Goal: Information Seeking & Learning: Check status

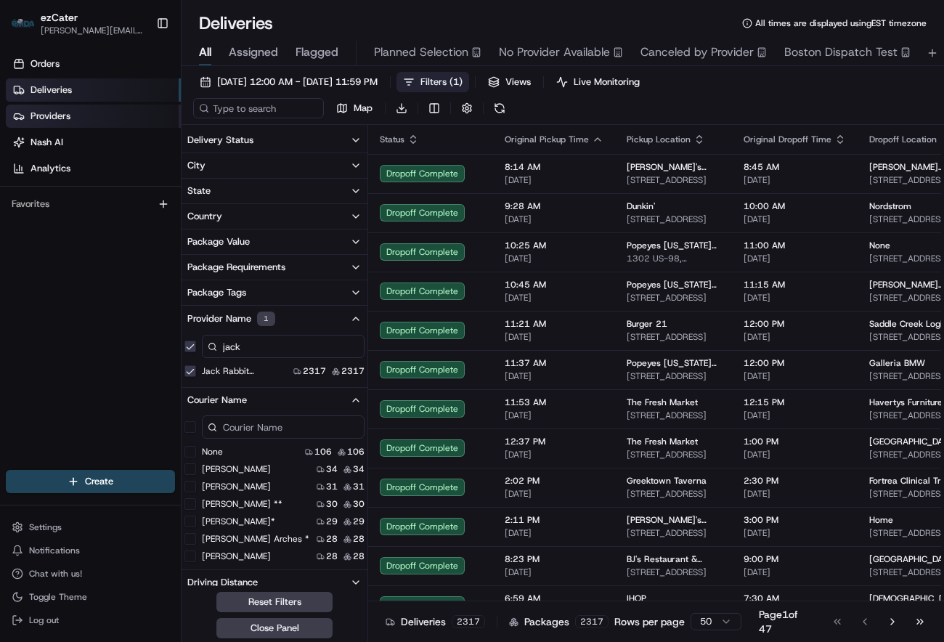
scroll to position [91, 0]
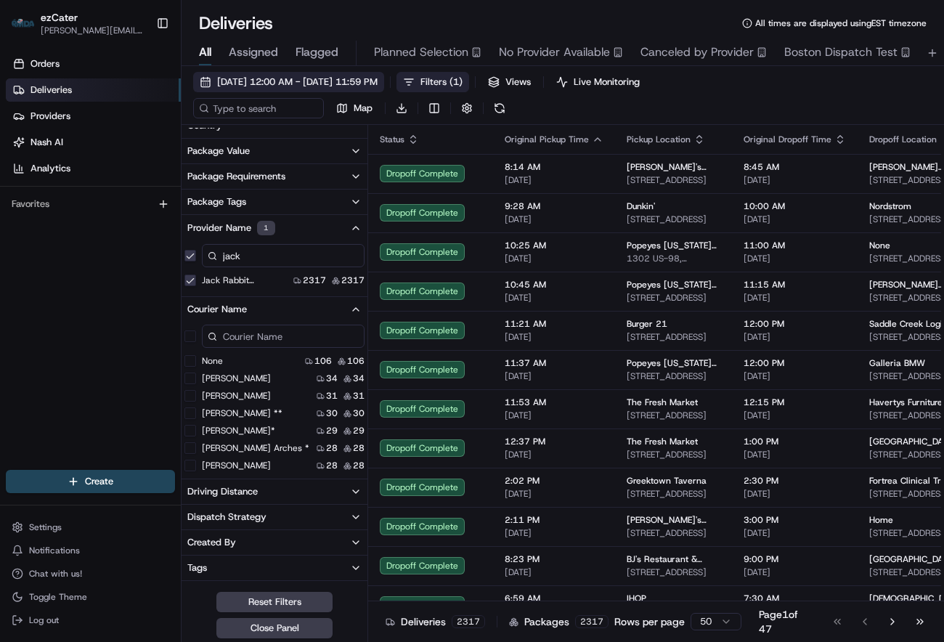
click at [259, 83] on span "[DATE] 12:00 AM - [DATE] 11:59 PM" at bounding box center [297, 82] width 160 height 13
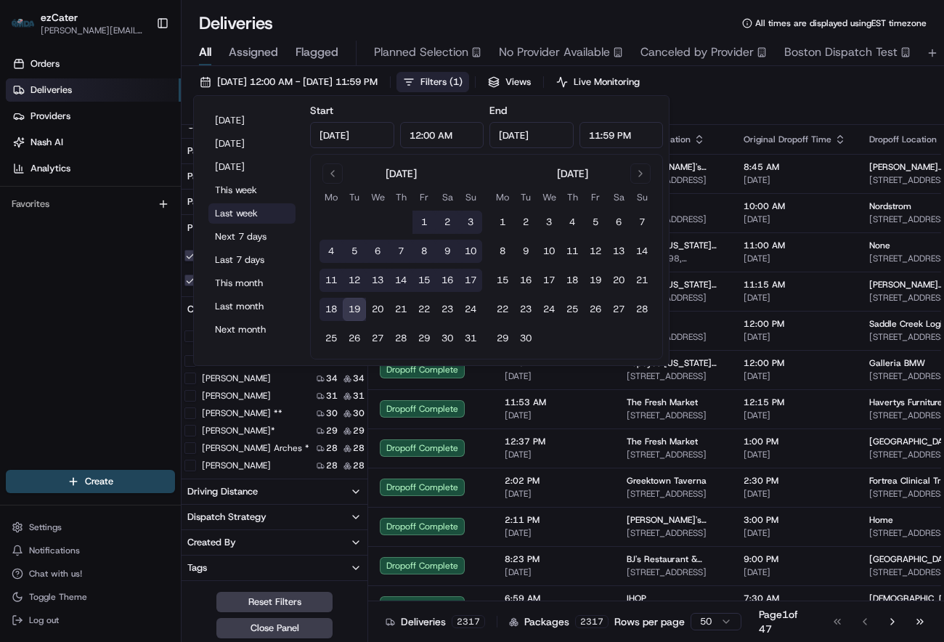
click at [254, 209] on button "Last week" at bounding box center [251, 213] width 87 height 20
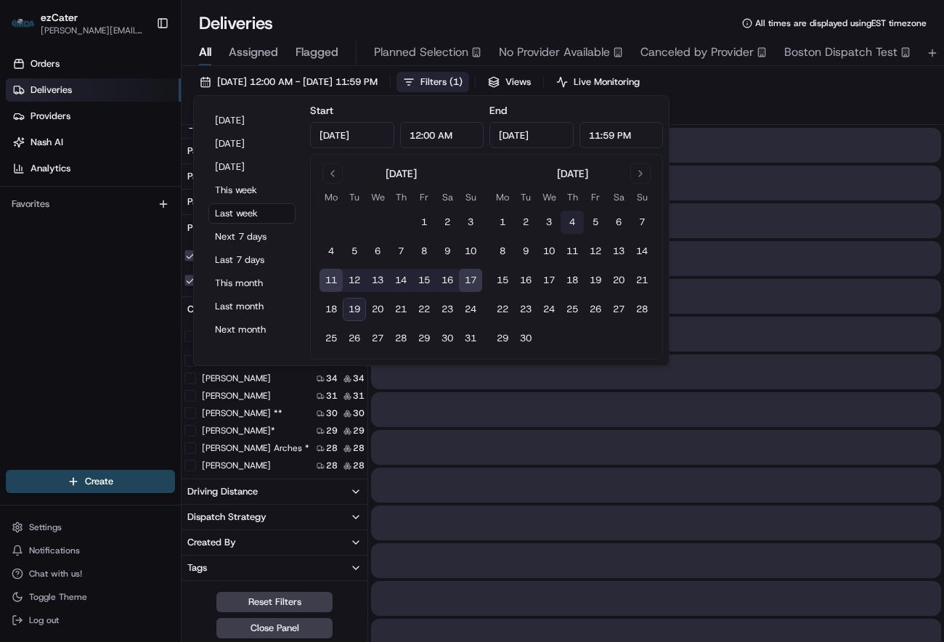
type input "[DATE]"
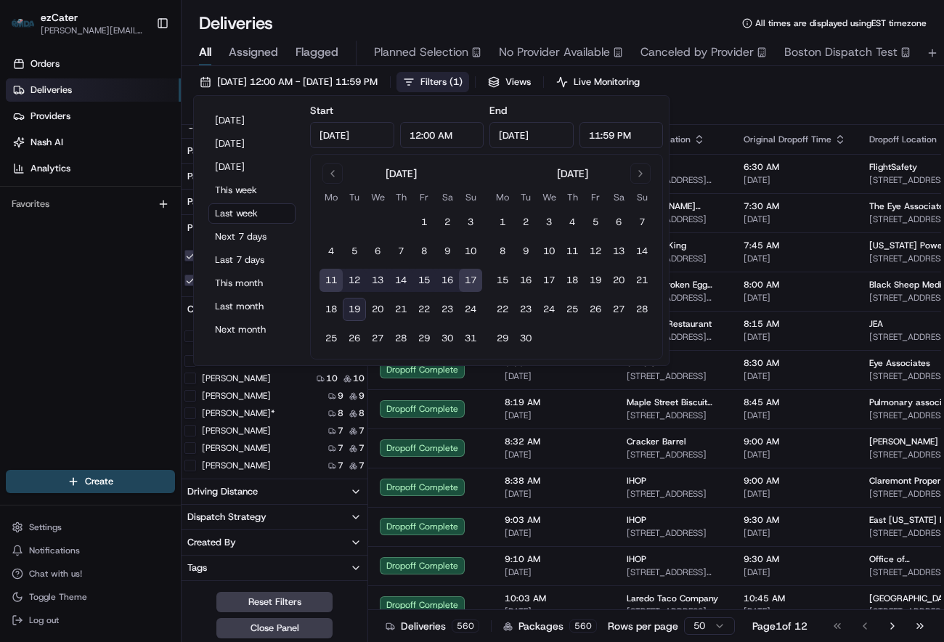
click at [619, 14] on div "Deliveries All times are displayed using EST timezone" at bounding box center [563, 23] width 762 height 23
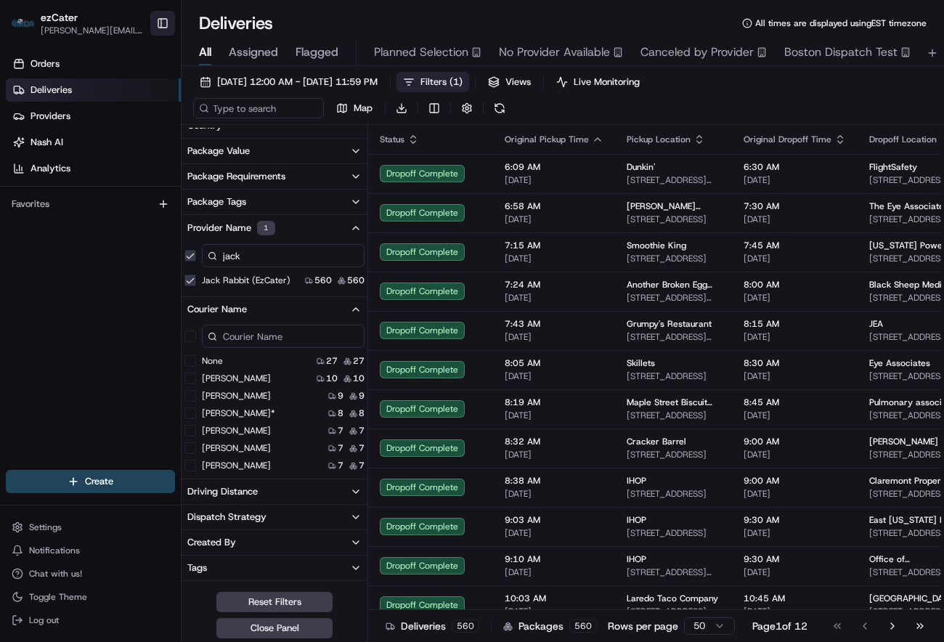
click at [158, 25] on button "Toggle Sidebar" at bounding box center [162, 23] width 25 height 25
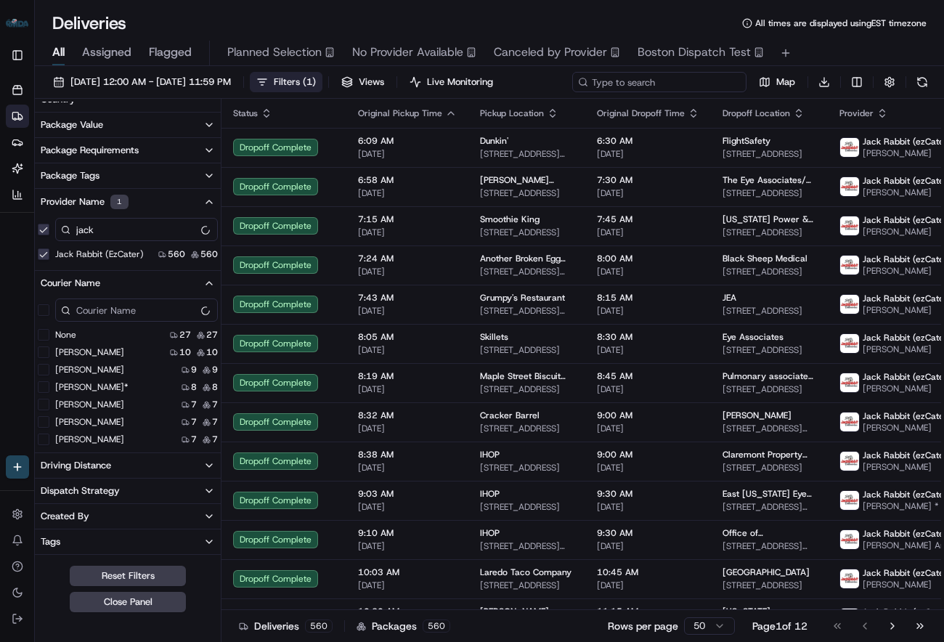
click at [651, 81] on input at bounding box center [659, 82] width 174 height 20
paste input "4CJE3H"
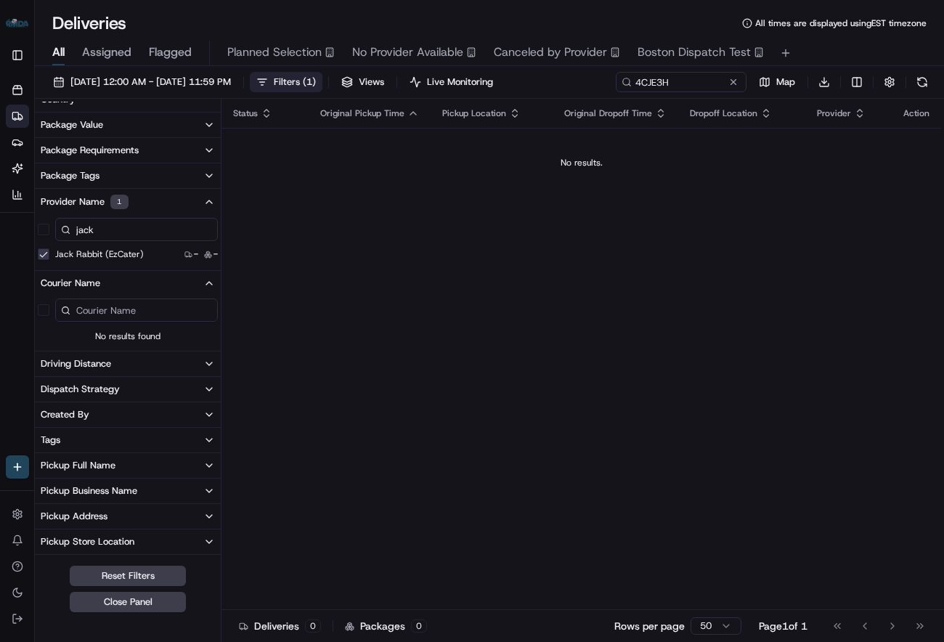
click at [420, 240] on div "Status Original Pickup Time Pickup Location Original Dropoff Time Dropoff Locat…" at bounding box center [581, 354] width 720 height 511
click at [683, 76] on input "4CJE3H" at bounding box center [659, 82] width 174 height 20
click at [395, 245] on div "Status Original Pickup Time Pickup Location Original Dropoff Time Dropoff Locat…" at bounding box center [581, 354] width 720 height 511
click at [316, 81] on span "Filters ( 1 )" at bounding box center [295, 82] width 42 height 13
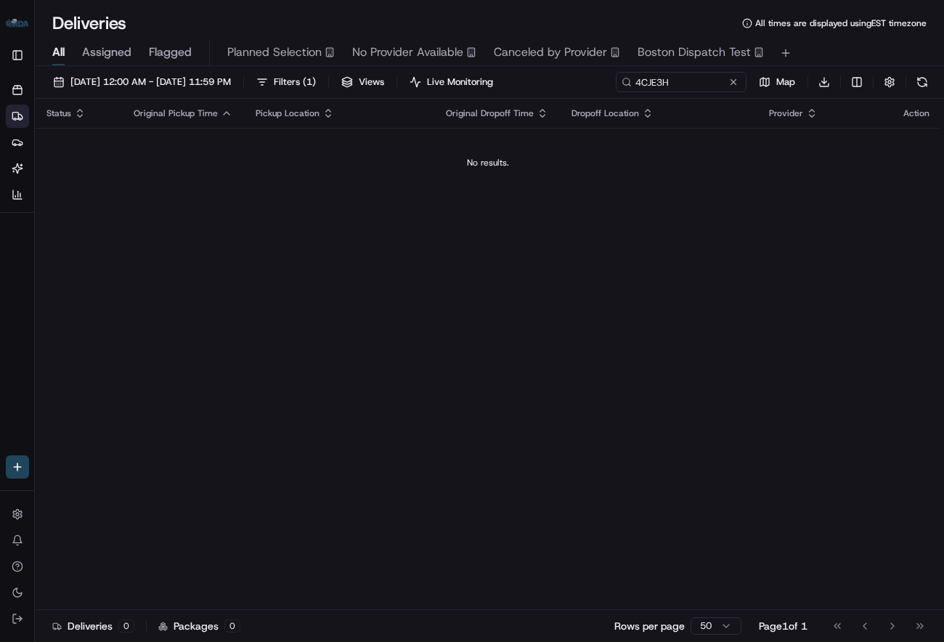
click at [335, 251] on div "Status Original Pickup Time Pickup Location Original Dropoff Time Dropoff Locat…" at bounding box center [488, 354] width 906 height 511
click at [316, 81] on span "Filters ( 1 )" at bounding box center [295, 82] width 42 height 13
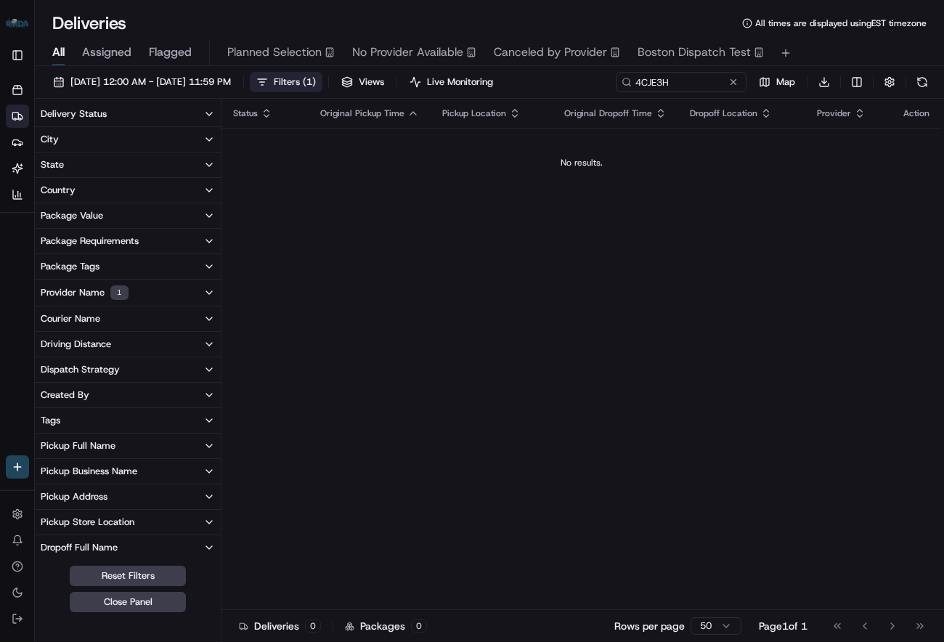
click at [89, 291] on div "Provider Name 1" at bounding box center [85, 292] width 88 height 15
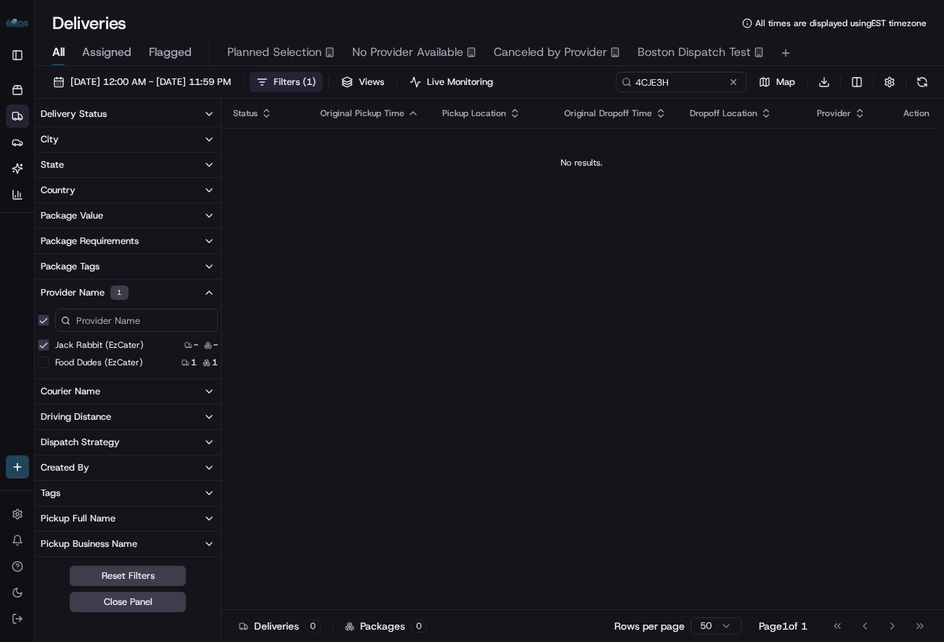
click at [47, 348] on \(ezCater\) "Jack Rabbit (ezCater)" at bounding box center [44, 345] width 12 height 12
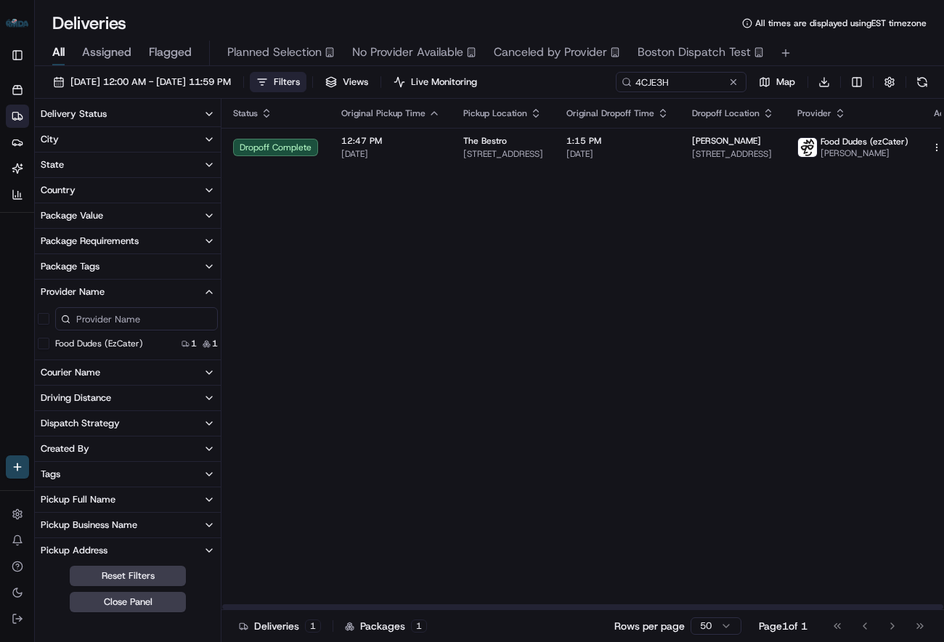
click at [504, 249] on div "Status Original Pickup Time Pickup Location Original Dropoff Time Dropoff Locat…" at bounding box center [597, 354] width 752 height 511
click at [740, 251] on div "Status Original Pickup Time Pickup Location Original Dropoff Time Dropoff Locat…" at bounding box center [597, 354] width 752 height 511
click at [648, 233] on div "Status Original Pickup Time Pickup Location Original Dropoff Time Dropoff Locat…" at bounding box center [597, 354] width 752 height 511
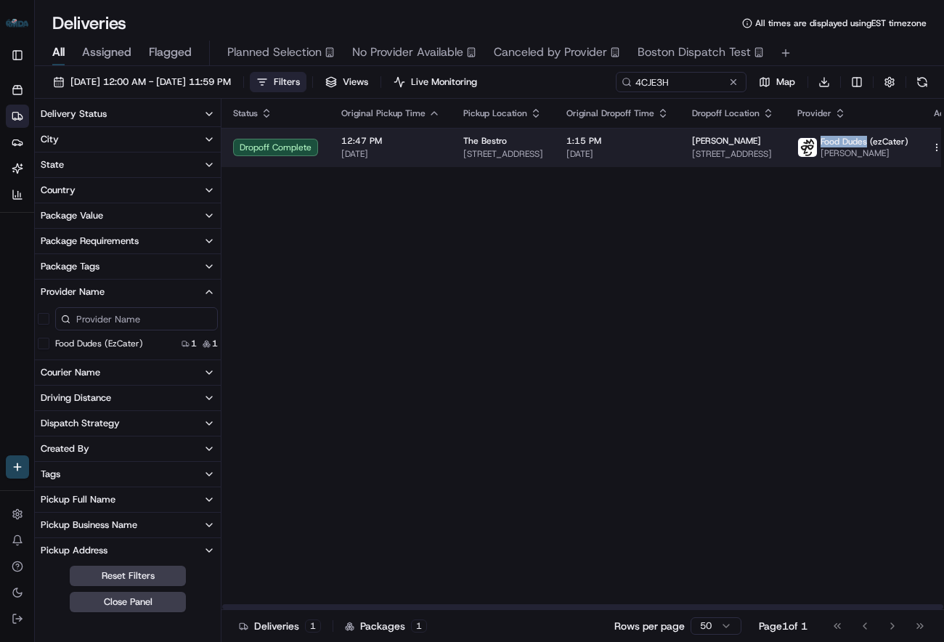
drag, startPoint x: 812, startPoint y: 142, endPoint x: 859, endPoint y: 142, distance: 46.5
click at [859, 142] on span "Food Dudes (ezCater)" at bounding box center [864, 142] width 88 height 12
copy span "Food Dudes"
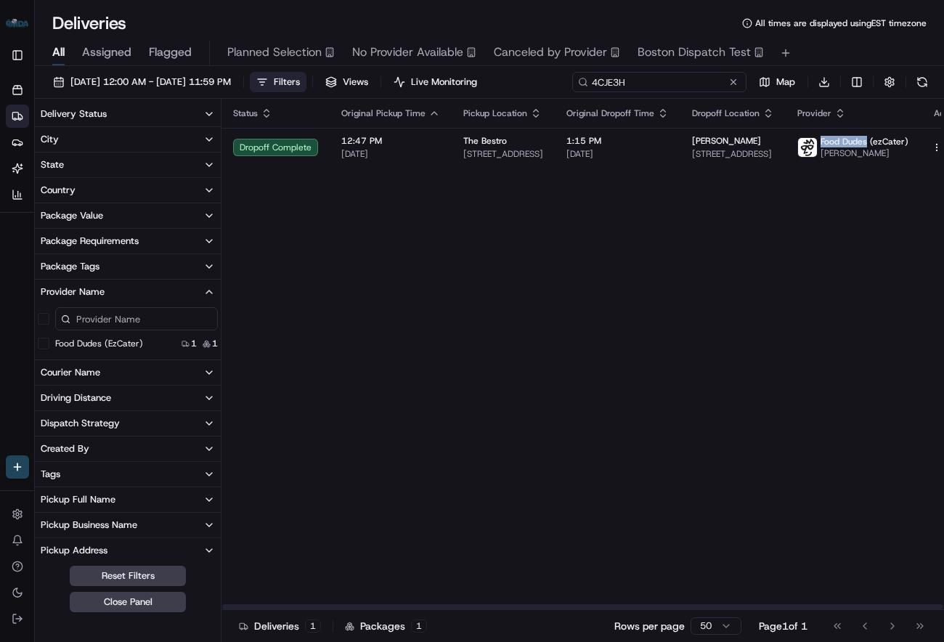
click at [653, 84] on input "4CJE3H" at bounding box center [659, 82] width 174 height 20
paste input "5Y4WKE"
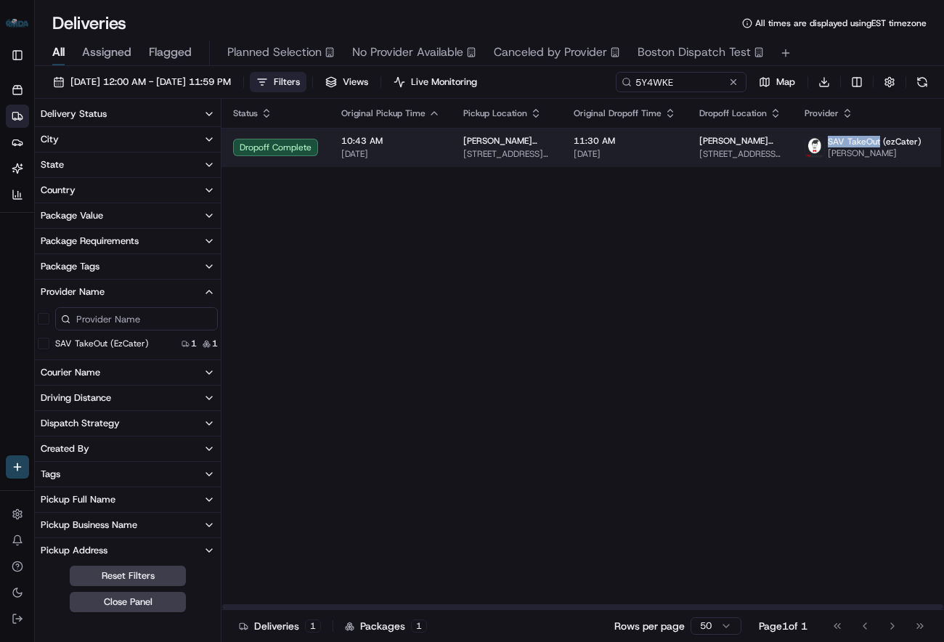
drag, startPoint x: 811, startPoint y: 142, endPoint x: 863, endPoint y: 143, distance: 51.6
click at [863, 143] on span "SAV TakeOut (ezCater)" at bounding box center [875, 142] width 94 height 12
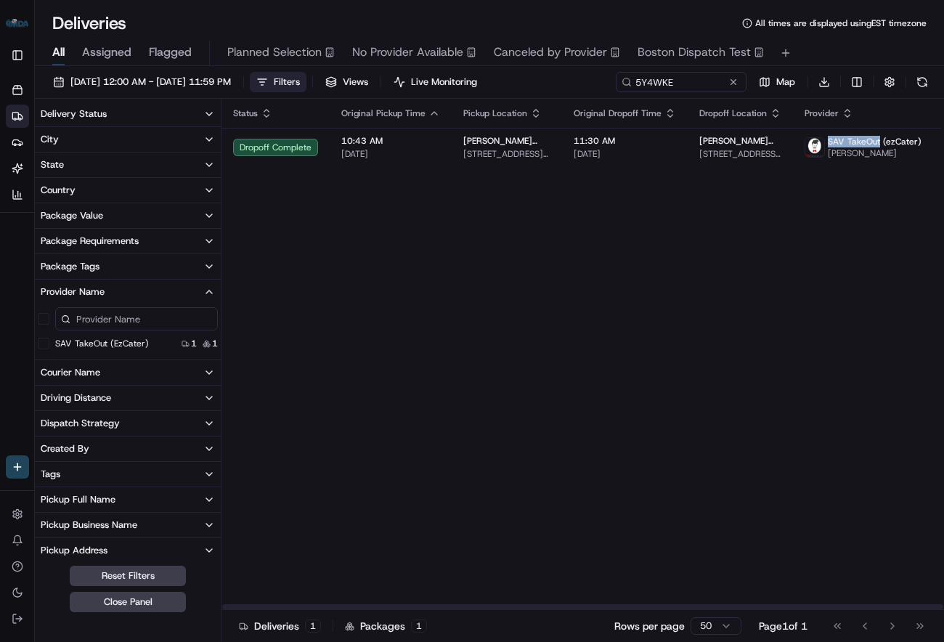
copy span "SAV TakeOut"
click at [693, 94] on div "[DATE] 12:00 AM - [DATE] 11:59 PM Filters Views Live Monitoring 5Y4WKE Map Down…" at bounding box center [489, 85] width 909 height 27
click at [675, 83] on input "5Y4WKE" at bounding box center [659, 82] width 174 height 20
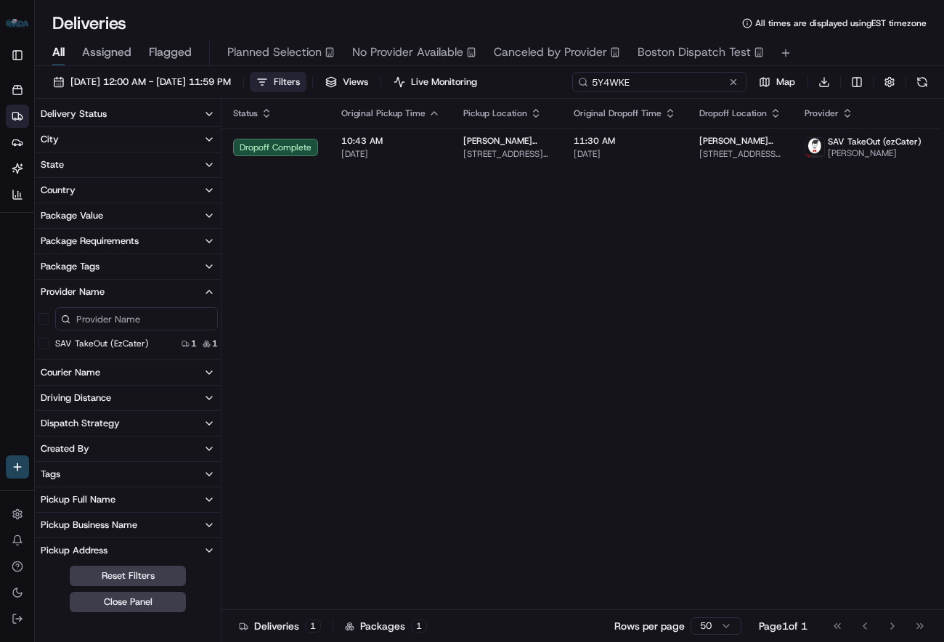
click at [675, 83] on input "5Y4WKE" at bounding box center [659, 82] width 174 height 20
paste input "42YQE8"
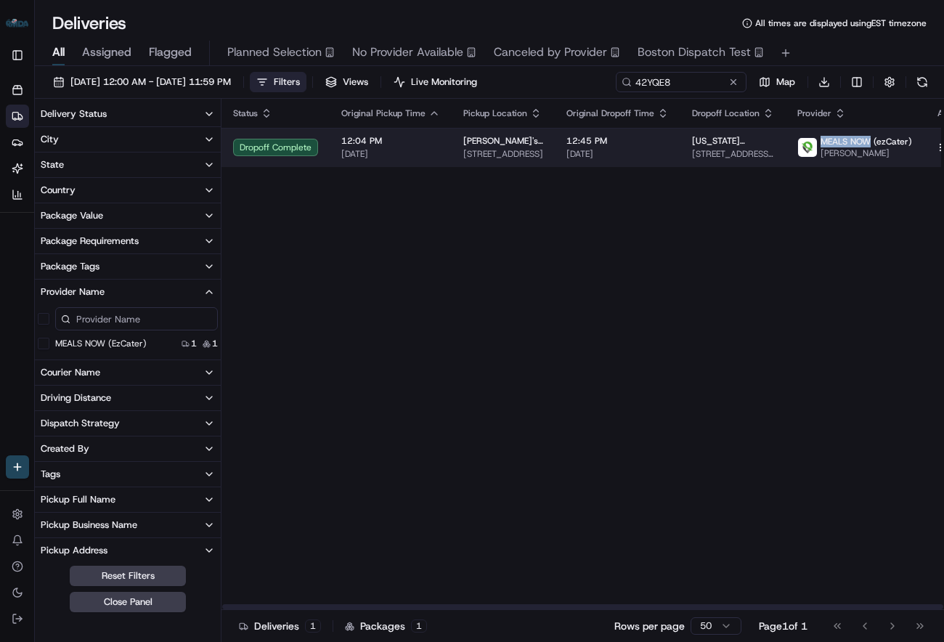
drag, startPoint x: 812, startPoint y: 144, endPoint x: 861, endPoint y: 144, distance: 48.6
click at [861, 144] on span "MEALS NOW (ezCater)" at bounding box center [865, 142] width 91 height 12
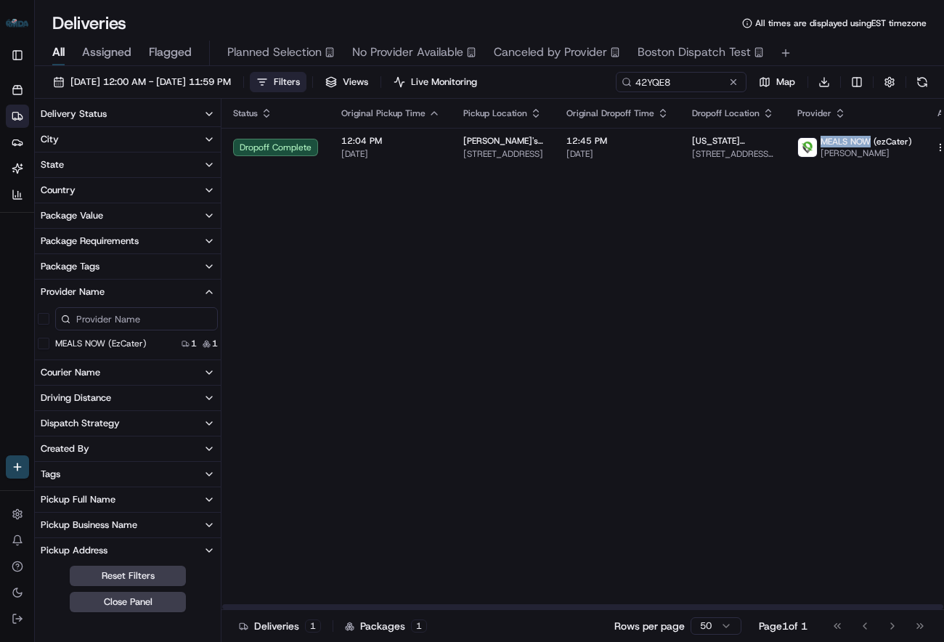
copy span "MEALS NOW"
click at [669, 89] on input "42YQE8" at bounding box center [659, 82] width 174 height 20
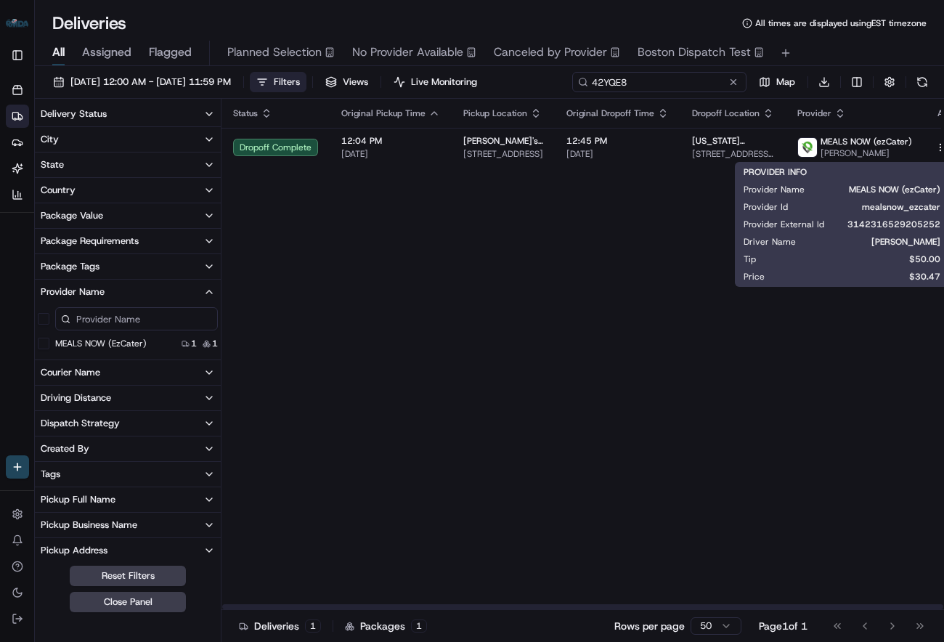
click at [669, 89] on input "42YQE8" at bounding box center [659, 82] width 174 height 20
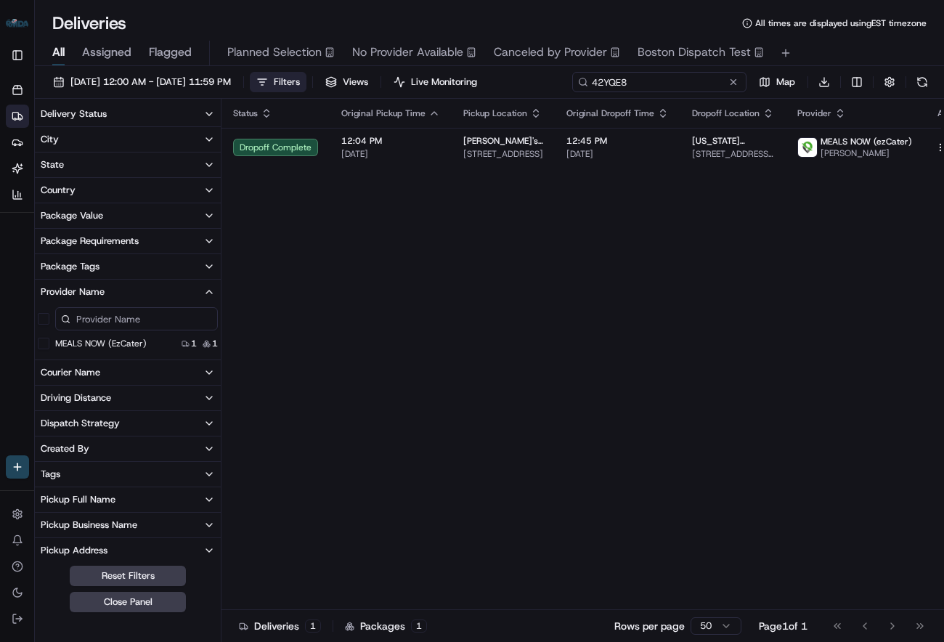
paste input "8R44PR"
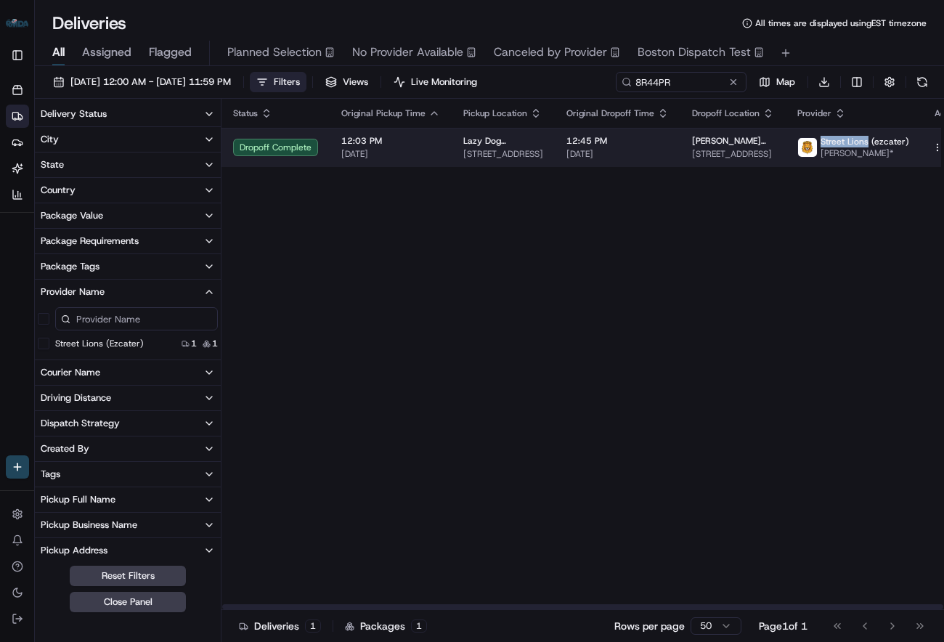
drag, startPoint x: 811, startPoint y: 141, endPoint x: 858, endPoint y: 145, distance: 47.4
click at [858, 145] on span "Street Lions (ezcater)" at bounding box center [864, 142] width 89 height 12
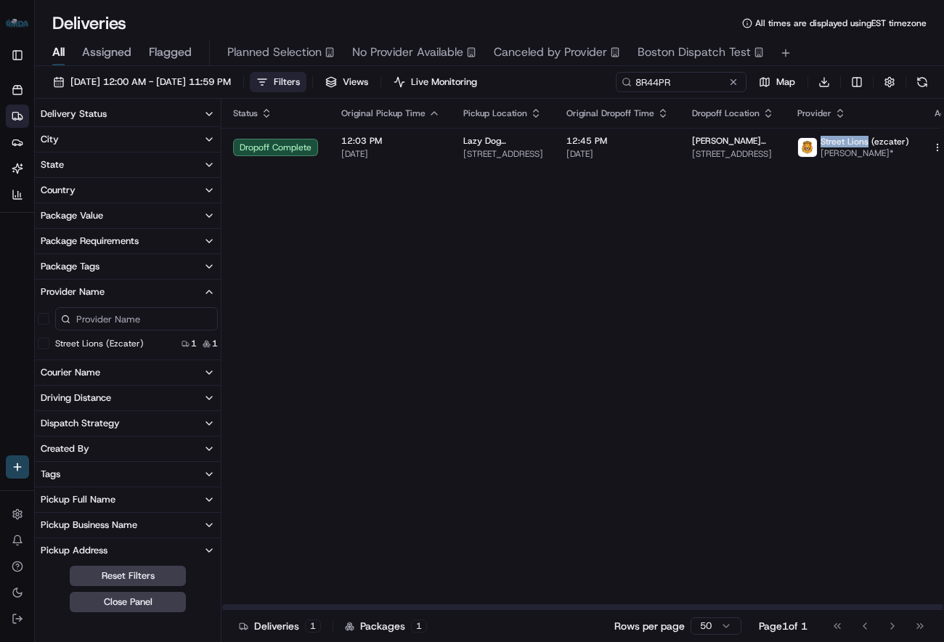
copy span "Street Lions"
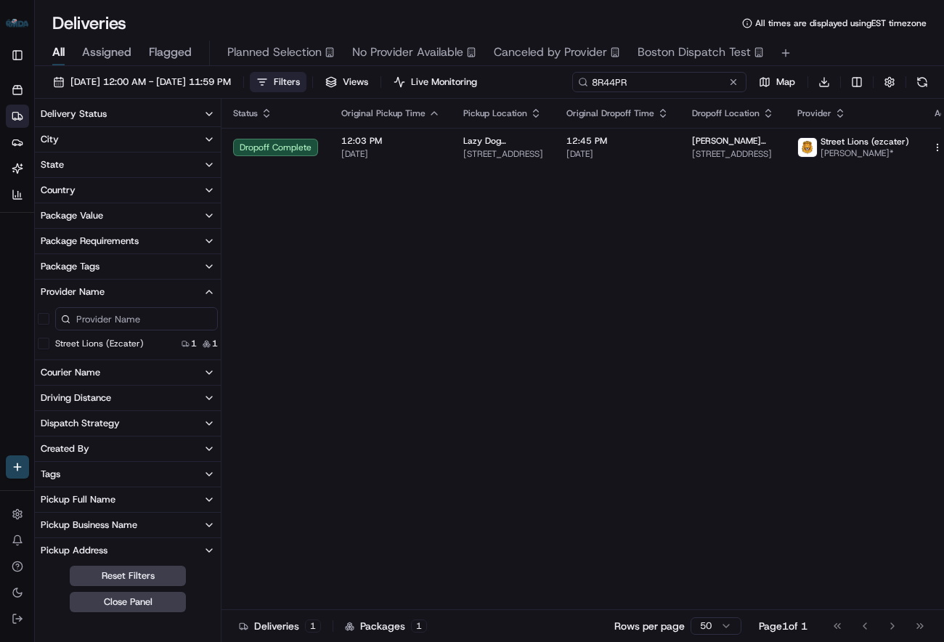
click at [678, 83] on input "8R44PR" at bounding box center [659, 82] width 174 height 20
paste input "EWKHK4"
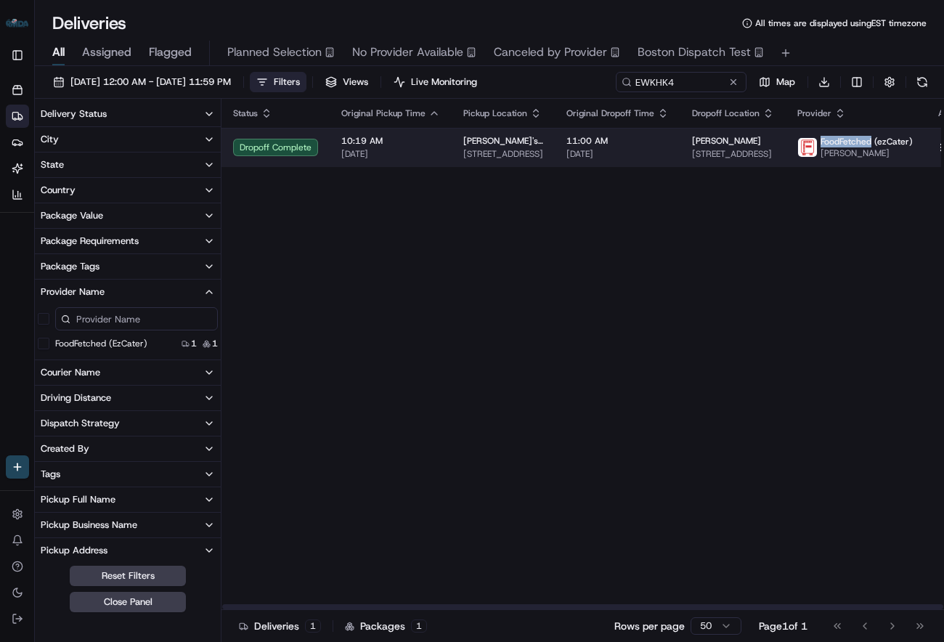
drag, startPoint x: 810, startPoint y: 140, endPoint x: 860, endPoint y: 143, distance: 49.5
click at [860, 143] on span "FoodFetched (ezCater)" at bounding box center [866, 142] width 92 height 12
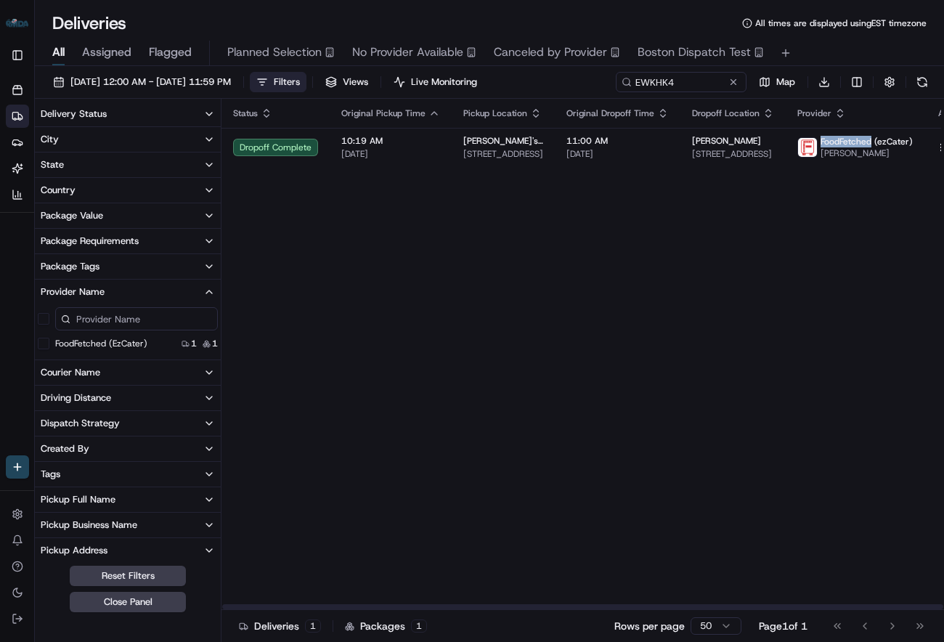
copy span "FoodFetched"
click at [664, 76] on input "EWKHK4" at bounding box center [659, 82] width 174 height 20
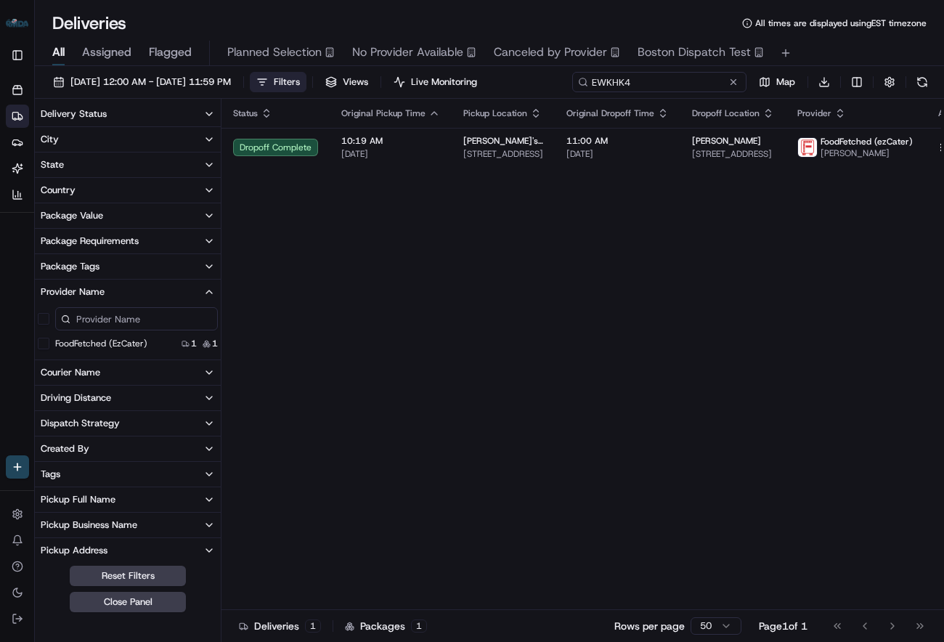
click at [664, 76] on input "EWKHK4" at bounding box center [659, 82] width 174 height 20
paste input "42FZR0"
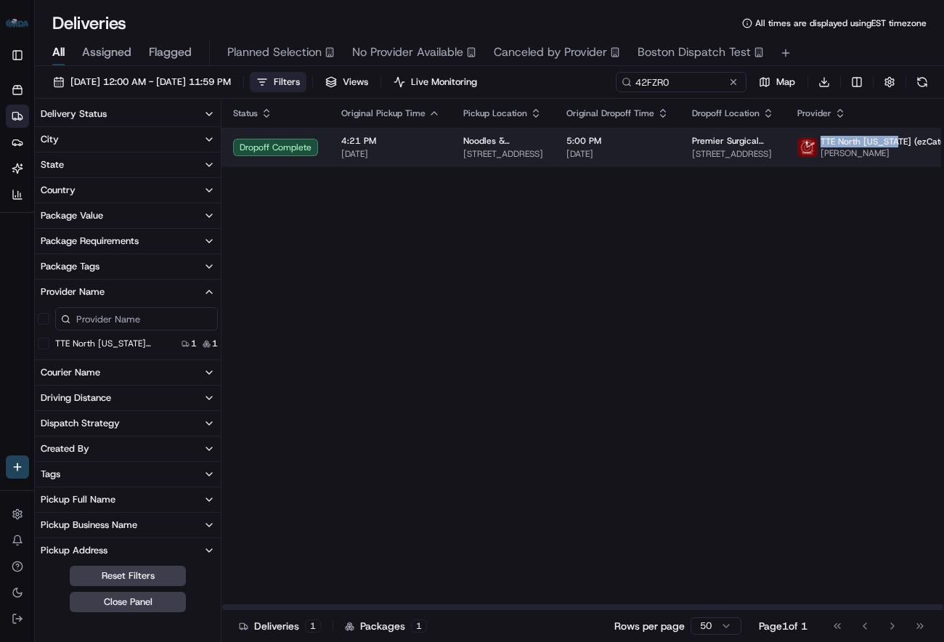
drag, startPoint x: 811, startPoint y: 142, endPoint x: 888, endPoint y: 144, distance: 77.0
click at [888, 144] on span "TTE North [US_STATE] (ezCater)" at bounding box center [886, 142] width 132 height 12
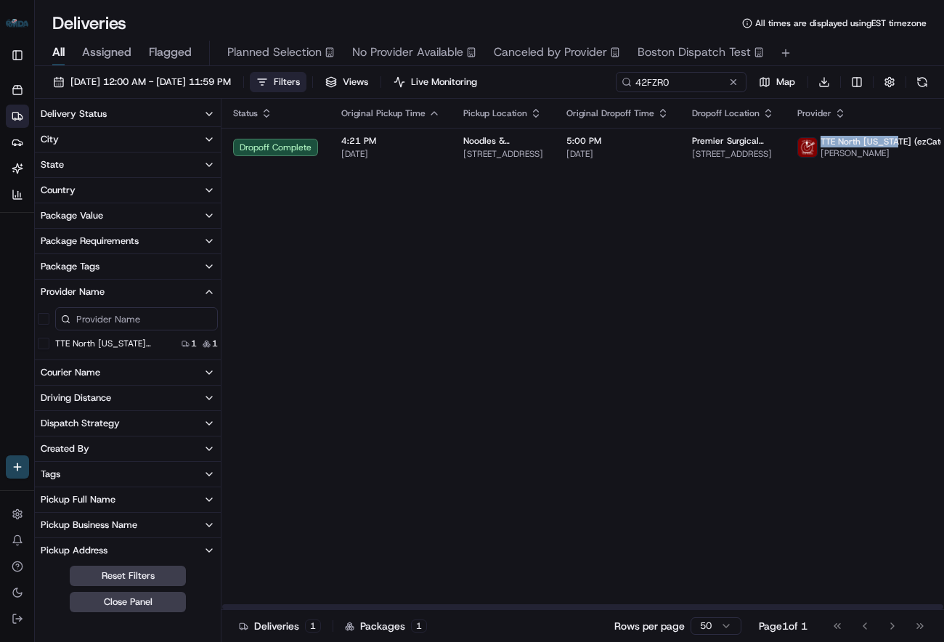
copy span "TTE [GEOGRAPHIC_DATA][US_STATE]"
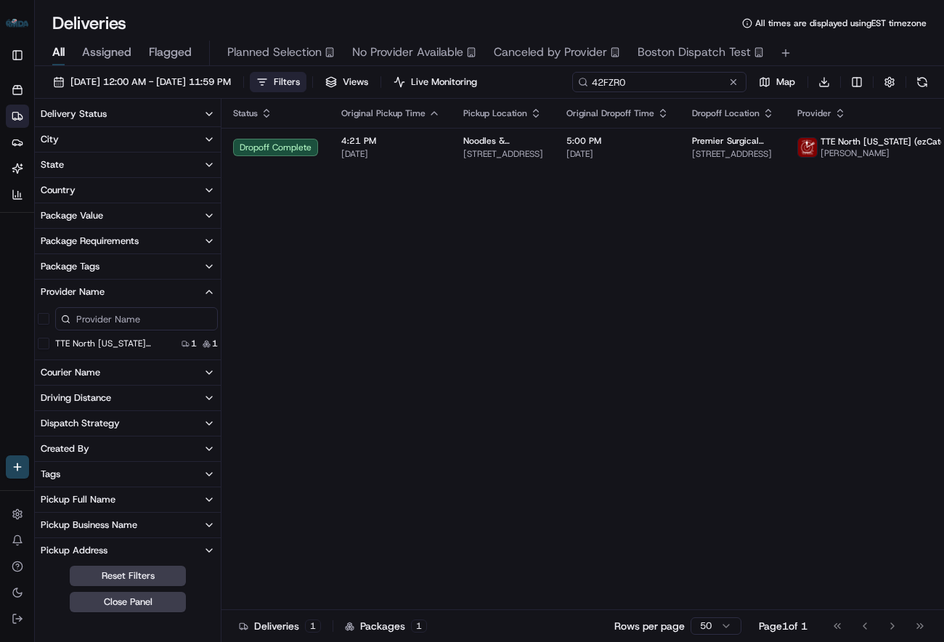
click at [664, 83] on input "42FZR0" at bounding box center [659, 82] width 174 height 20
paste input "G62Q2K"
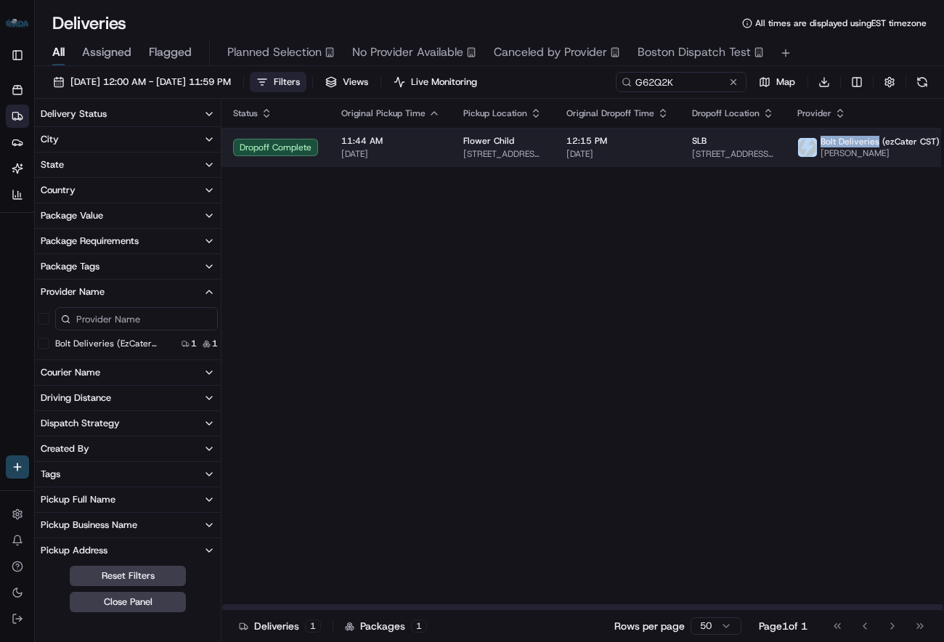
drag, startPoint x: 809, startPoint y: 142, endPoint x: 867, endPoint y: 143, distance: 58.1
click at [867, 143] on div "Bolt Deliveries (ezCater CST) [PERSON_NAME]" at bounding box center [868, 147] width 142 height 23
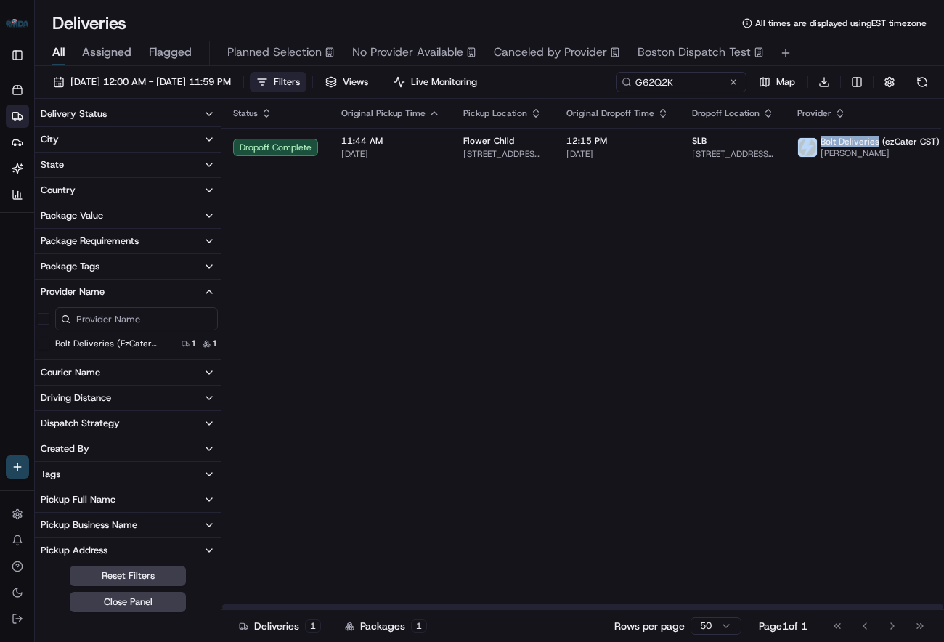
copy div "Bolt Deliveries"
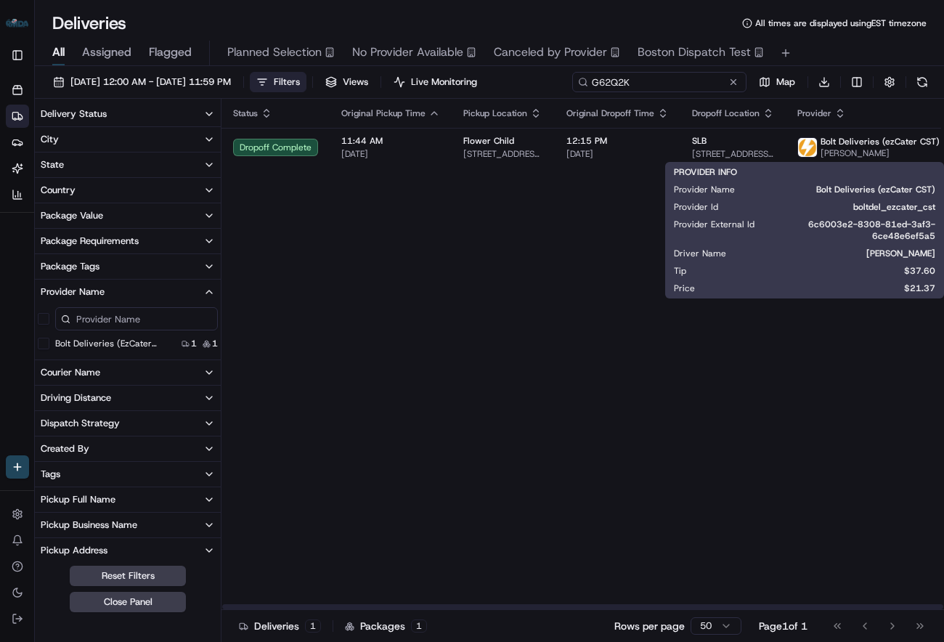
click at [684, 88] on input "G62Q2K" at bounding box center [659, 82] width 174 height 20
paste input "2GEQPA"
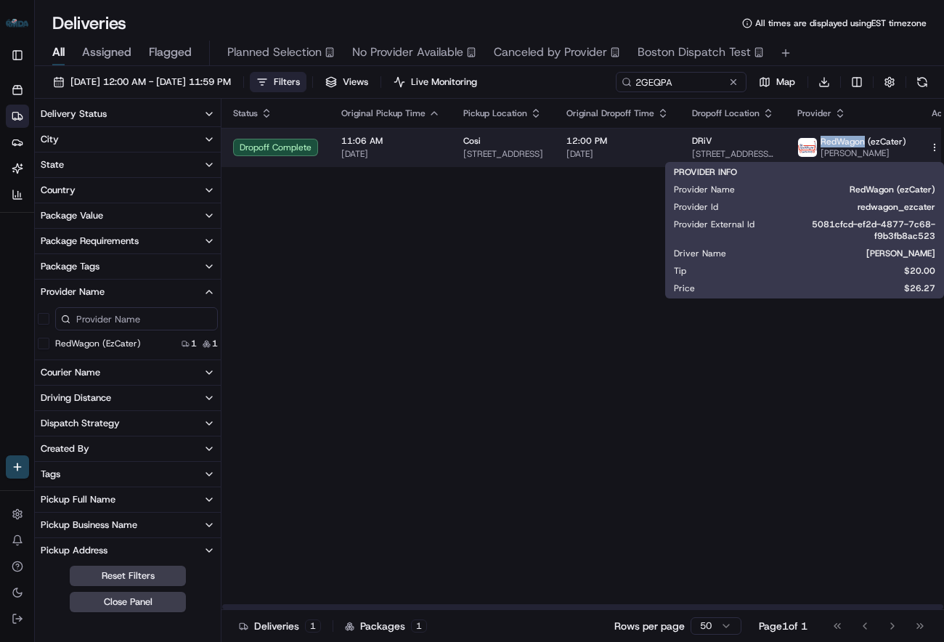
drag, startPoint x: 811, startPoint y: 143, endPoint x: 852, endPoint y: 144, distance: 41.4
click at [852, 144] on span "RedWagon (ezCater)" at bounding box center [863, 142] width 86 height 12
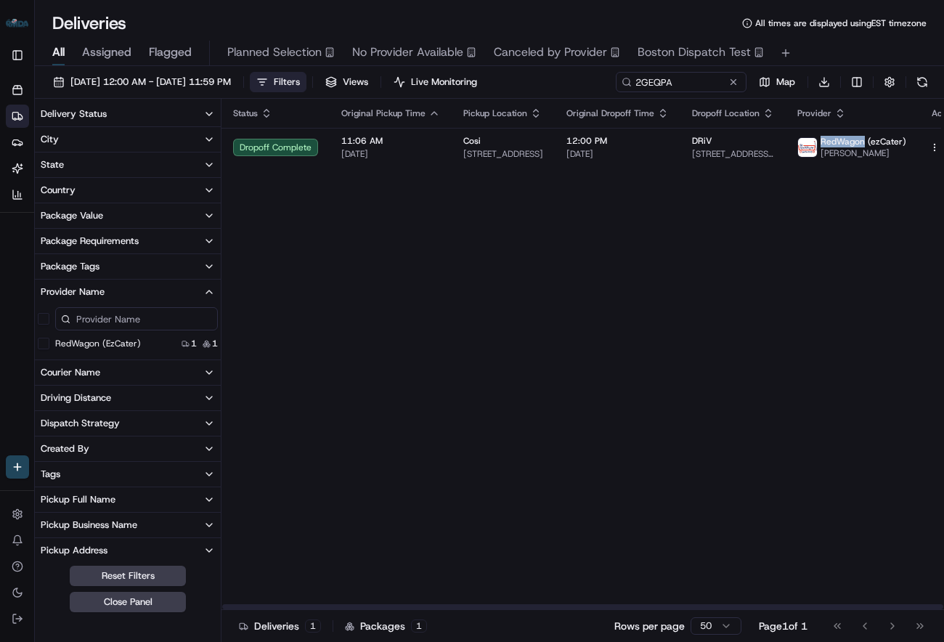
copy span "RedWagon"
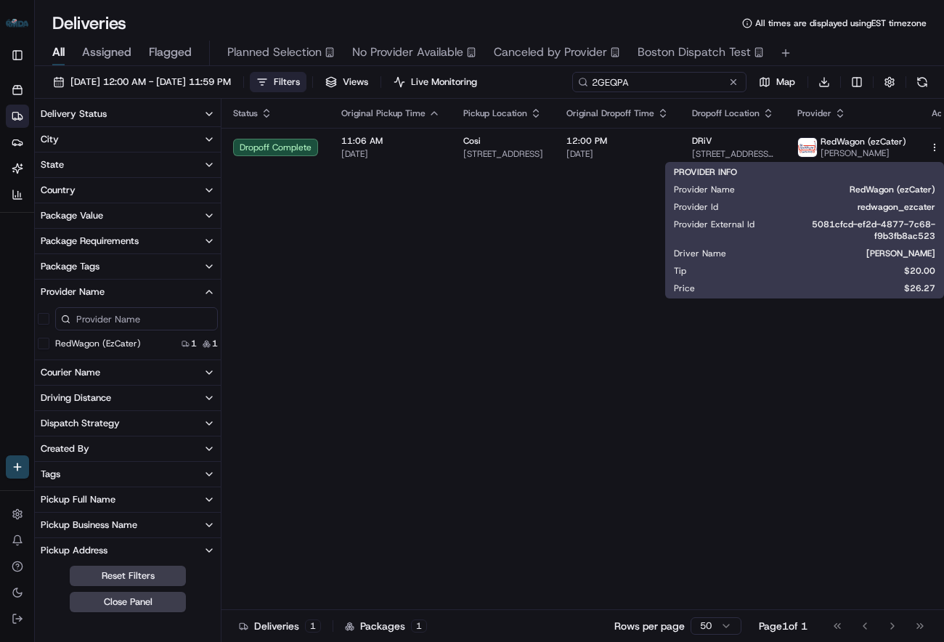
click at [657, 77] on input "2GEQPA" at bounding box center [659, 82] width 174 height 20
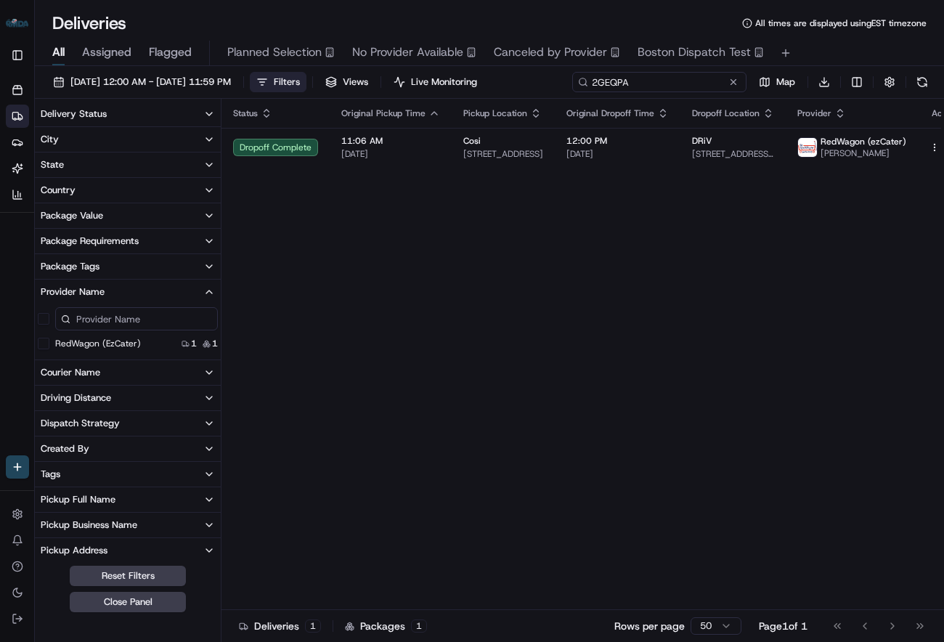
click at [657, 77] on input "2GEQPA" at bounding box center [659, 82] width 174 height 20
paste input "6QW9CU"
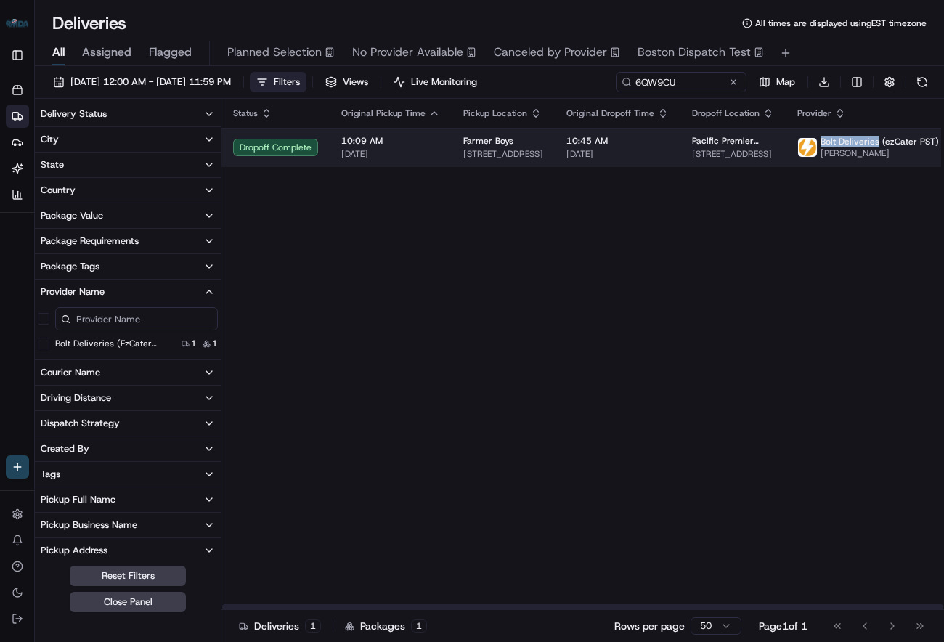
drag, startPoint x: 813, startPoint y: 143, endPoint x: 865, endPoint y: 143, distance: 52.3
click at [865, 143] on span "Bolt Deliveries (ezCater PST)" at bounding box center [879, 142] width 118 height 12
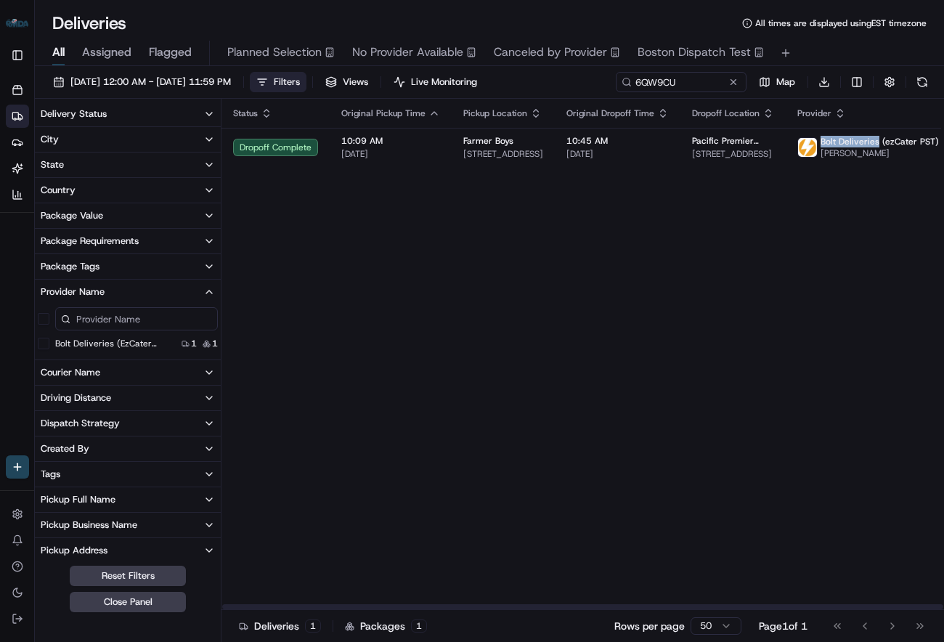
copy span "Bolt Deliveries"
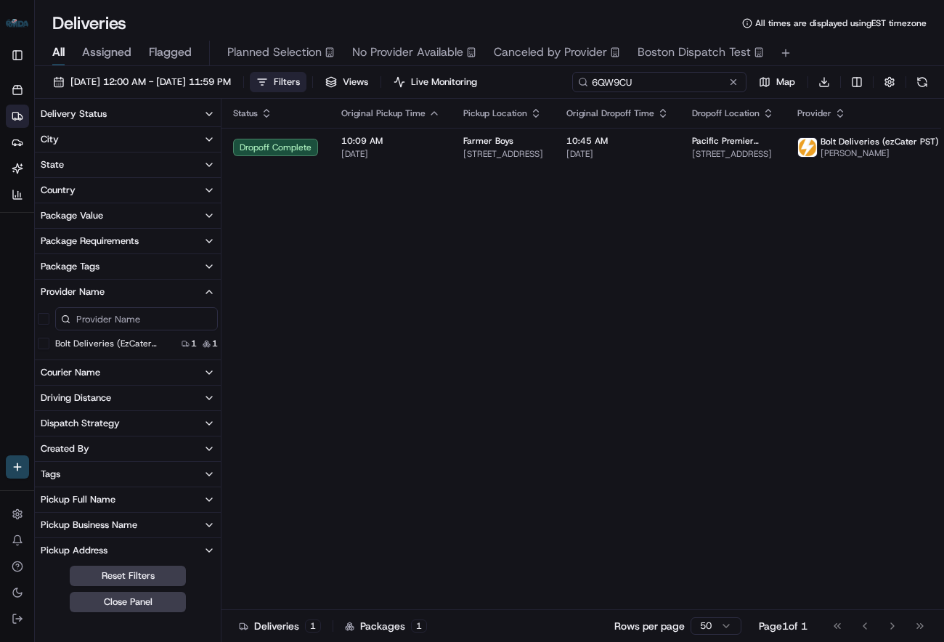
click at [685, 85] on input "6QW9CU" at bounding box center [659, 82] width 174 height 20
paste input "U5PKKA"
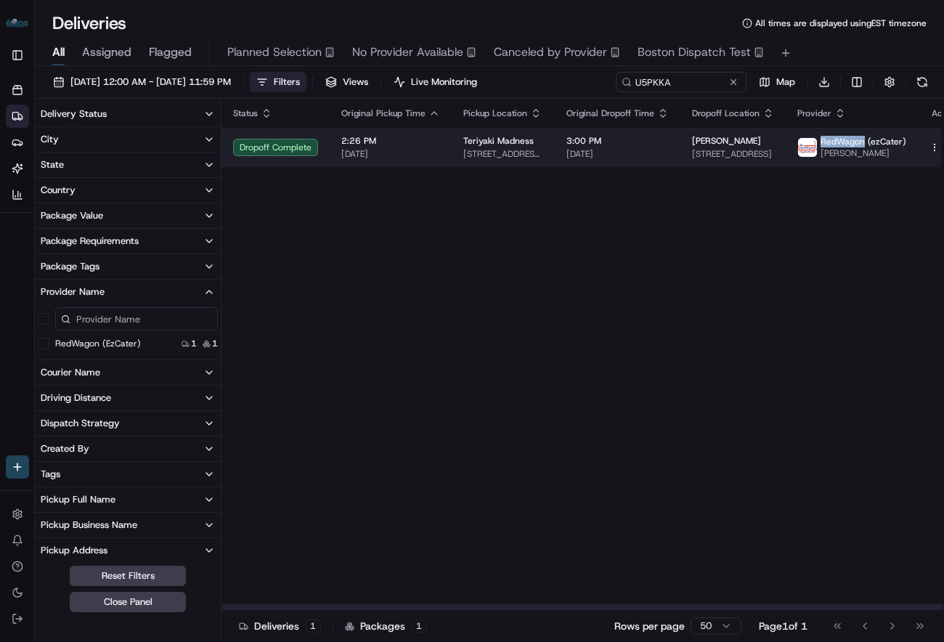
drag, startPoint x: 810, startPoint y: 142, endPoint x: 852, endPoint y: 142, distance: 42.1
click at [852, 142] on div "RedWagon (ezCater) [PERSON_NAME]" at bounding box center [851, 147] width 109 height 23
copy span "RedWagon"
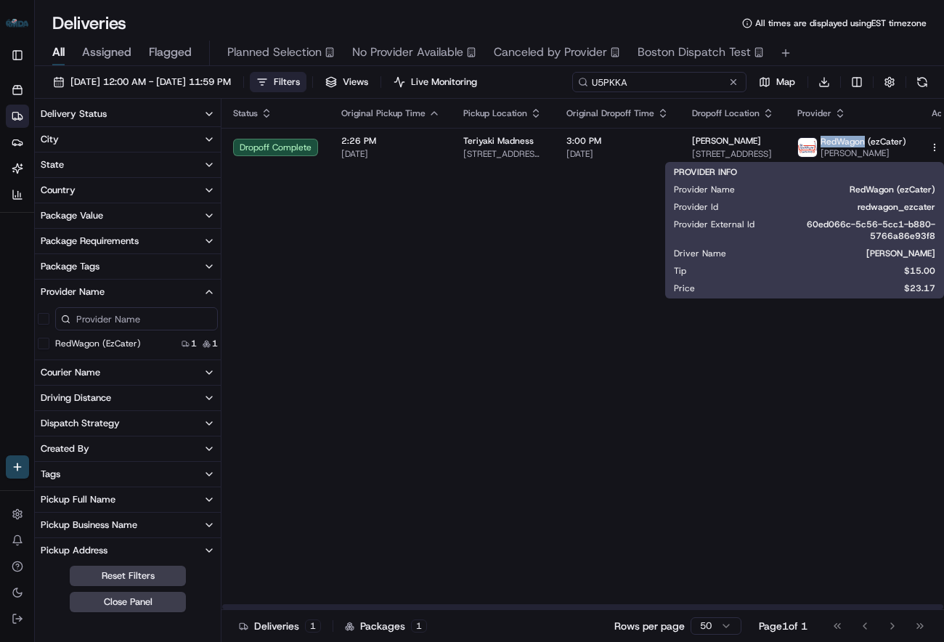
click at [672, 83] on input "U5PKKA" at bounding box center [659, 82] width 174 height 20
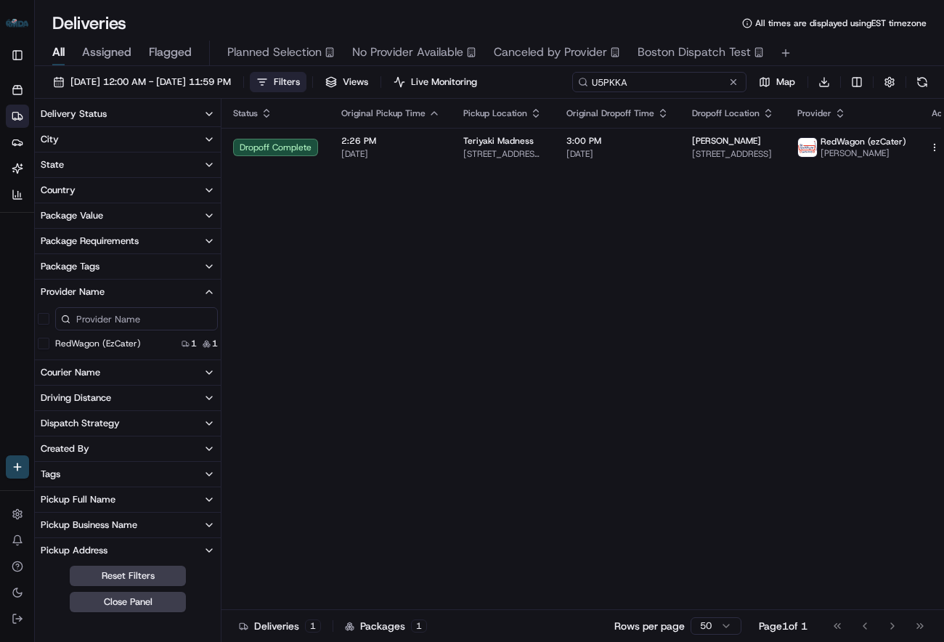
paste input "AEM6FT"
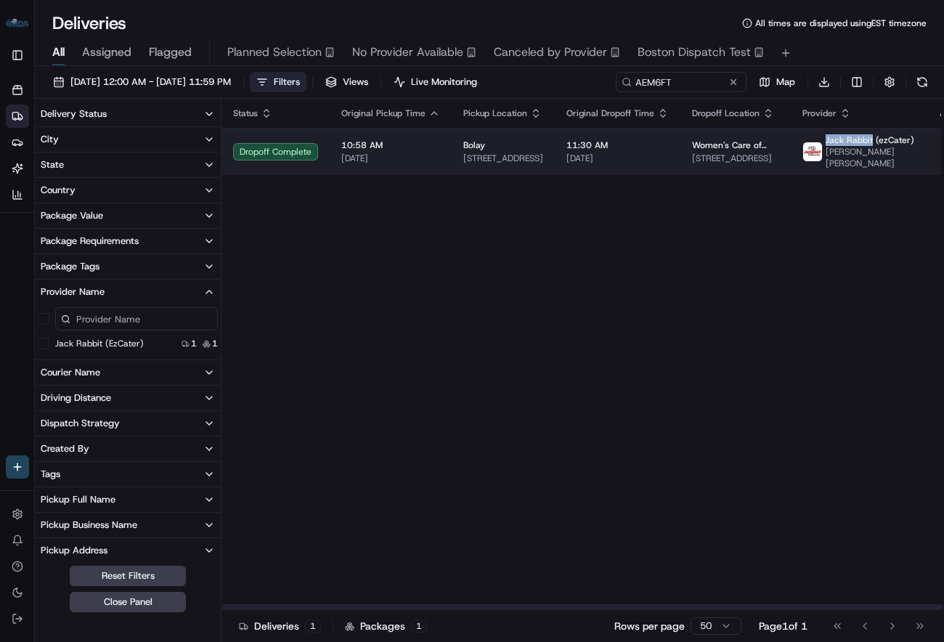
drag, startPoint x: 810, startPoint y: 139, endPoint x: 857, endPoint y: 144, distance: 46.7
click at [857, 144] on span "Jack Rabbit (ezCater)" at bounding box center [870, 140] width 89 height 12
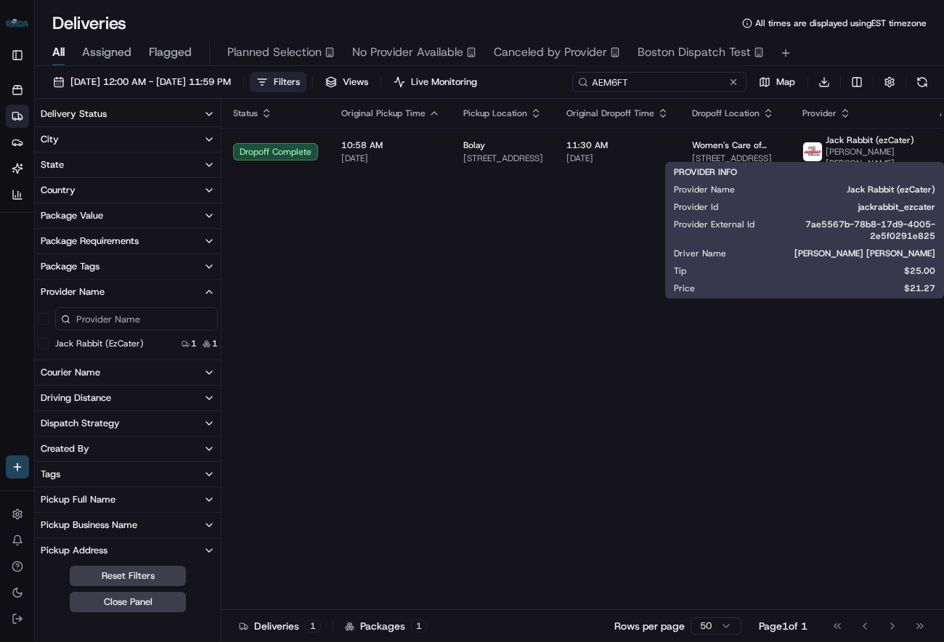
click at [676, 89] on input "AEM6FT" at bounding box center [659, 82] width 174 height 20
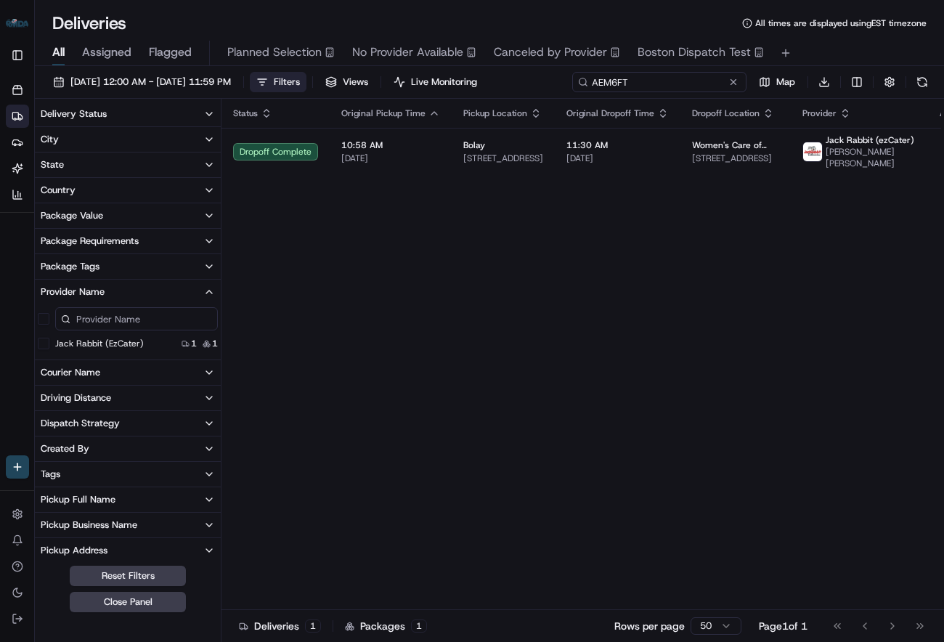
paste input "0ZT801"
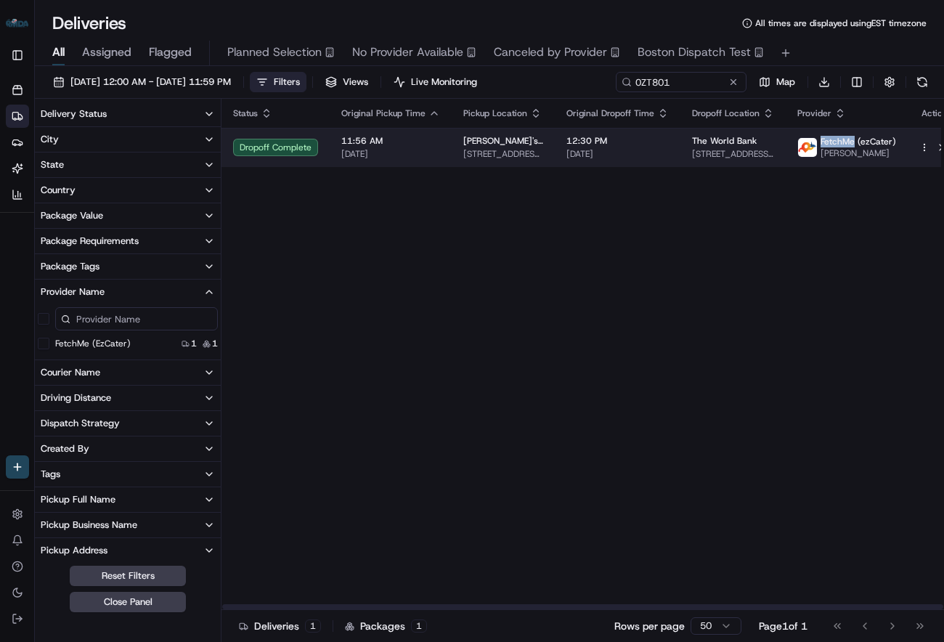
drag, startPoint x: 810, startPoint y: 139, endPoint x: 842, endPoint y: 143, distance: 32.9
click at [842, 143] on div "FetchMe (ezCater) [PERSON_NAME]" at bounding box center [846, 147] width 99 height 23
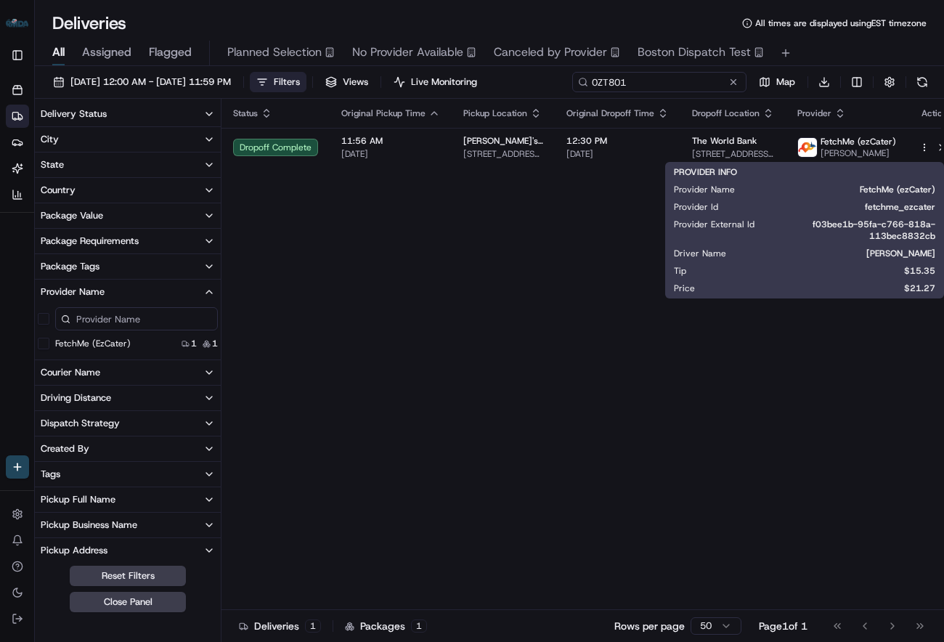
click at [701, 79] on input "0ZT801" at bounding box center [659, 82] width 174 height 20
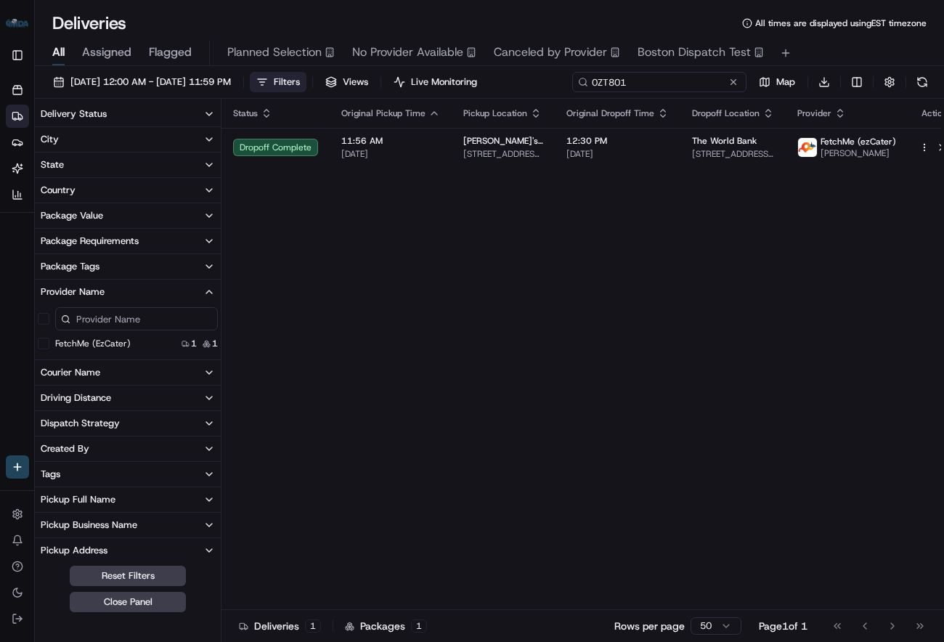
paste input "3RRWZH"
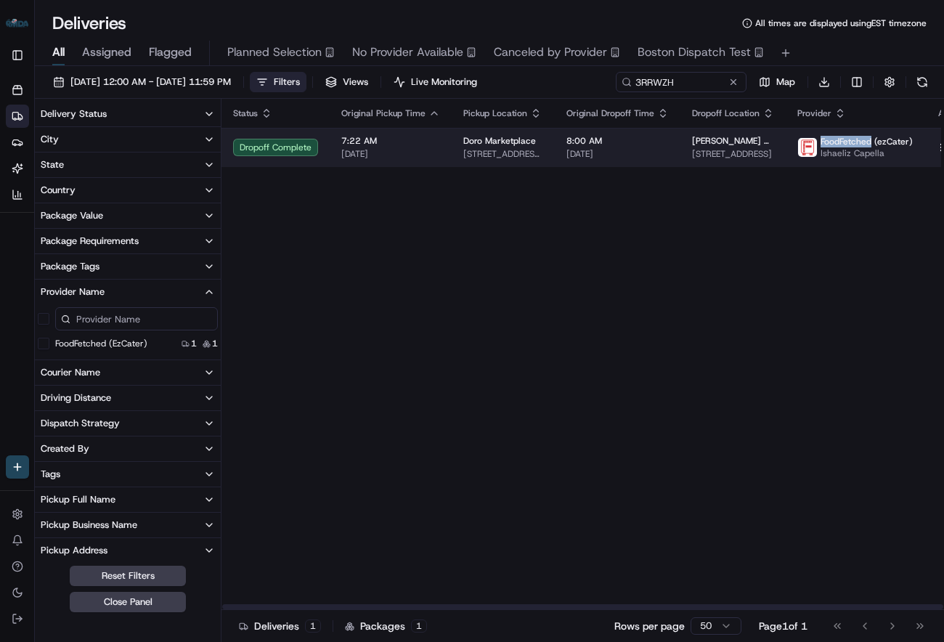
drag, startPoint x: 812, startPoint y: 142, endPoint x: 860, endPoint y: 144, distance: 48.7
click at [860, 144] on span "FoodFetched (ezCater)" at bounding box center [866, 142] width 92 height 12
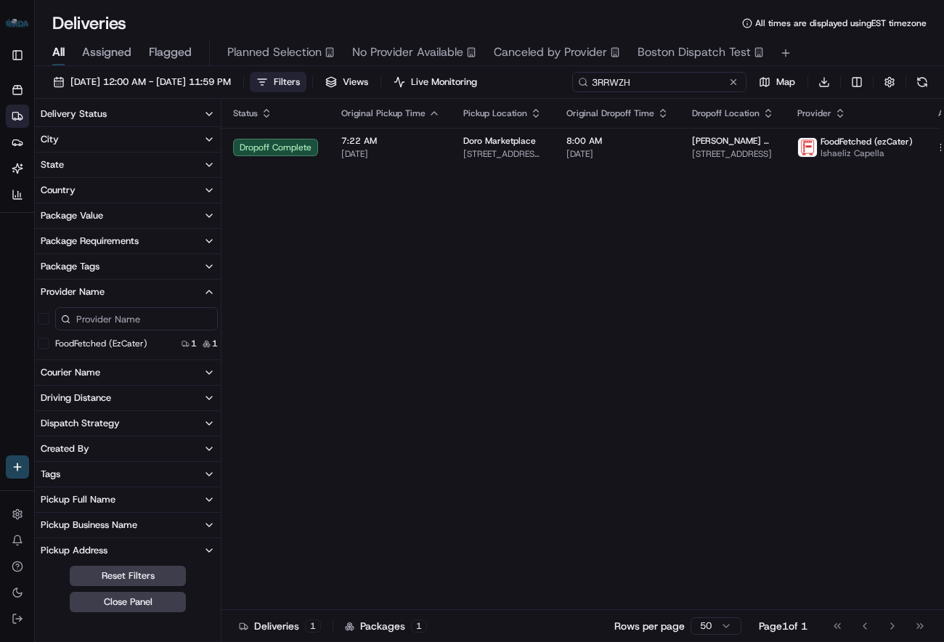
click at [659, 84] on input "3RRWZH" at bounding box center [659, 82] width 174 height 20
paste input "EWKHK4"
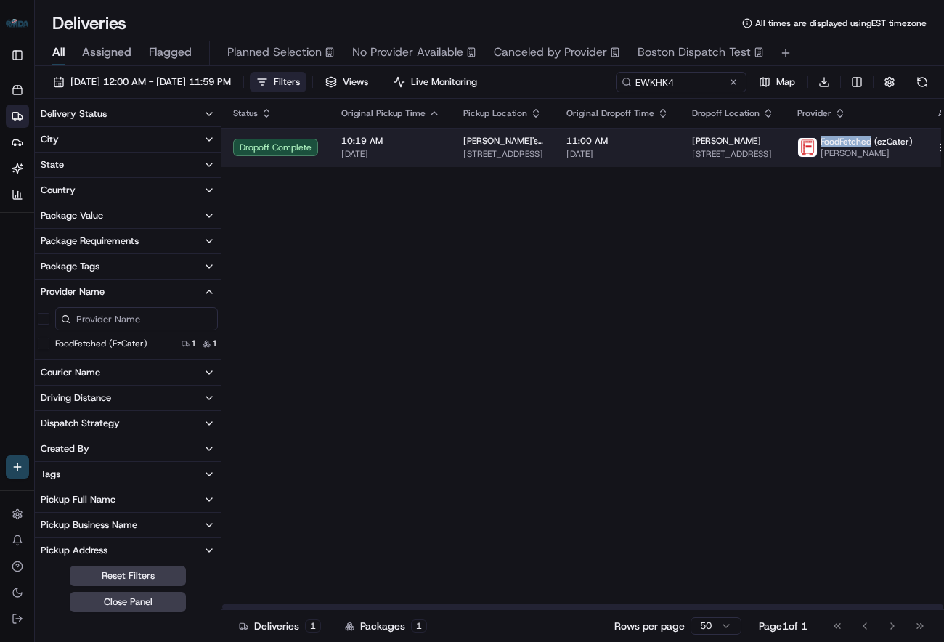
drag, startPoint x: 812, startPoint y: 141, endPoint x: 860, endPoint y: 144, distance: 48.0
click at [860, 144] on span "FoodFetched (ezCater)" at bounding box center [866, 142] width 92 height 12
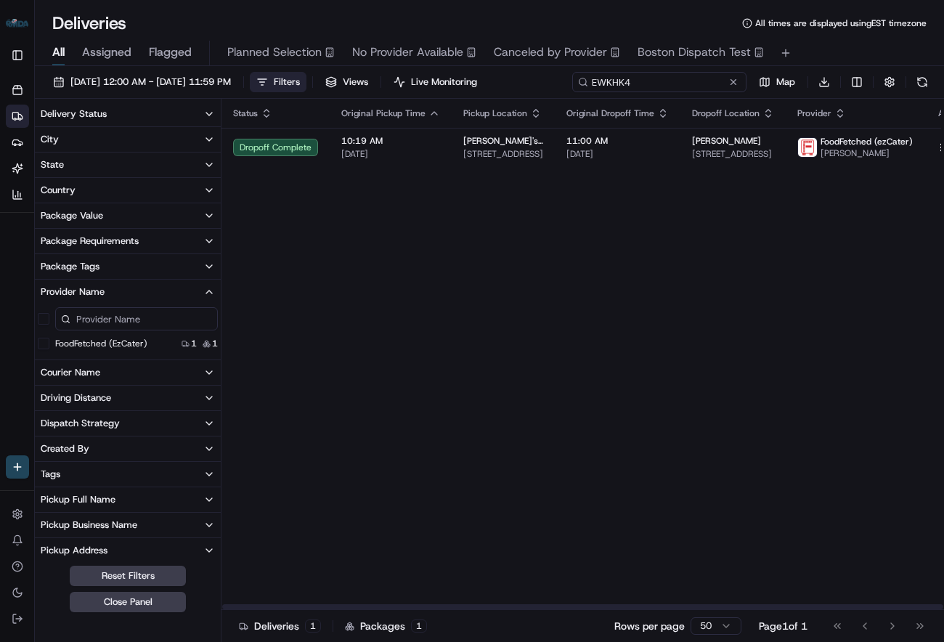
click at [669, 85] on input "EWKHK4" at bounding box center [659, 82] width 174 height 20
paste input "2GEQPA"
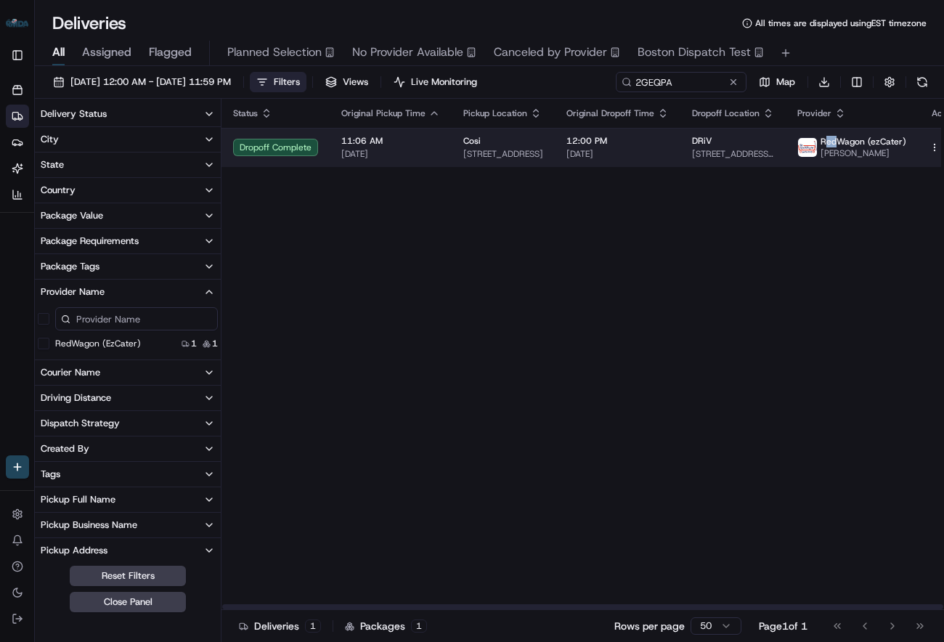
drag, startPoint x: 814, startPoint y: 142, endPoint x: 826, endPoint y: 142, distance: 12.3
click at [826, 142] on span "RedWagon (ezCater)" at bounding box center [863, 142] width 86 height 12
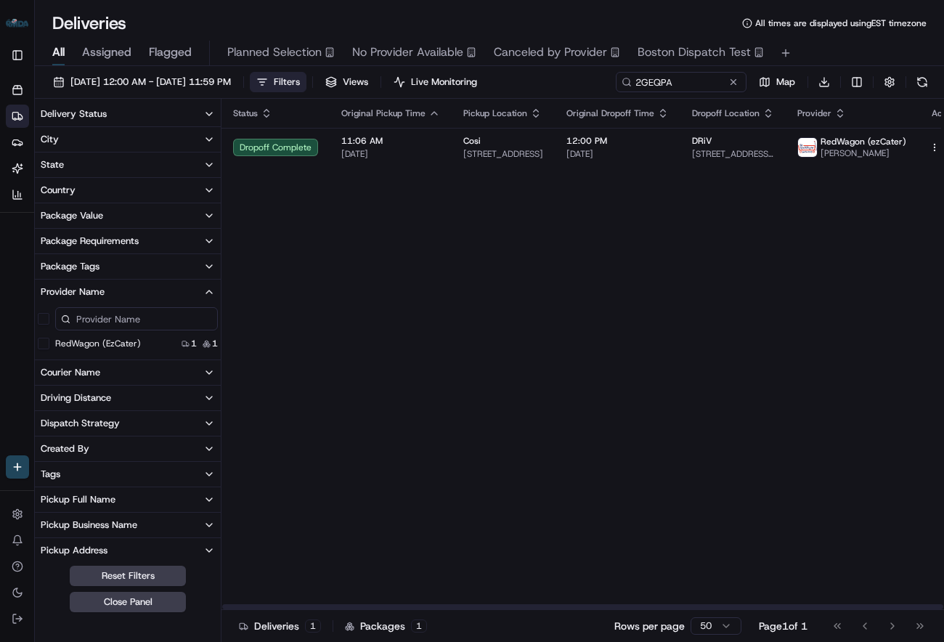
click at [761, 203] on div "Status Original Pickup Time Pickup Location Original Dropoff Time Dropoff Locat…" at bounding box center [596, 354] width 750 height 511
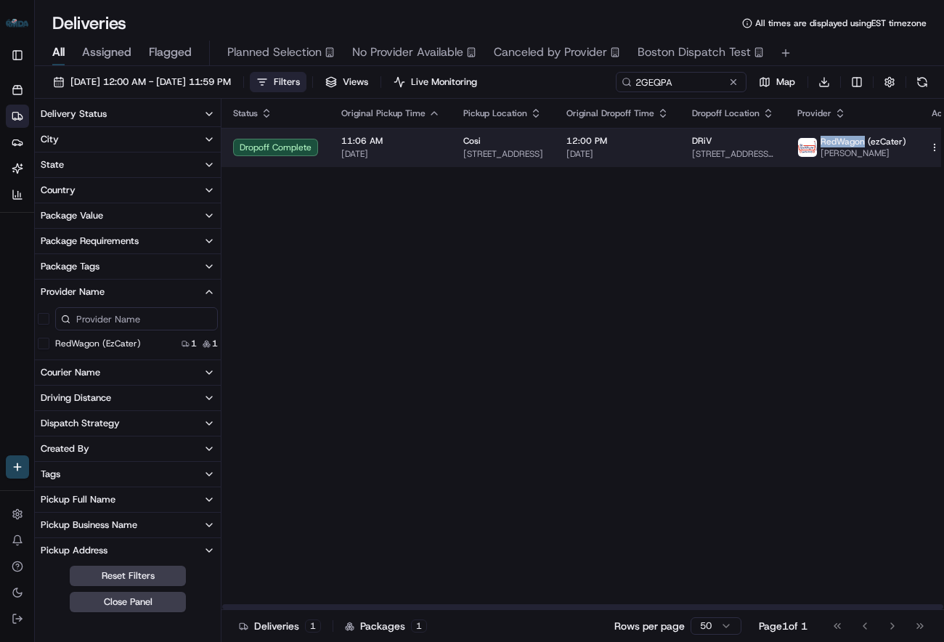
drag, startPoint x: 812, startPoint y: 141, endPoint x: 853, endPoint y: 141, distance: 41.4
click at [853, 141] on span "RedWagon (ezCater)" at bounding box center [863, 142] width 86 height 12
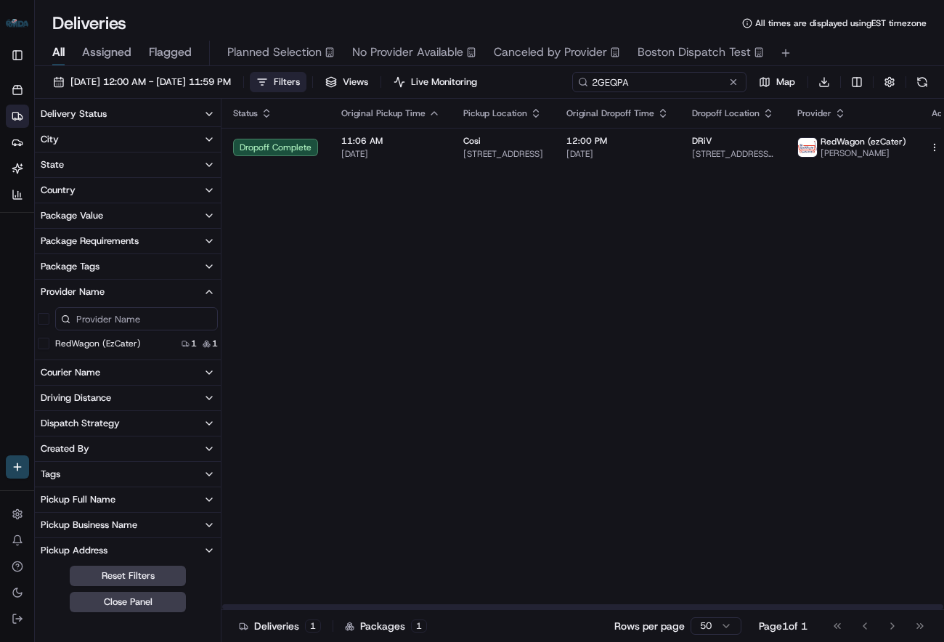
click at [677, 81] on input "2GEQPA" at bounding box center [659, 82] width 174 height 20
paste input "EHJ99M"
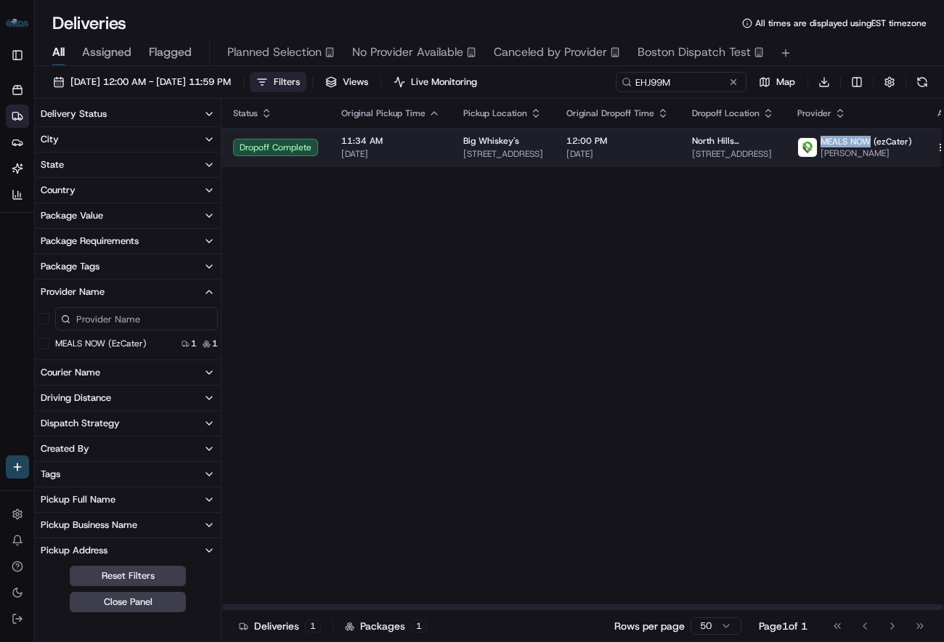
drag, startPoint x: 812, startPoint y: 142, endPoint x: 861, endPoint y: 141, distance: 48.7
click at [861, 141] on span "MEALS NOW (ezCater)" at bounding box center [865, 142] width 91 height 12
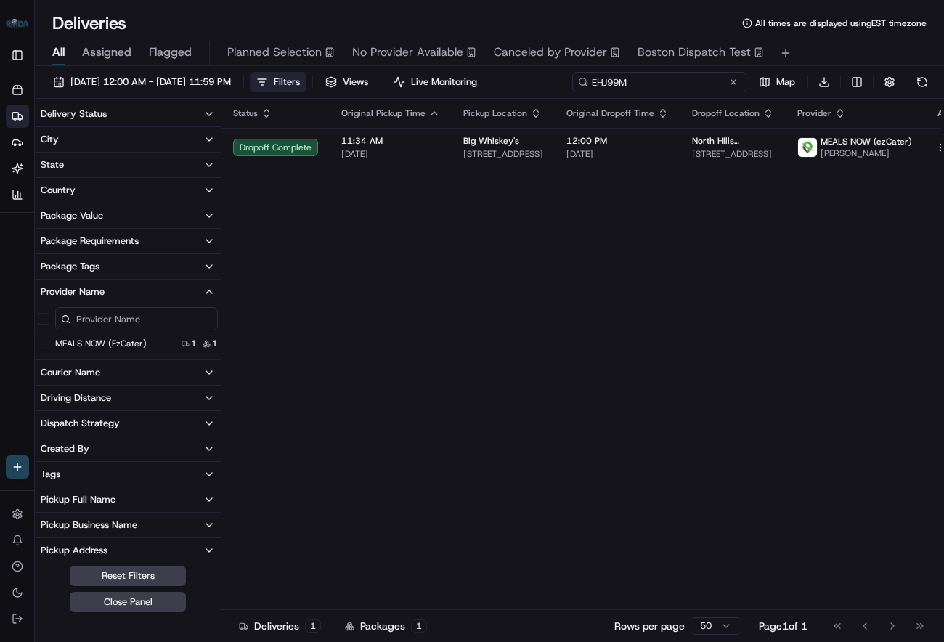
click at [666, 87] on input "EHJ99M" at bounding box center [659, 82] width 174 height 20
paste input "WKHK4"
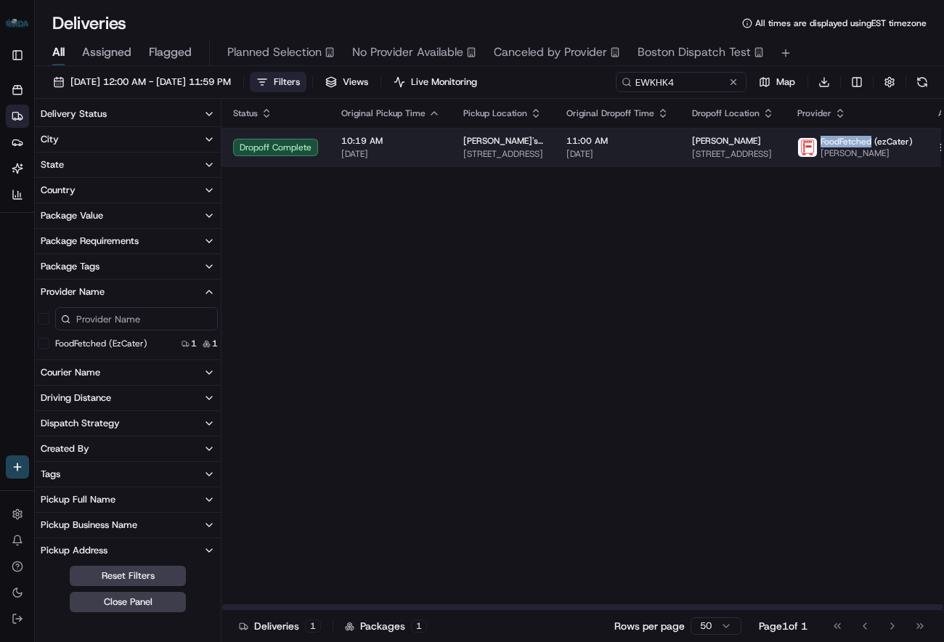
drag, startPoint x: 810, startPoint y: 141, endPoint x: 862, endPoint y: 142, distance: 51.6
click at [862, 142] on div "FoodFetched (ezCater) [PERSON_NAME]" at bounding box center [854, 147] width 115 height 23
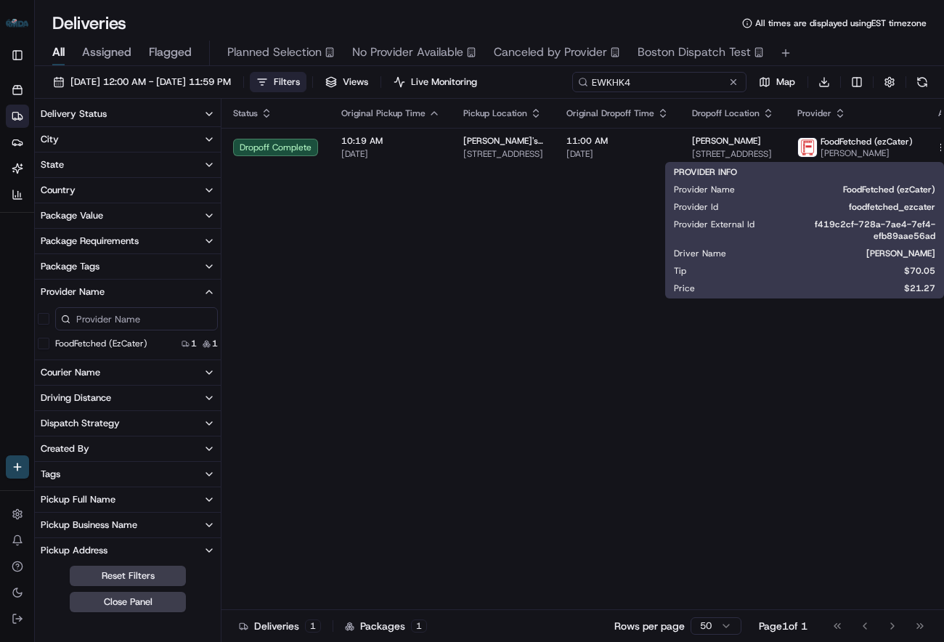
click at [685, 82] on input "EWKHK4" at bounding box center [659, 82] width 174 height 20
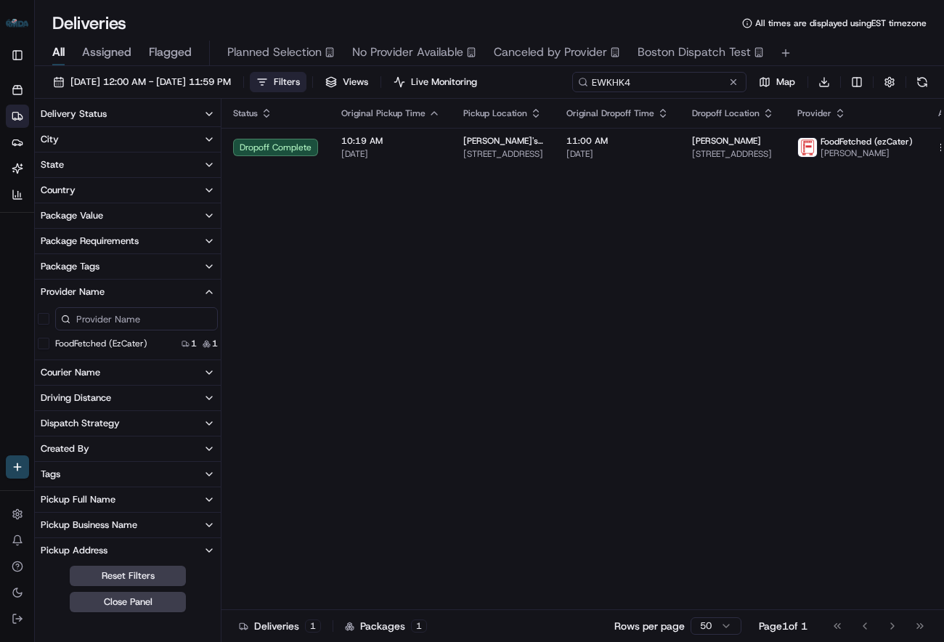
paste input "KR7WPH"
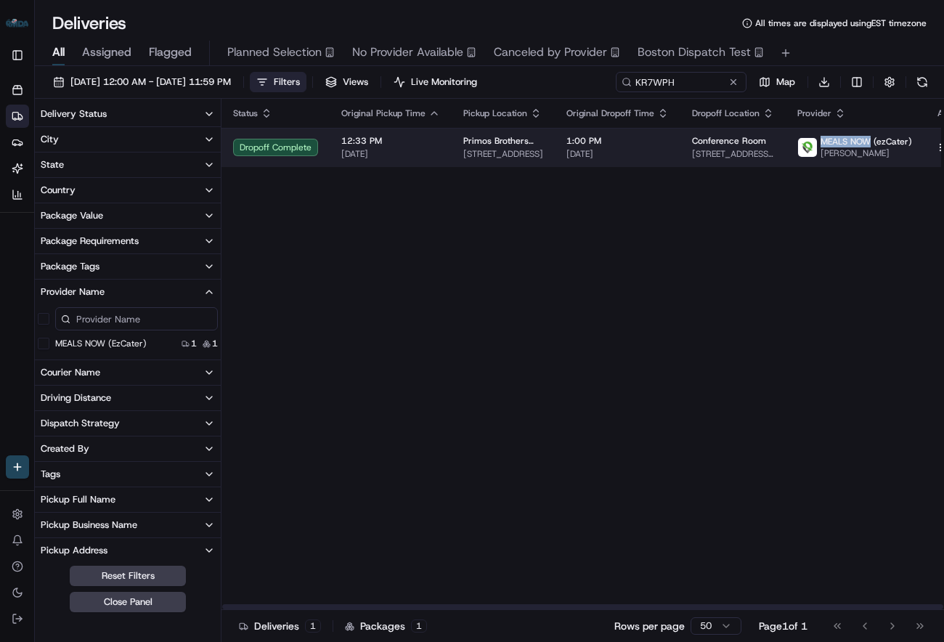
drag, startPoint x: 812, startPoint y: 142, endPoint x: 861, endPoint y: 144, distance: 48.7
click at [861, 144] on span "MEALS NOW (ezCater)" at bounding box center [865, 142] width 91 height 12
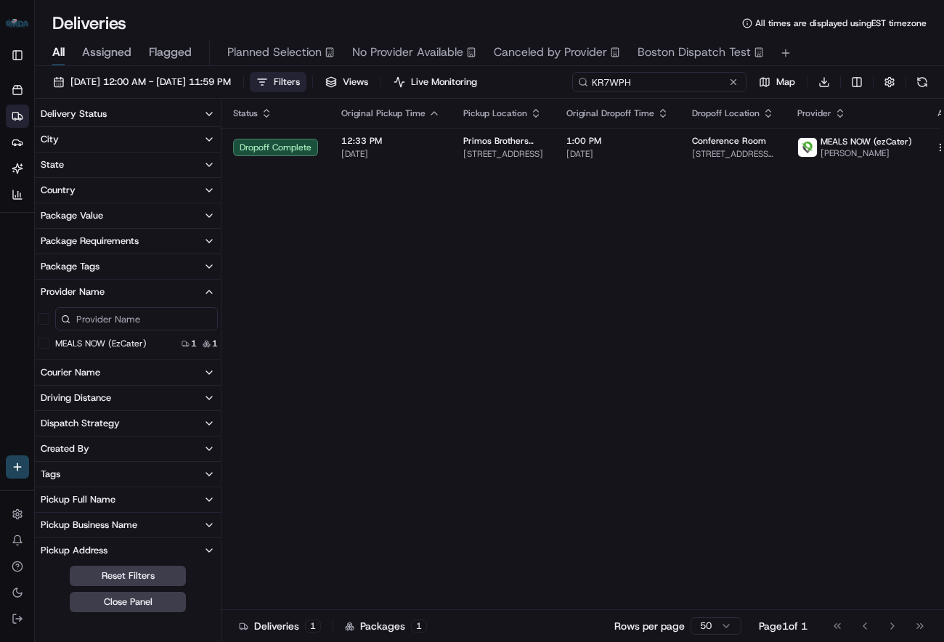
click at [666, 78] on input "KR7WPH" at bounding box center [659, 82] width 174 height 20
paste input "VW0Y6Z"
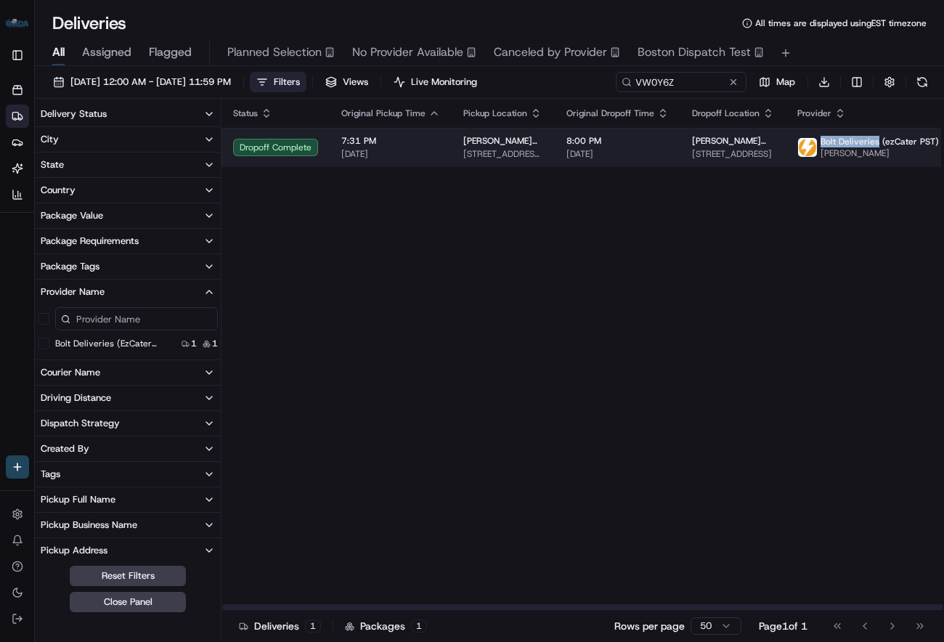
drag, startPoint x: 814, startPoint y: 142, endPoint x: 867, endPoint y: 142, distance: 53.0
click at [867, 142] on span "Bolt Deliveries (ezCater PST)" at bounding box center [879, 142] width 118 height 12
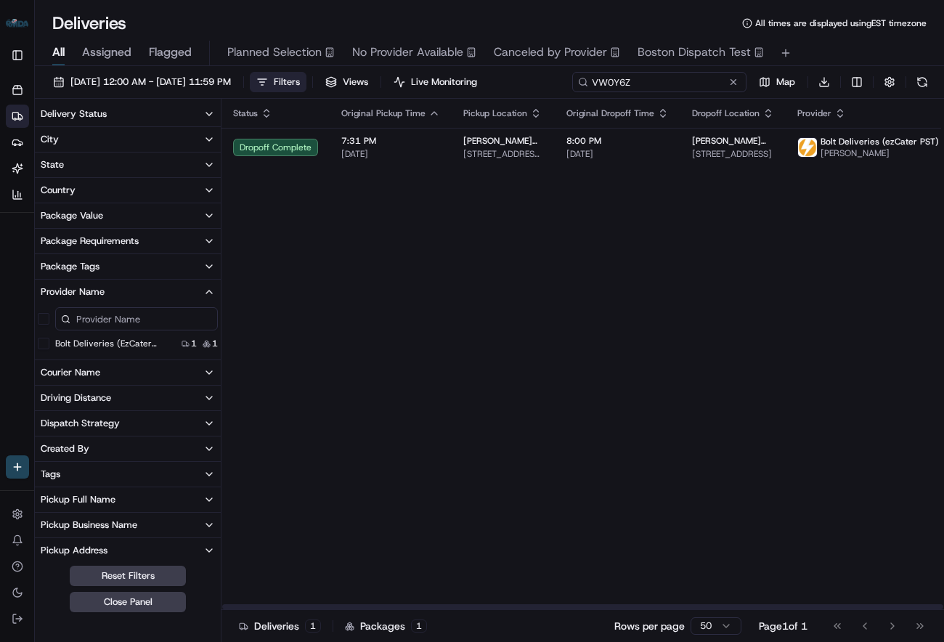
click at [677, 84] on input "VW0Y6Z" at bounding box center [659, 82] width 174 height 20
paste input "HQRR47"
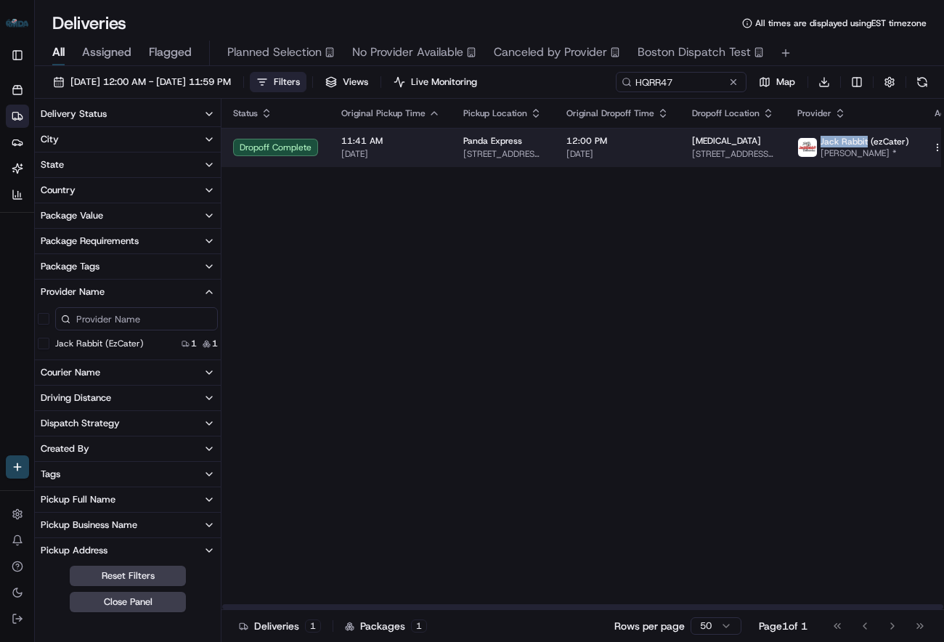
drag, startPoint x: 812, startPoint y: 141, endPoint x: 857, endPoint y: 142, distance: 45.0
click at [857, 142] on span "Jack Rabbit (ezCater)" at bounding box center [864, 142] width 89 height 12
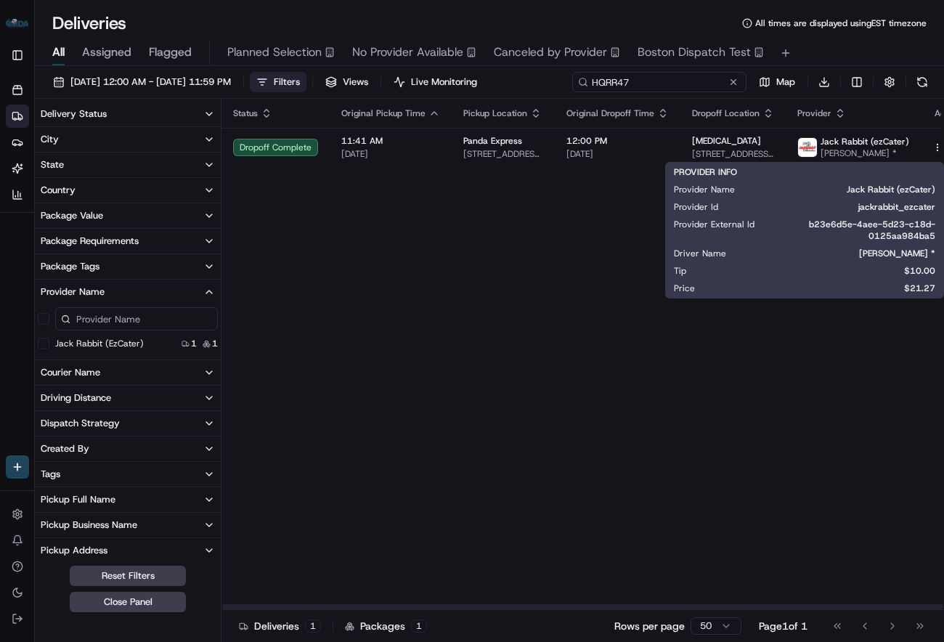
click at [675, 85] on input "HQRR47" at bounding box center [659, 82] width 174 height 20
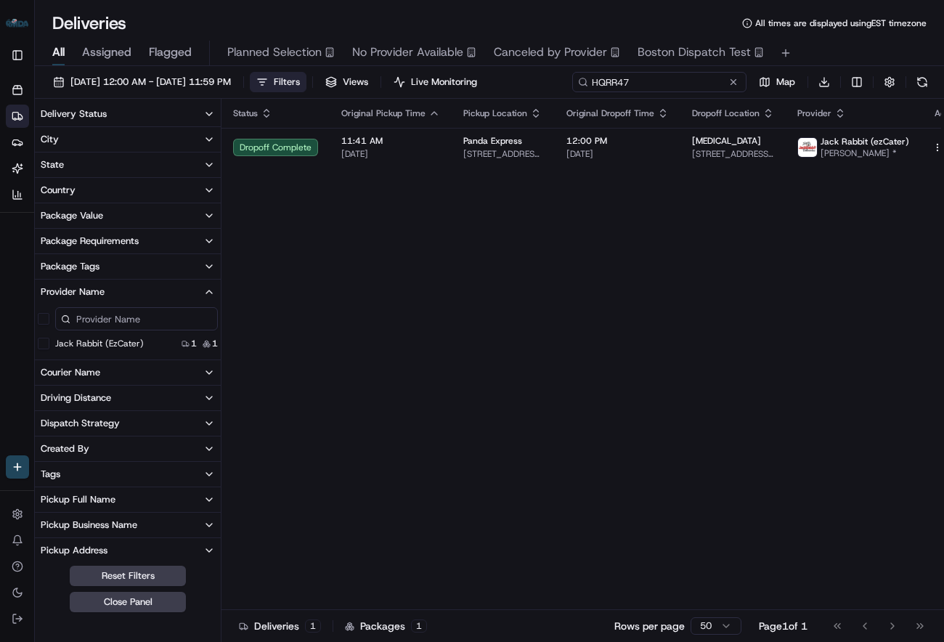
paste input "6QCVT"
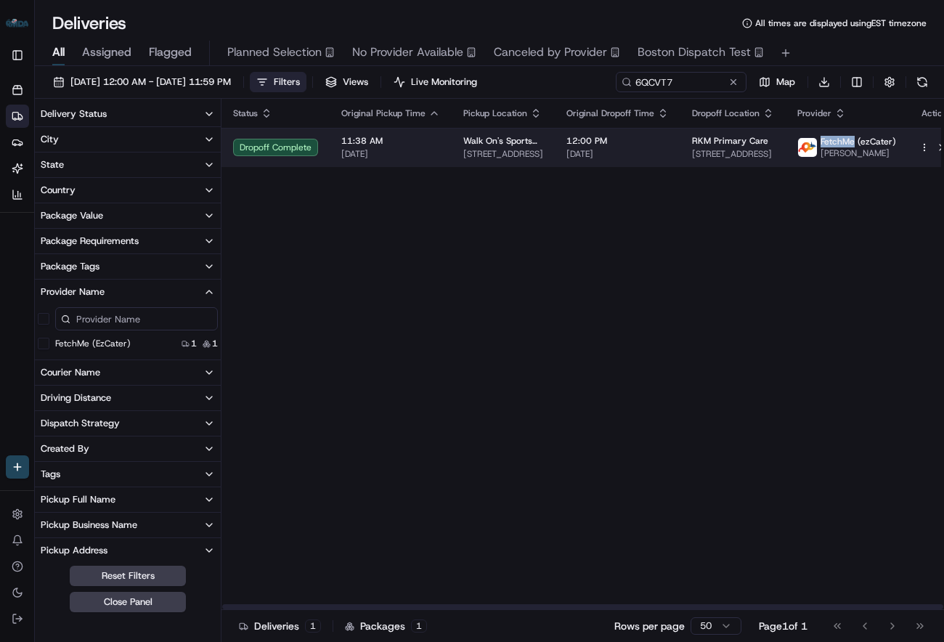
drag, startPoint x: 810, startPoint y: 139, endPoint x: 844, endPoint y: 142, distance: 34.2
click at [844, 142] on span "FetchMe (ezCater)" at bounding box center [858, 142] width 76 height 12
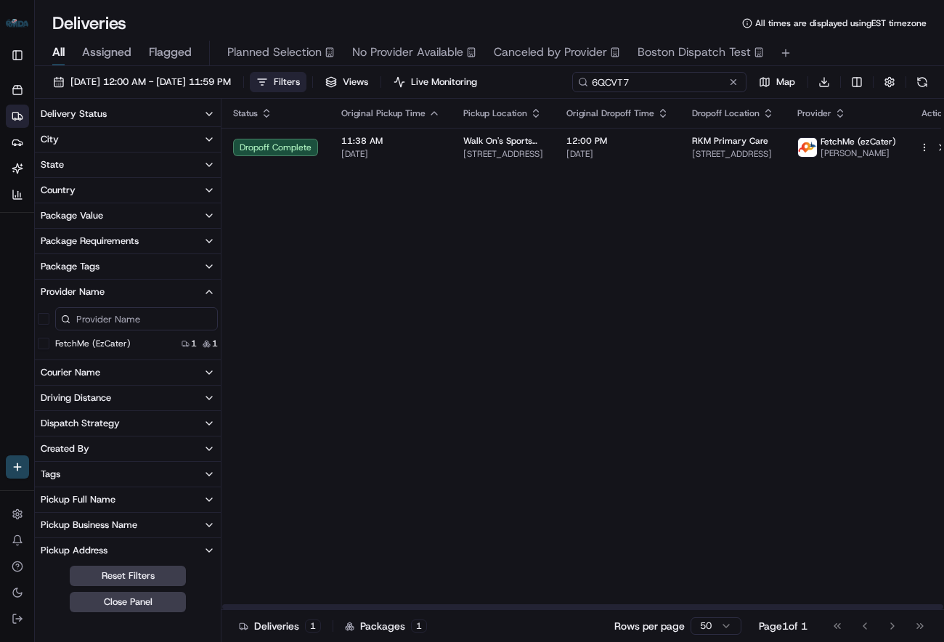
click at [669, 86] on input "6QCVT7" at bounding box center [659, 82] width 174 height 20
paste input "C1UV8A"
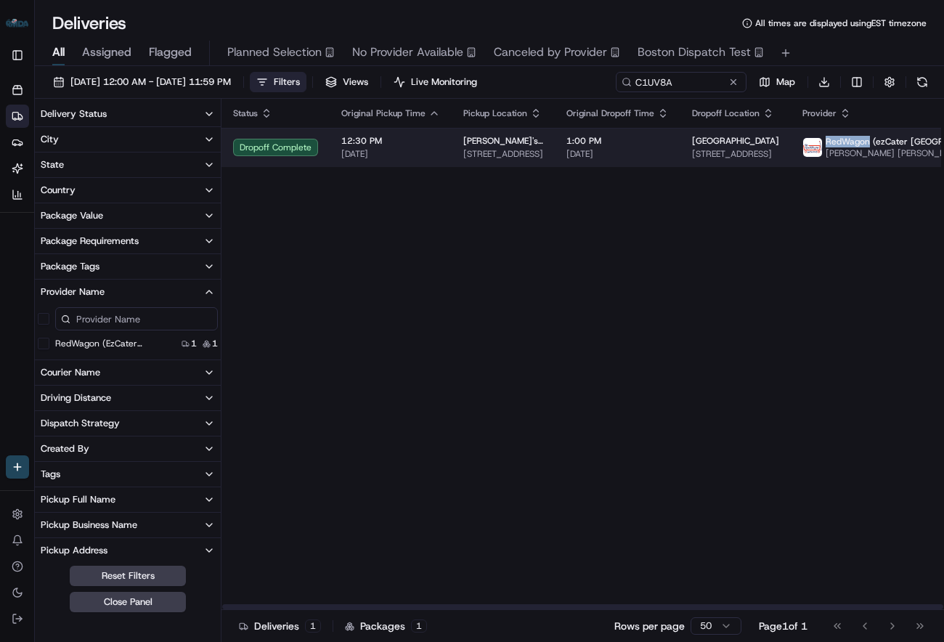
drag, startPoint x: 812, startPoint y: 142, endPoint x: 853, endPoint y: 142, distance: 40.7
click at [853, 142] on span "RedWagon (ezCater [GEOGRAPHIC_DATA])" at bounding box center [914, 142] width 176 height 12
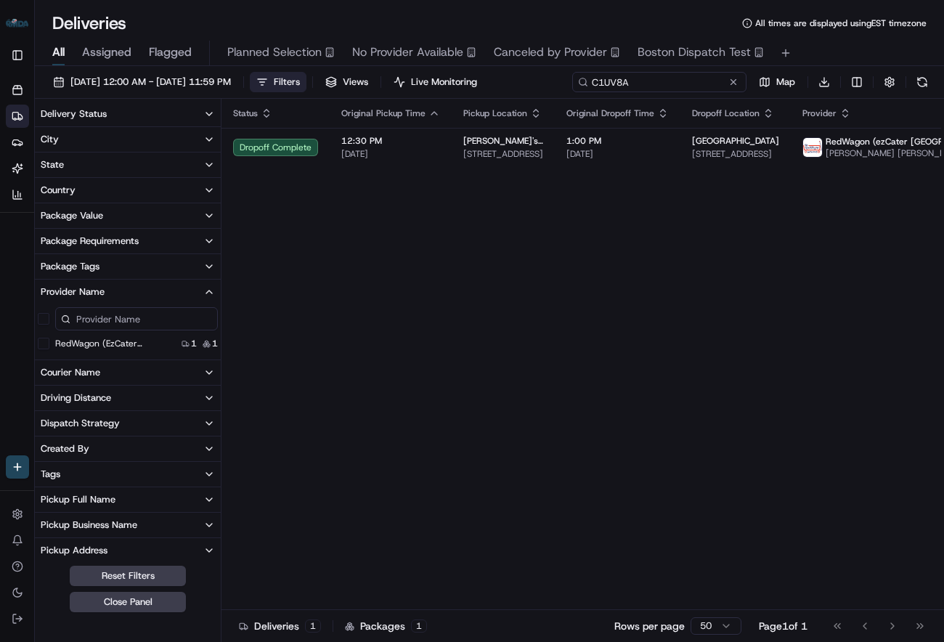
click at [661, 79] on input "C1UV8A" at bounding box center [659, 82] width 174 height 20
paste input "RK7AXF"
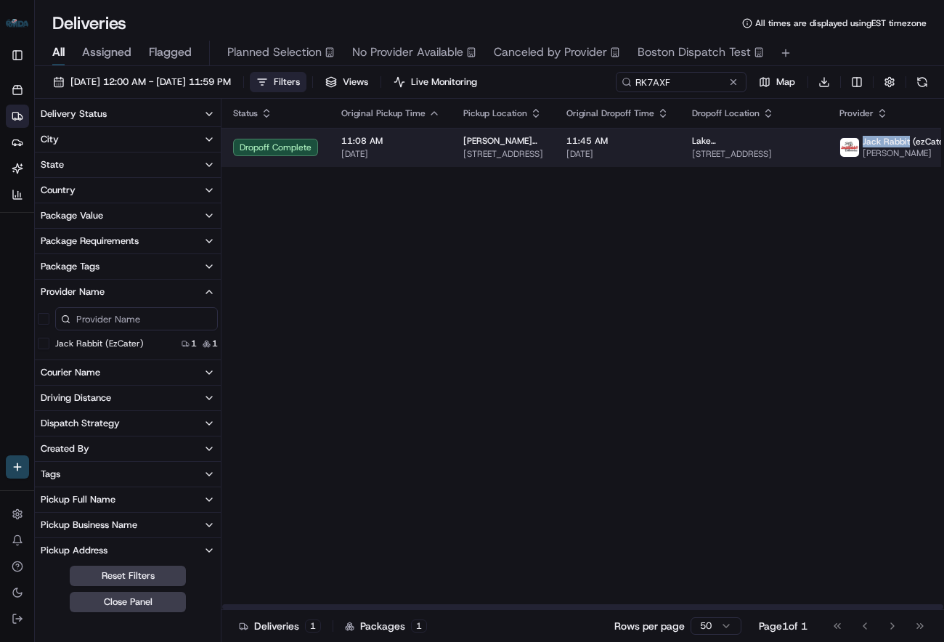
drag, startPoint x: 812, startPoint y: 139, endPoint x: 857, endPoint y: 144, distance: 44.6
click at [863, 144] on span "Jack Rabbit (ezCater)" at bounding box center [907, 142] width 89 height 12
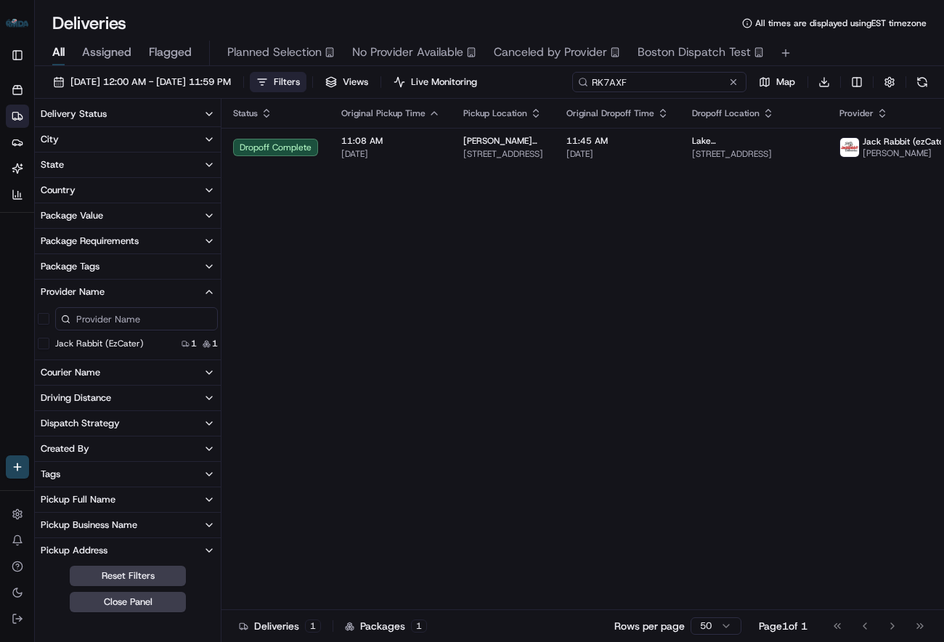
click at [684, 78] on input "RK7AXF" at bounding box center [659, 82] width 174 height 20
paste input "3F08UP"
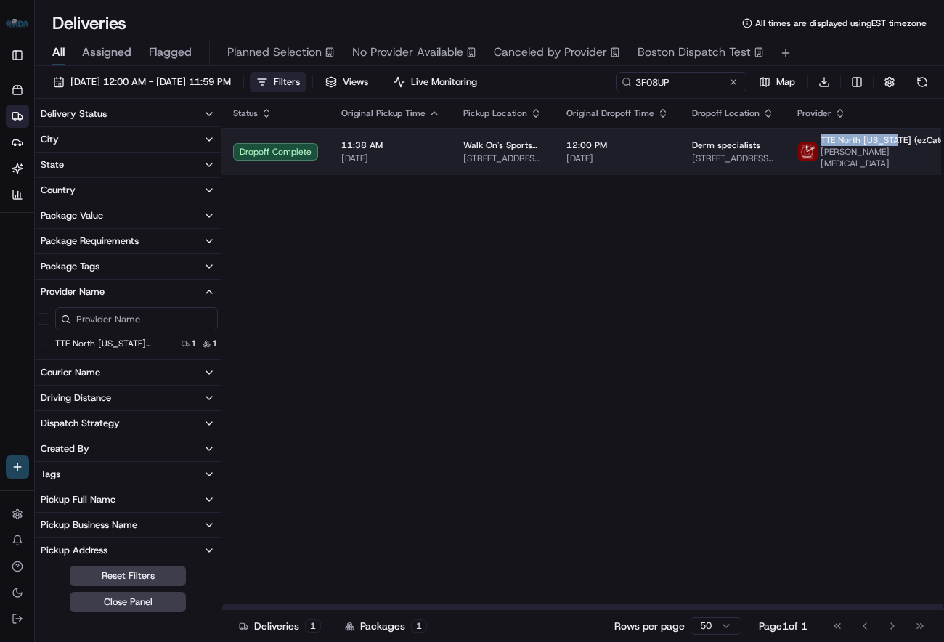
drag, startPoint x: 812, startPoint y: 140, endPoint x: 888, endPoint y: 144, distance: 76.4
click at [888, 144] on span "TTE North [US_STATE] (ezCater)" at bounding box center [886, 140] width 132 height 12
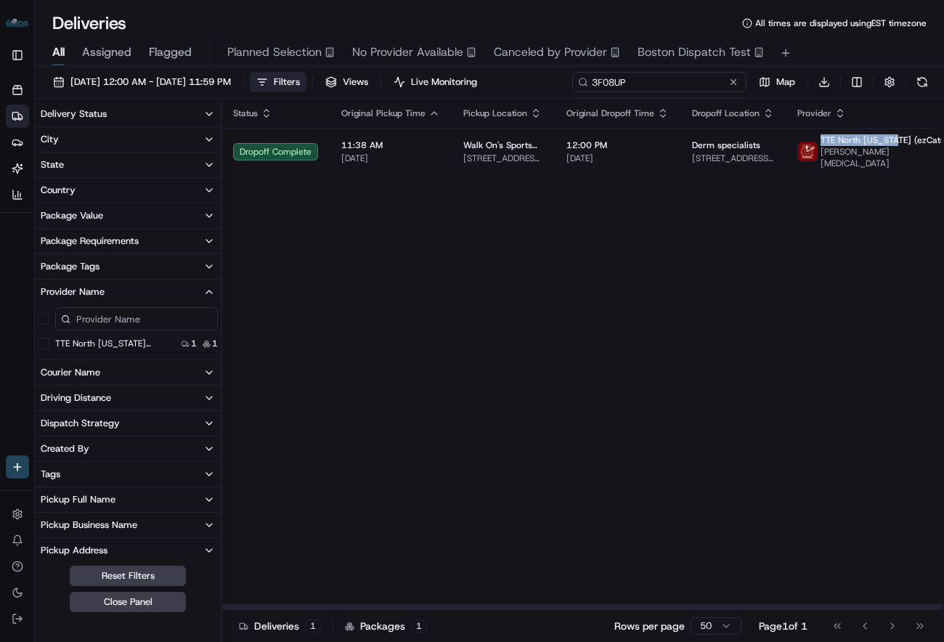
click at [656, 86] on input "3F08UP" at bounding box center [659, 82] width 174 height 20
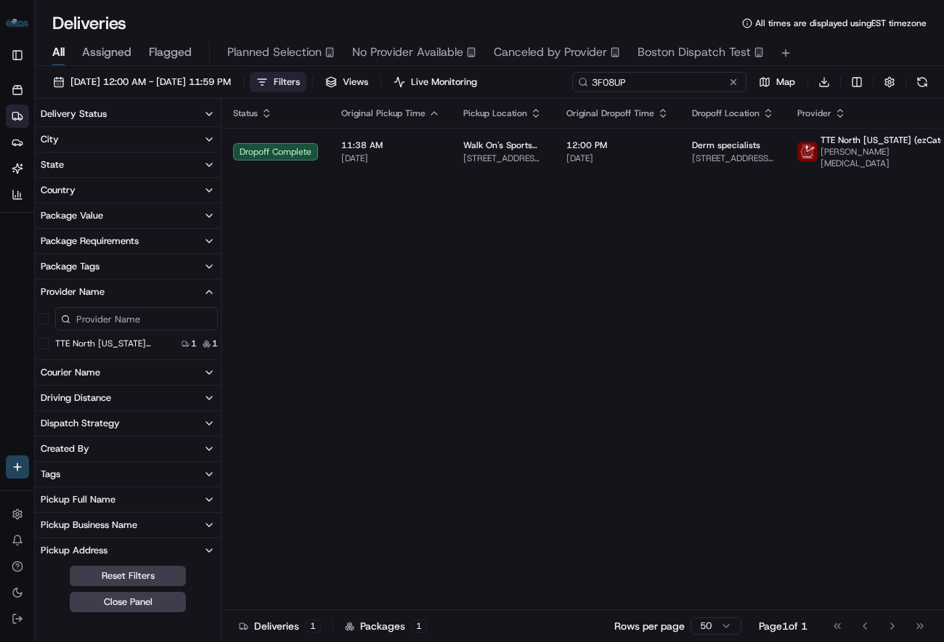
paste input "R89PV2"
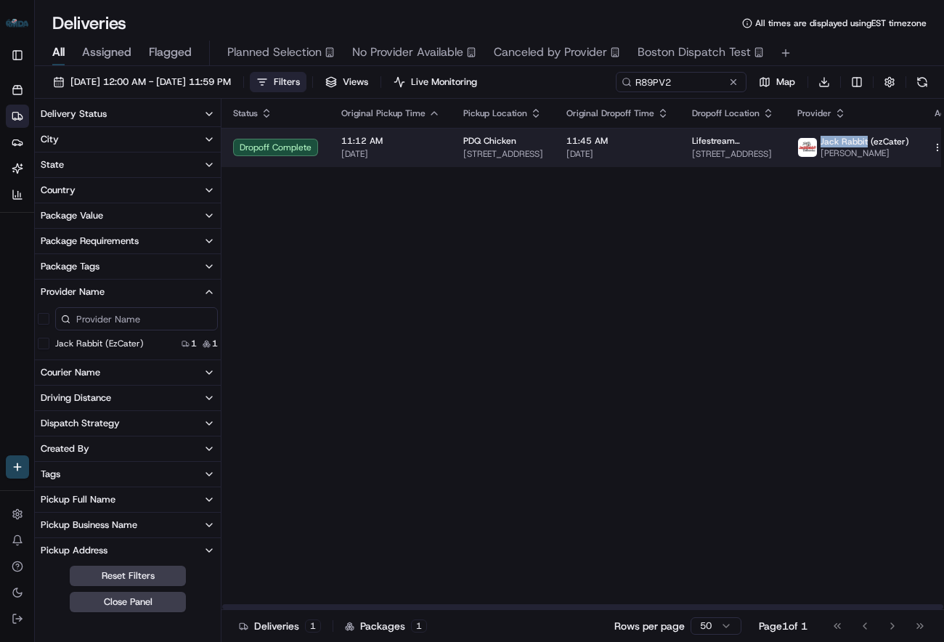
drag, startPoint x: 810, startPoint y: 142, endPoint x: 857, endPoint y: 144, distance: 47.3
click at [857, 144] on span "Jack Rabbit (ezCater)" at bounding box center [864, 142] width 89 height 12
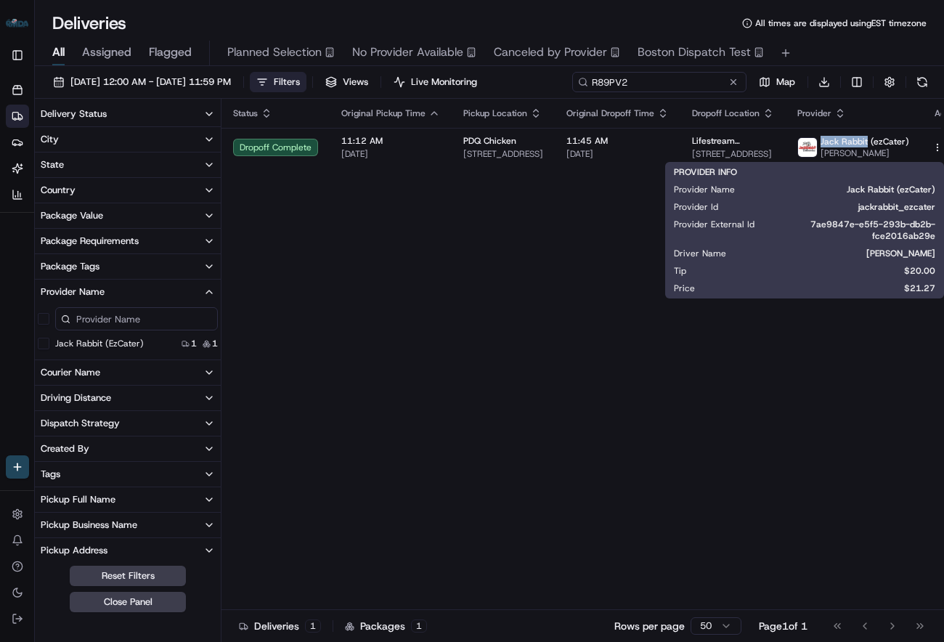
click at [685, 83] on input "R89PV2" at bounding box center [659, 82] width 174 height 20
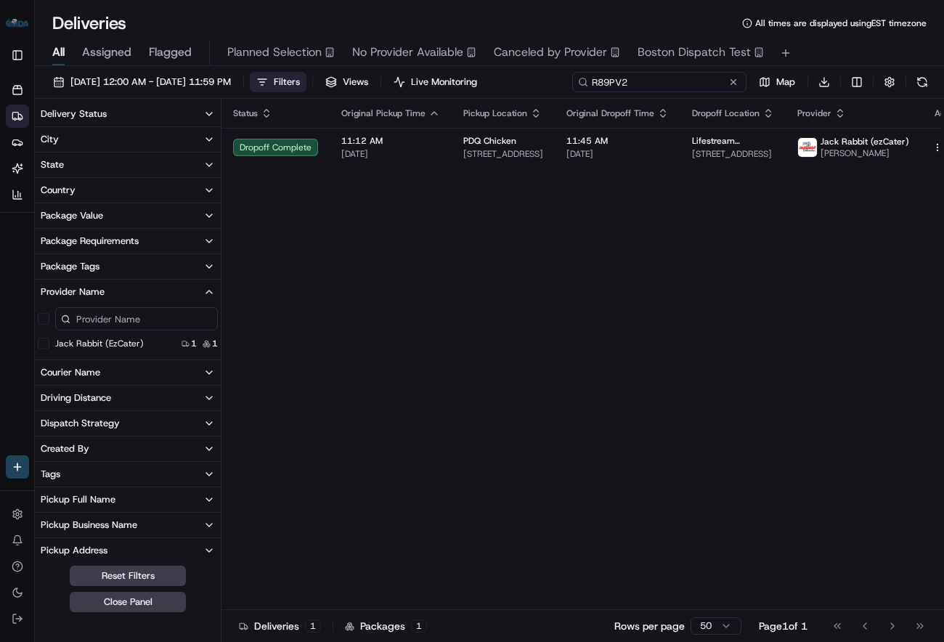
paste input "8GK1QH"
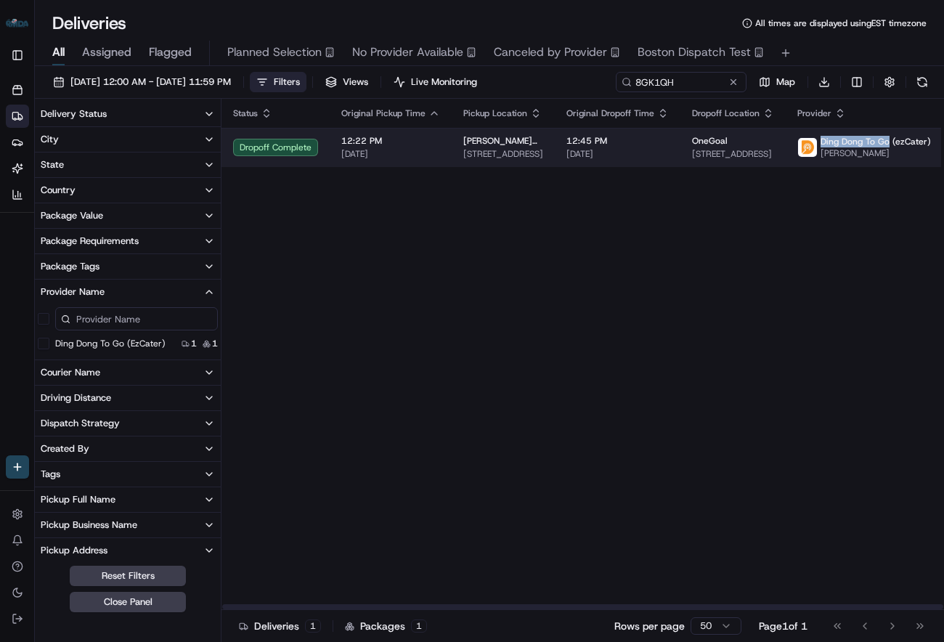
drag, startPoint x: 810, startPoint y: 141, endPoint x: 879, endPoint y: 144, distance: 68.3
click at [879, 144] on div "Ding Dong To Go (ezCater) [PERSON_NAME]" at bounding box center [864, 147] width 134 height 23
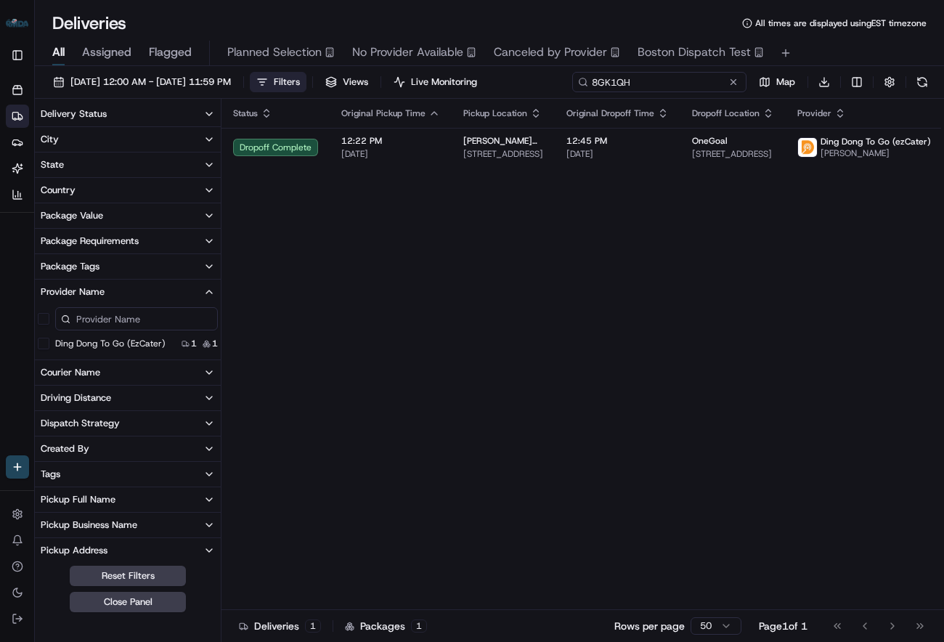
click at [685, 81] on input "8GK1QH" at bounding box center [659, 82] width 174 height 20
paste input "295YPR"
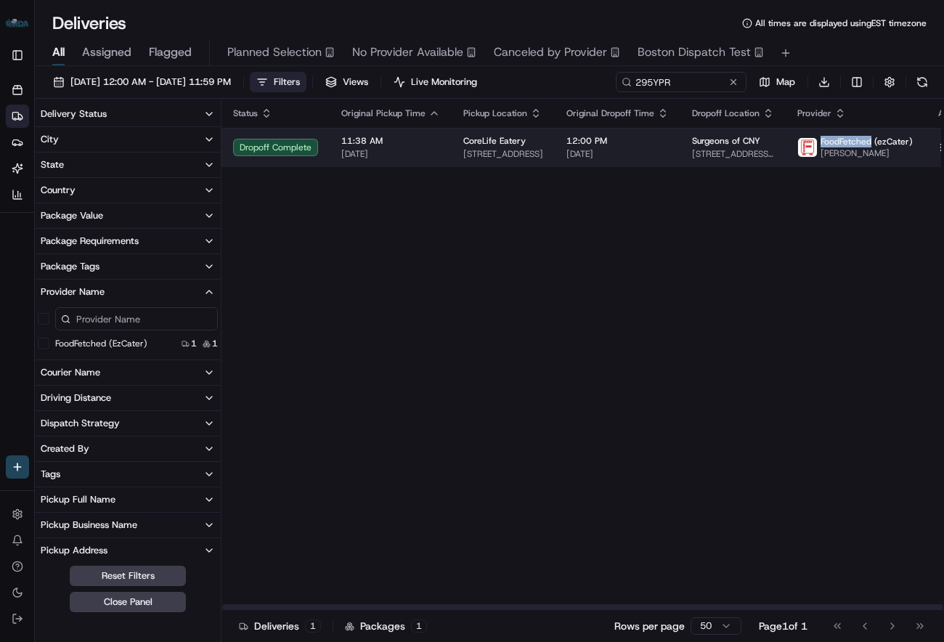
drag, startPoint x: 810, startPoint y: 143, endPoint x: 860, endPoint y: 144, distance: 50.1
click at [860, 144] on span "FoodFetched (ezCater)" at bounding box center [866, 142] width 92 height 12
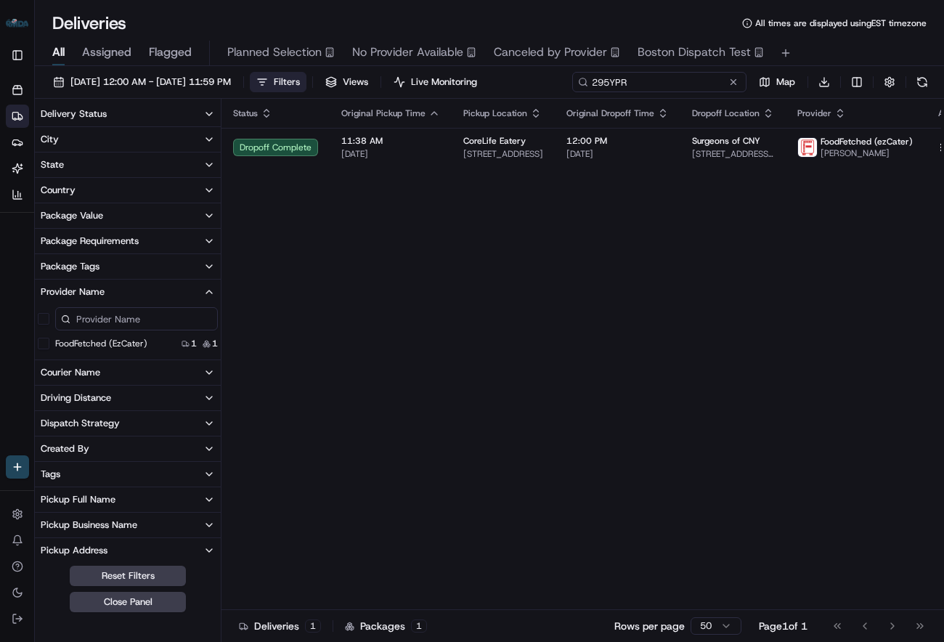
click at [659, 86] on input "295YPR" at bounding box center [659, 82] width 174 height 20
paste input "RQ71CG"
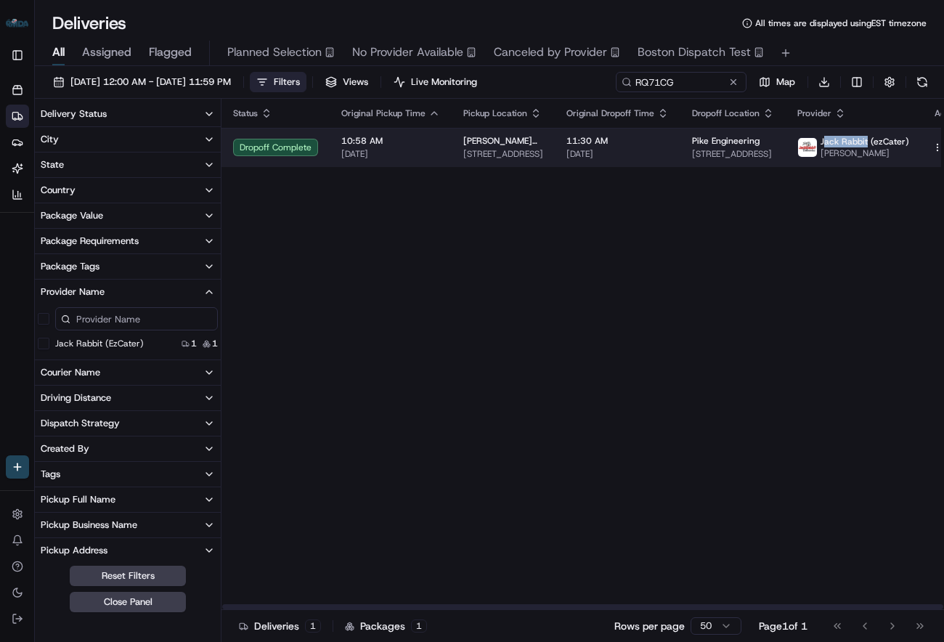
drag, startPoint x: 813, startPoint y: 142, endPoint x: 856, endPoint y: 143, distance: 42.8
click at [856, 143] on span "Jack Rabbit (ezCater)" at bounding box center [864, 142] width 89 height 12
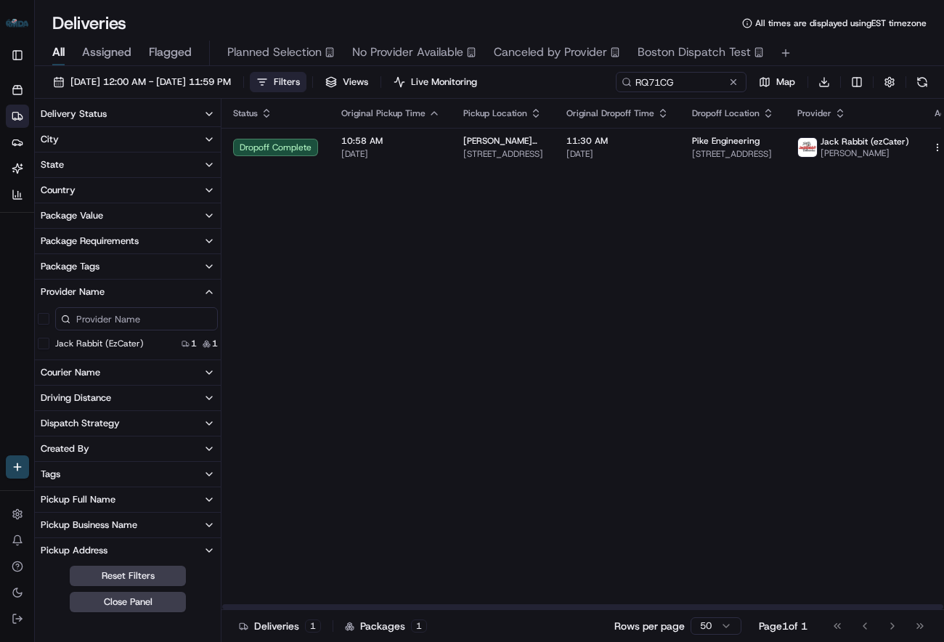
click at [784, 193] on div "Status Original Pickup Time Pickup Location Original Dropoff Time Dropoff Locat…" at bounding box center [597, 354] width 753 height 511
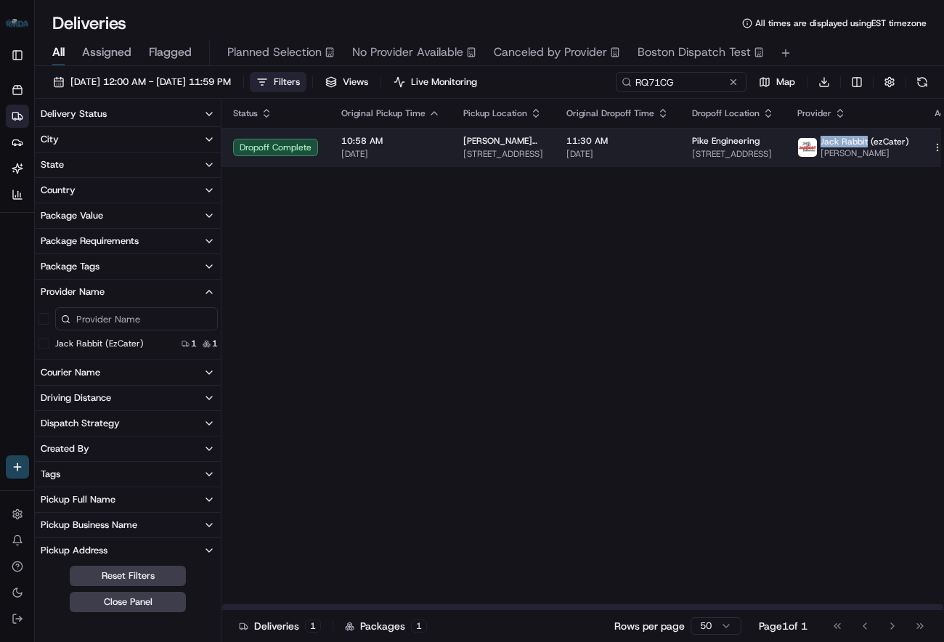
drag, startPoint x: 810, startPoint y: 138, endPoint x: 856, endPoint y: 141, distance: 45.8
click at [856, 141] on div "[PERSON_NAME] (ezCater) [PERSON_NAME]" at bounding box center [853, 147] width 112 height 23
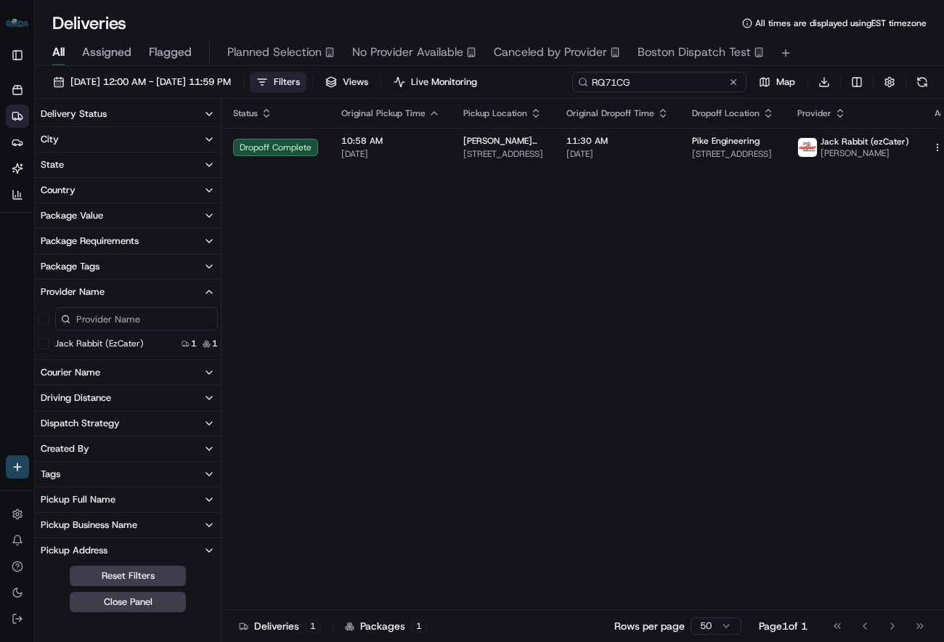
click at [679, 83] on input "RQ71CG" at bounding box center [659, 82] width 174 height 20
paste input "AYH5TE"
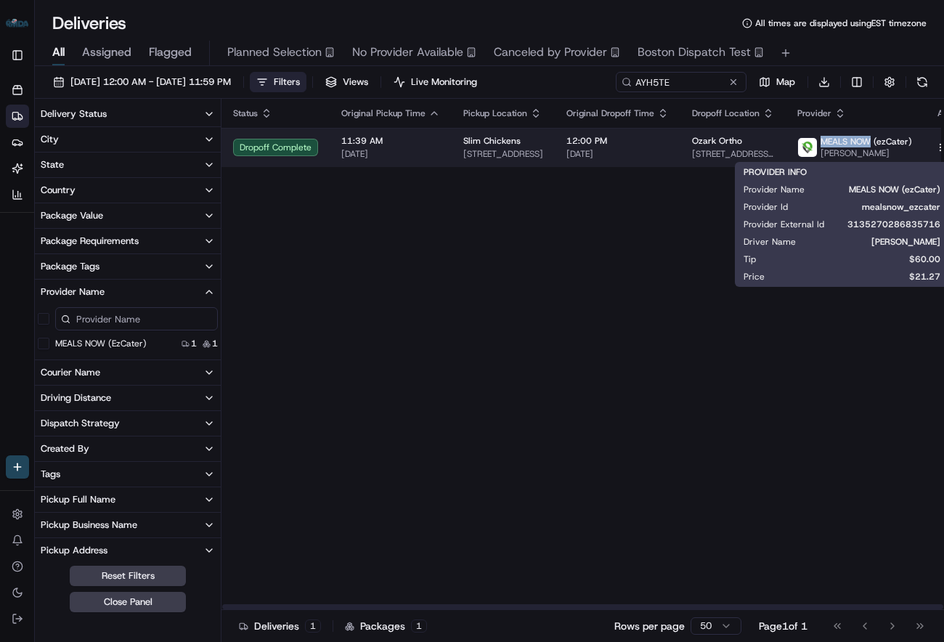
drag, startPoint x: 812, startPoint y: 141, endPoint x: 860, endPoint y: 142, distance: 48.7
click at [860, 142] on span "MEALS NOW (ezCater)" at bounding box center [865, 142] width 91 height 12
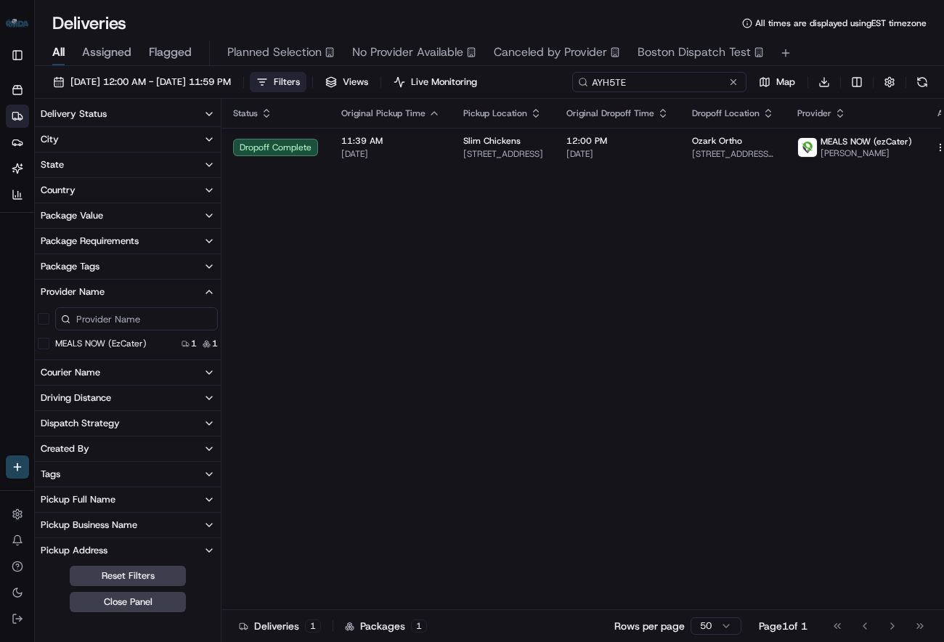
click at [688, 81] on input "AYH5TE" at bounding box center [659, 82] width 174 height 20
paste input "G6MU2Q"
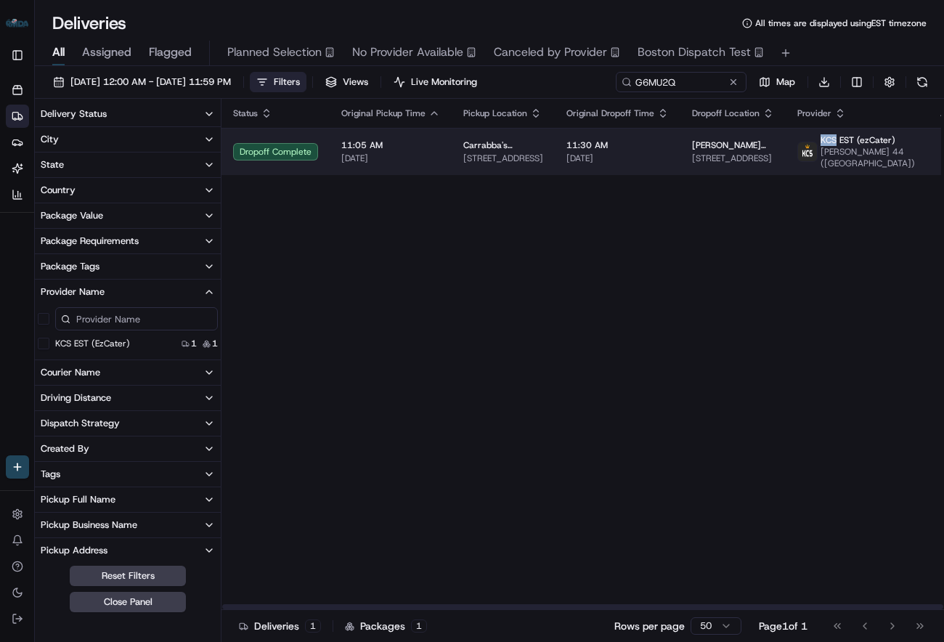
drag, startPoint x: 812, startPoint y: 141, endPoint x: 825, endPoint y: 141, distance: 13.1
click at [825, 141] on span "KCS EST (ezCater)" at bounding box center [857, 140] width 75 height 12
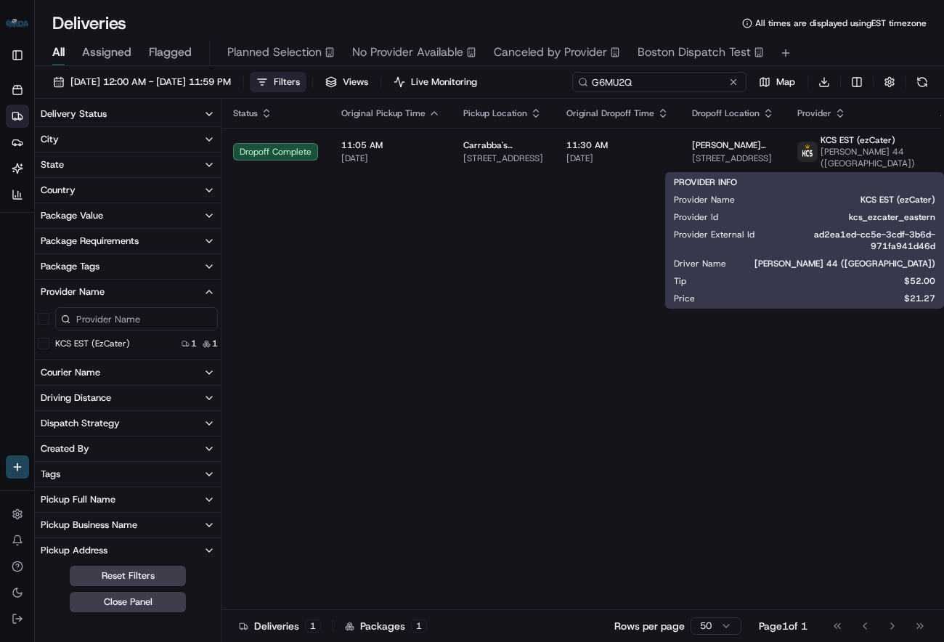
click at [684, 78] on input "G6MU2Q" at bounding box center [659, 82] width 174 height 20
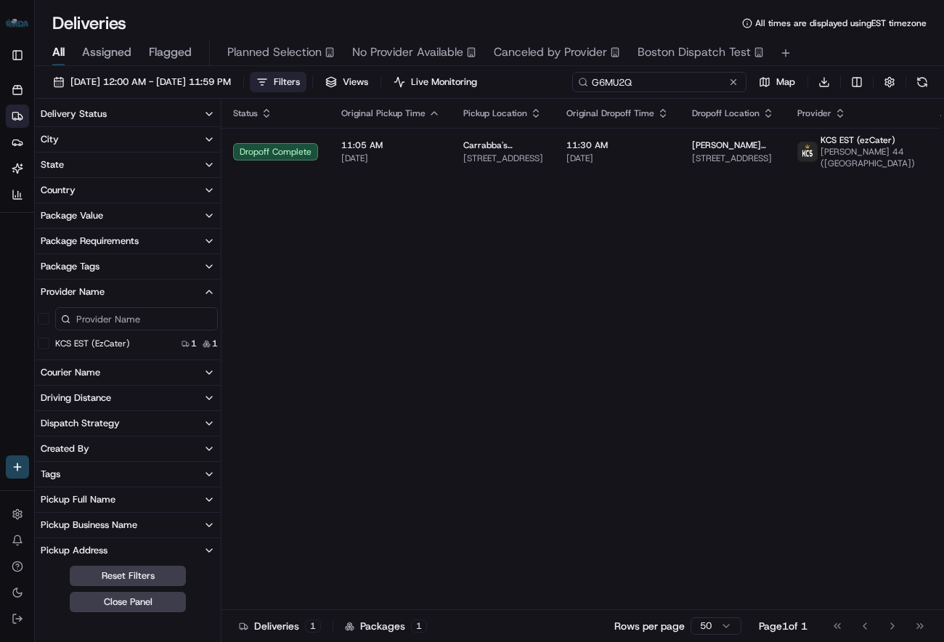
click at [684, 78] on input "G6MU2Q" at bounding box center [659, 82] width 174 height 20
paste input "235M4F"
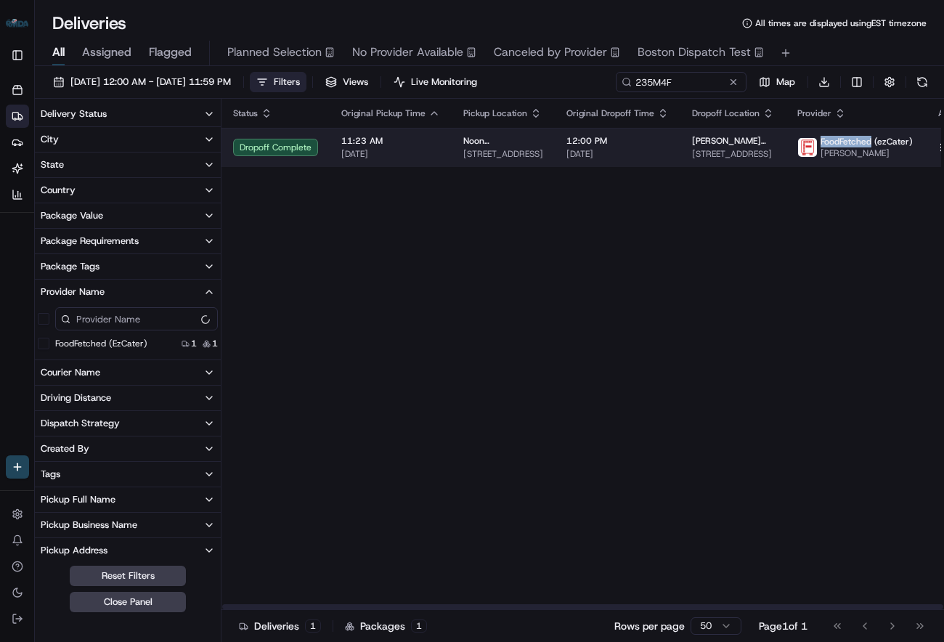
drag, startPoint x: 811, startPoint y: 141, endPoint x: 862, endPoint y: 142, distance: 50.8
click at [862, 142] on span "FoodFetched (ezCater)" at bounding box center [866, 142] width 92 height 12
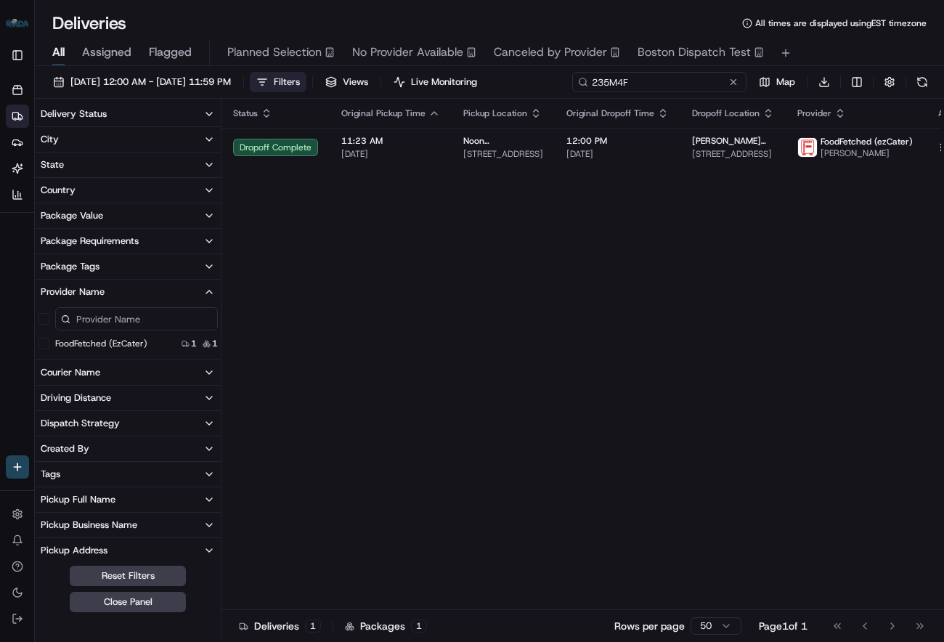
click at [677, 83] on input "235M4F" at bounding box center [659, 82] width 174 height 20
paste input "V1G9XR"
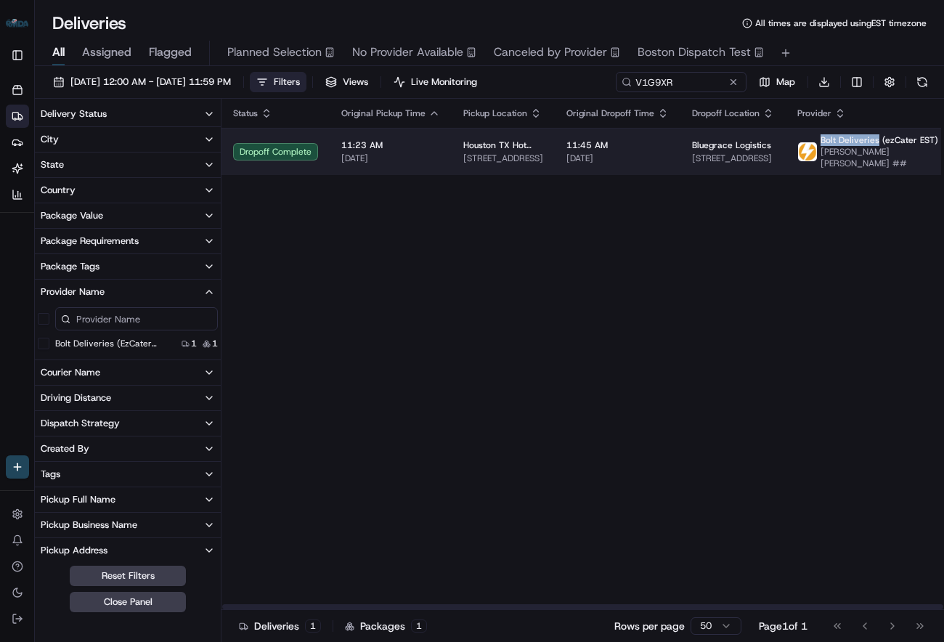
drag, startPoint x: 810, startPoint y: 143, endPoint x: 865, endPoint y: 142, distance: 55.2
click at [865, 142] on span "Bolt Deliveries (ezCater EST)" at bounding box center [879, 140] width 118 height 12
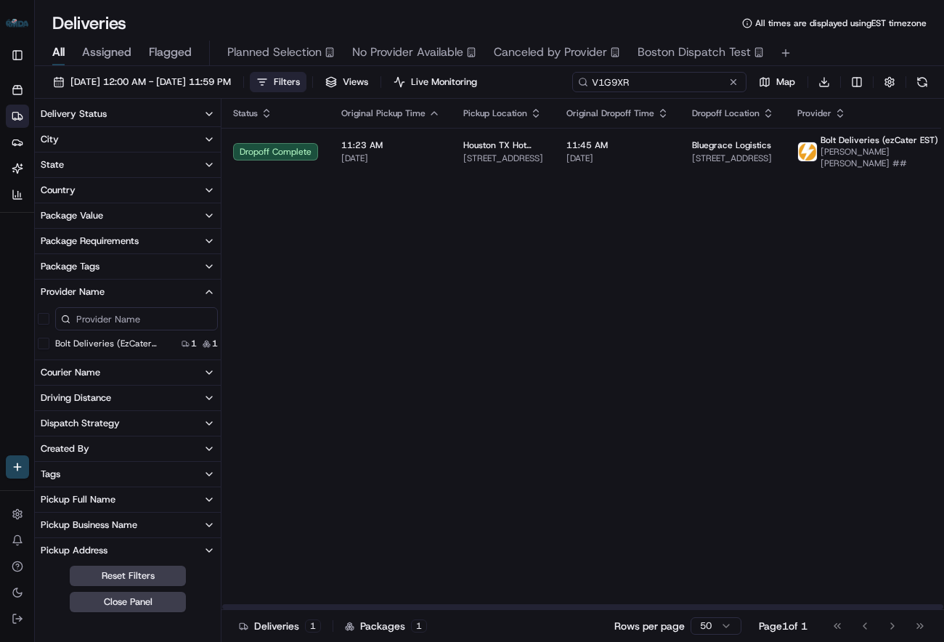
click at [648, 76] on input "V1G9XR" at bounding box center [659, 82] width 174 height 20
paste input "M9U7R2"
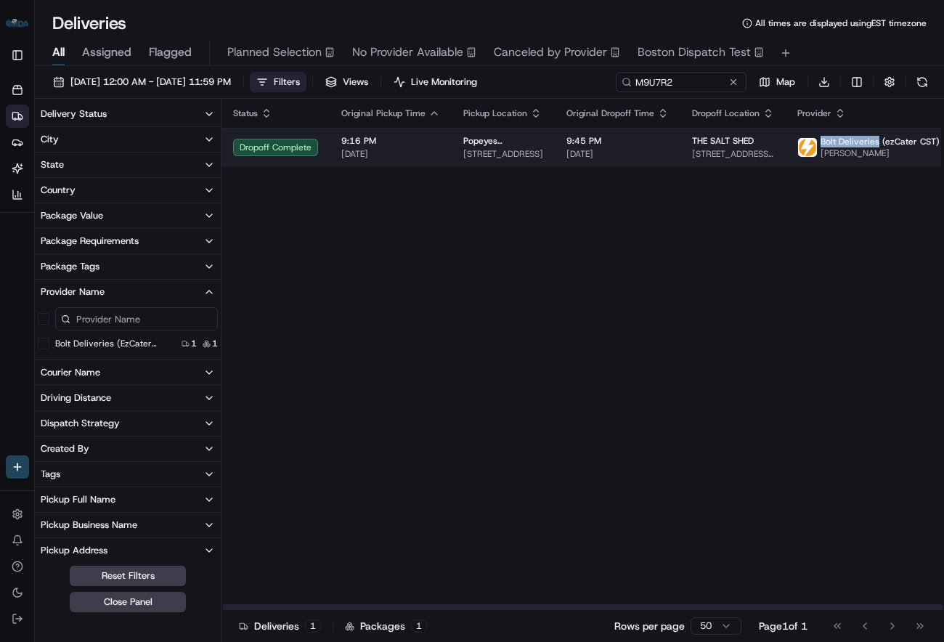
drag, startPoint x: 812, startPoint y: 140, endPoint x: 867, endPoint y: 147, distance: 54.8
click at [867, 147] on p "Bolt Deliveries (ezCater CST) [PERSON_NAME]" at bounding box center [879, 147] width 119 height 23
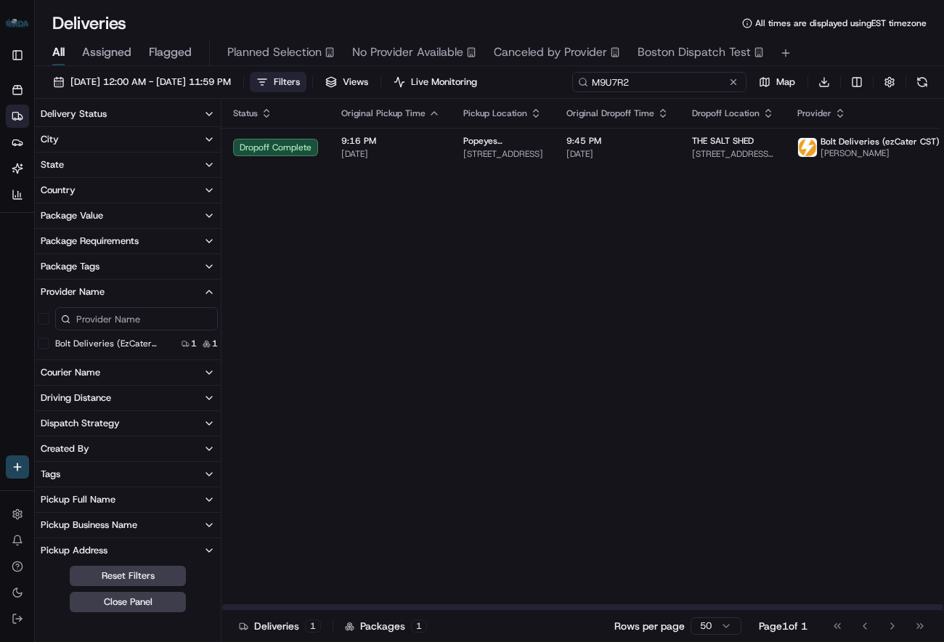
click at [659, 76] on input "M9U7R2" at bounding box center [659, 82] width 174 height 20
paste input "V3AWUU"
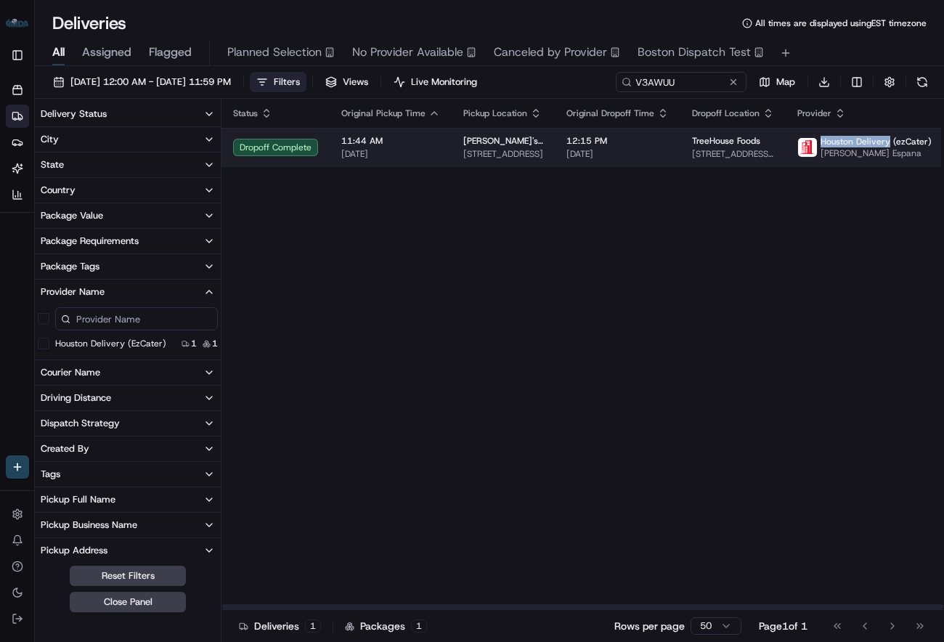
drag, startPoint x: 812, startPoint y: 139, endPoint x: 879, endPoint y: 142, distance: 66.9
click at [879, 142] on span "Houston Delivery (ezCater)" at bounding box center [875, 142] width 111 height 12
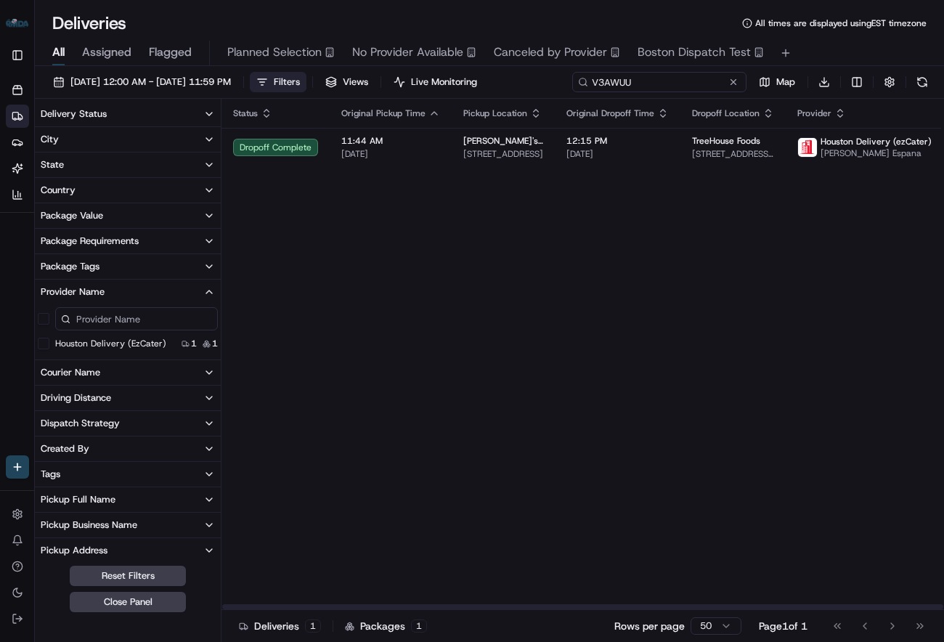
click at [678, 82] on input "V3AWUU" at bounding box center [659, 82] width 174 height 20
paste input "XCEY25"
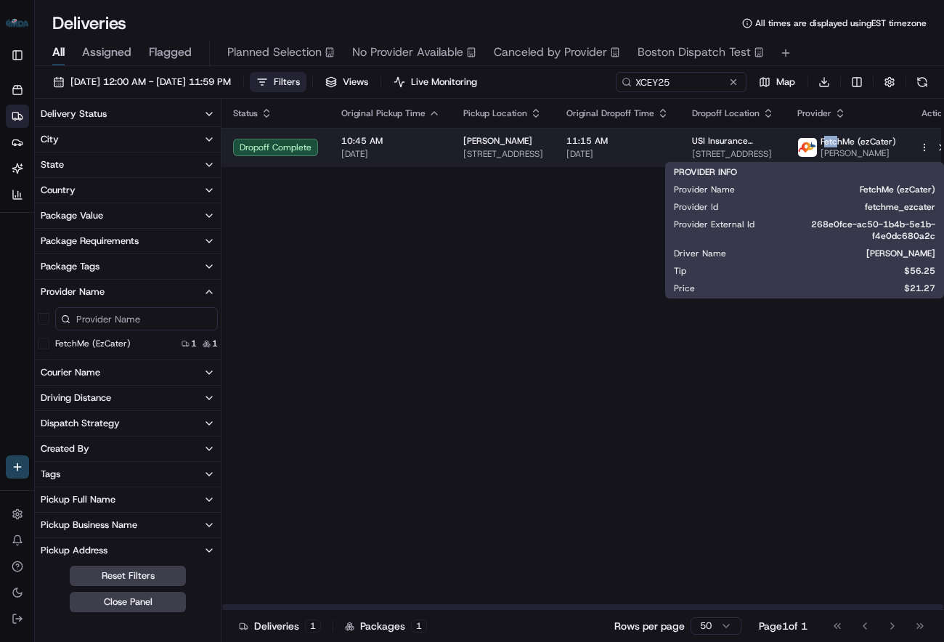
drag, startPoint x: 813, startPoint y: 139, endPoint x: 829, endPoint y: 140, distance: 16.0
click at [829, 140] on span "FetchMe (ezCater)" at bounding box center [858, 142] width 76 height 12
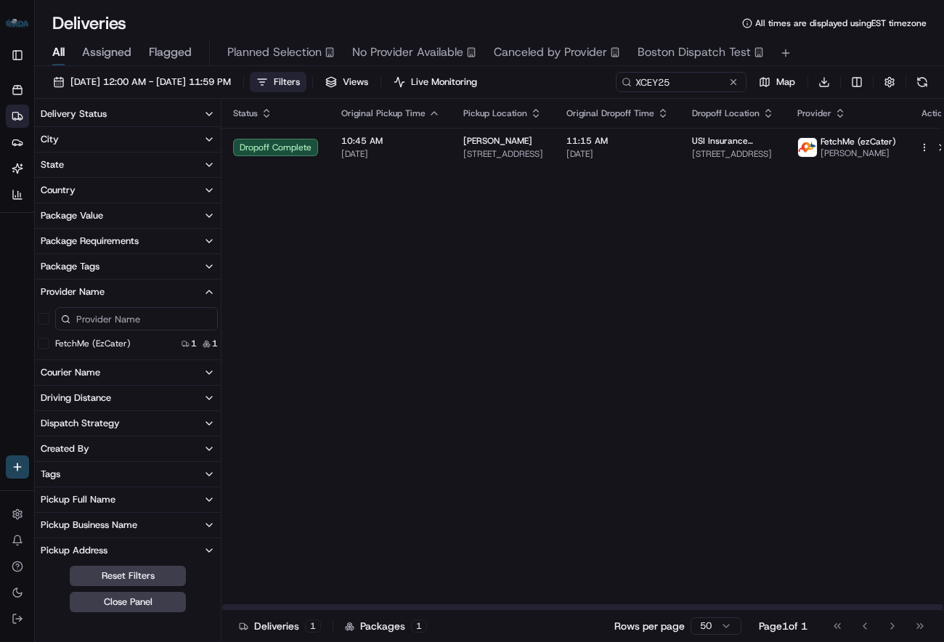
click at [553, 269] on div "Status Original Pickup Time Pickup Location Original Dropoff Time Dropoff Locat…" at bounding box center [591, 354] width 740 height 511
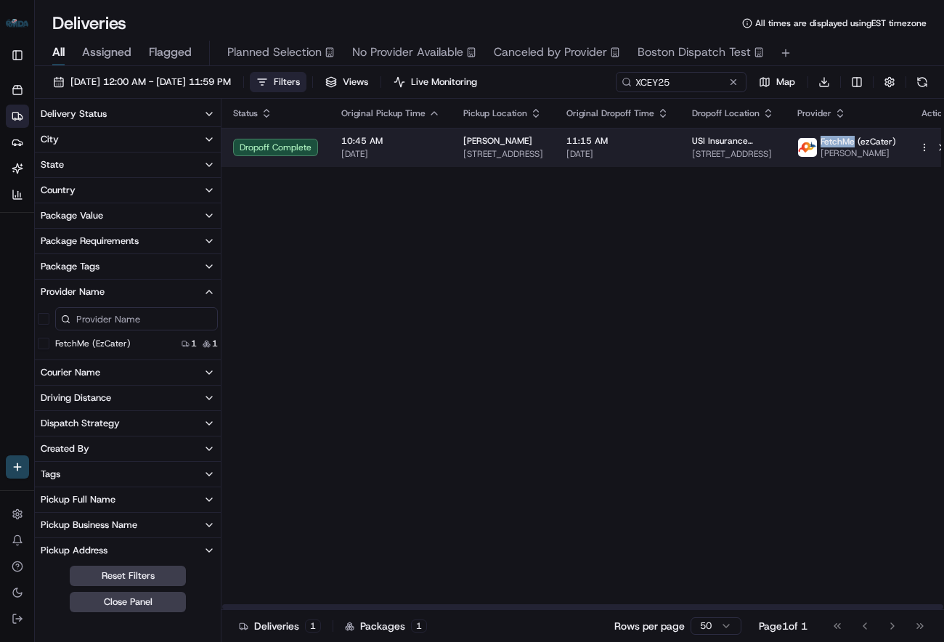
drag, startPoint x: 812, startPoint y: 144, endPoint x: 844, endPoint y: 143, distance: 32.7
click at [844, 143] on span "FetchMe (ezCater)" at bounding box center [858, 142] width 76 height 12
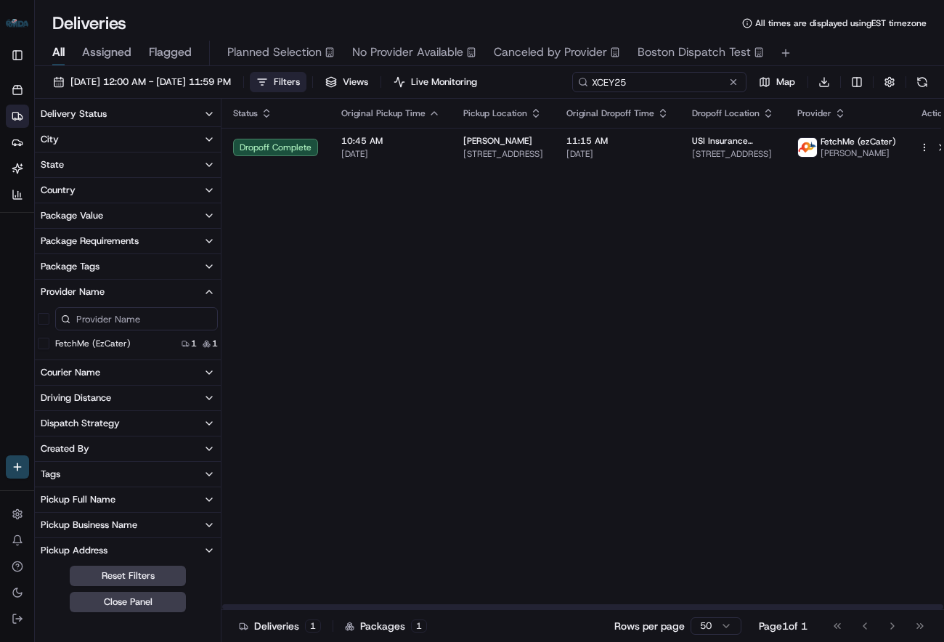
click at [670, 79] on input "XCEY25" at bounding box center [659, 82] width 174 height 20
paste input "R5H547"
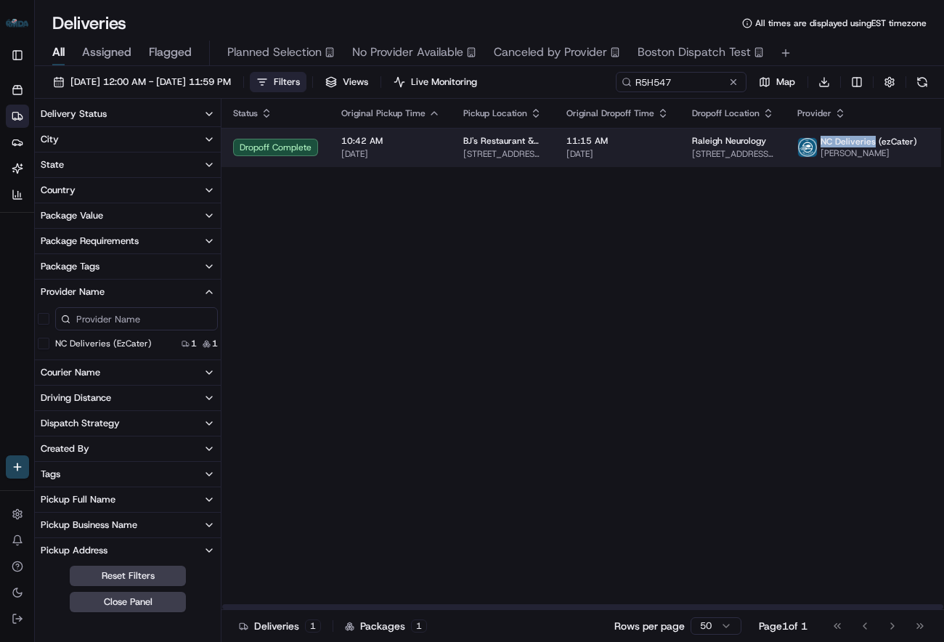
drag, startPoint x: 812, startPoint y: 142, endPoint x: 863, endPoint y: 144, distance: 50.9
click at [863, 144] on span "NC Deliveries (ezCater)" at bounding box center [868, 142] width 97 height 12
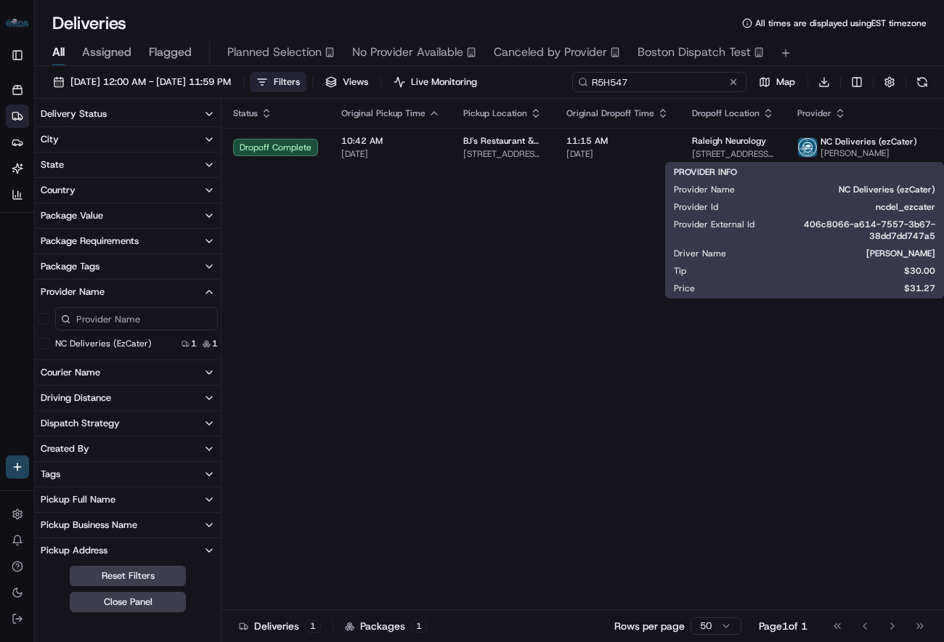
click at [692, 78] on input "R5H547" at bounding box center [659, 82] width 174 height 20
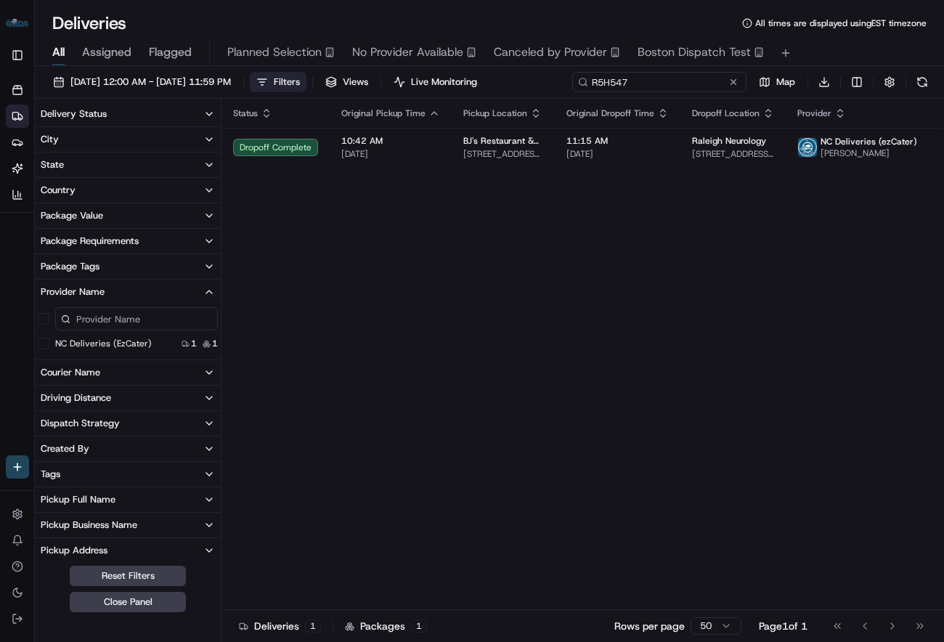
click at [692, 78] on input "R5H547" at bounding box center [659, 82] width 174 height 20
paste input "V9XY6K"
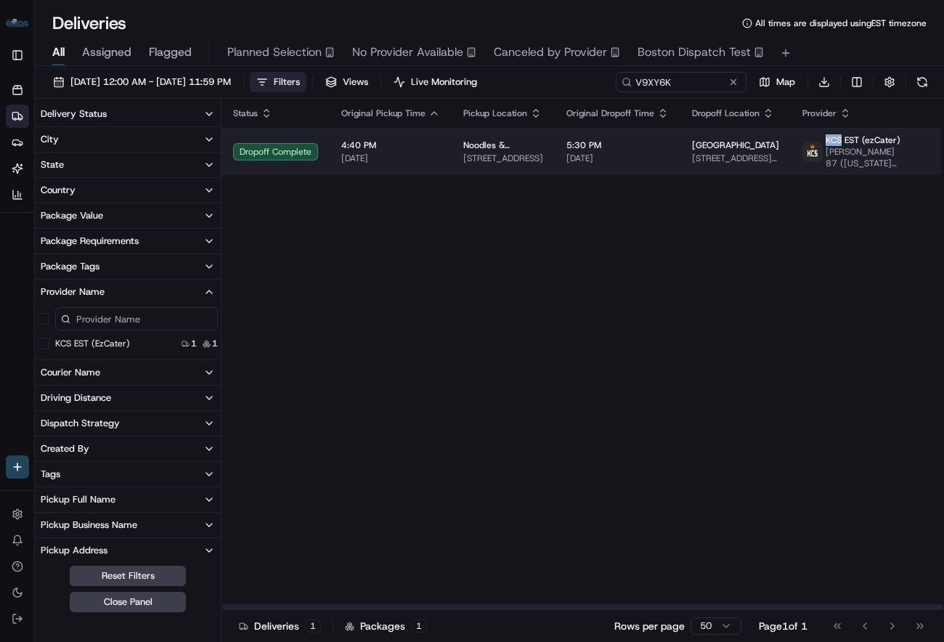
drag, startPoint x: 812, startPoint y: 141, endPoint x: 826, endPoint y: 140, distance: 14.5
click at [826, 140] on span "KCS EST (ezCater)" at bounding box center [863, 140] width 75 height 12
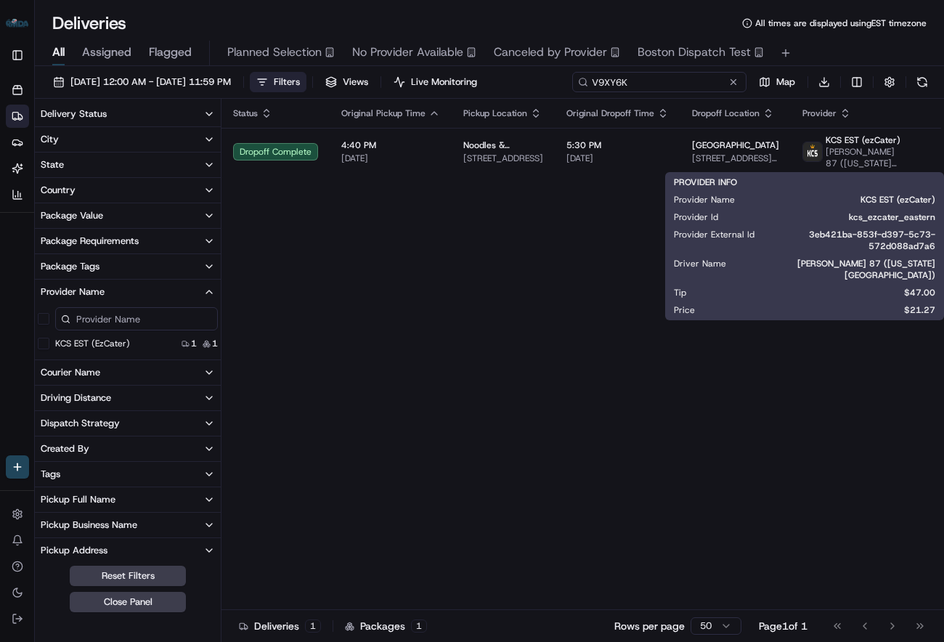
click at [678, 82] on input "V9XY6K" at bounding box center [659, 82] width 174 height 20
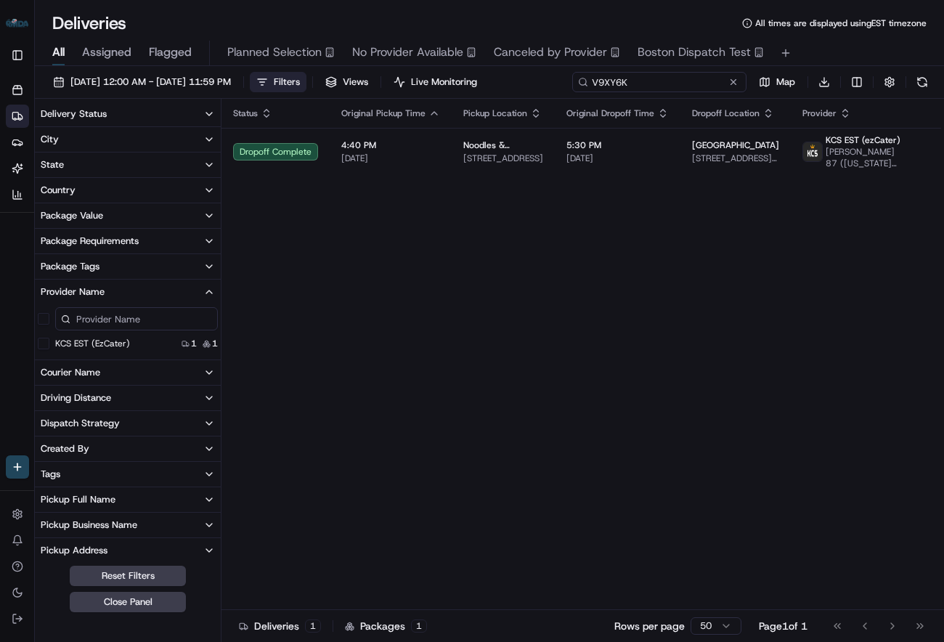
click at [678, 82] on input "V9XY6K" at bounding box center [659, 82] width 174 height 20
paste input "5GKAP9"
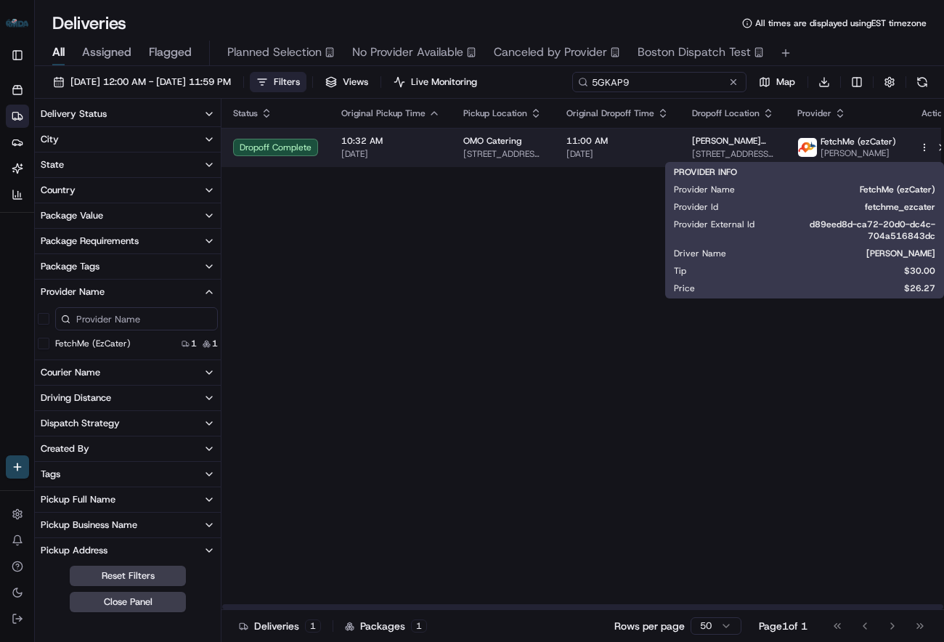
type input "5GKAP9"
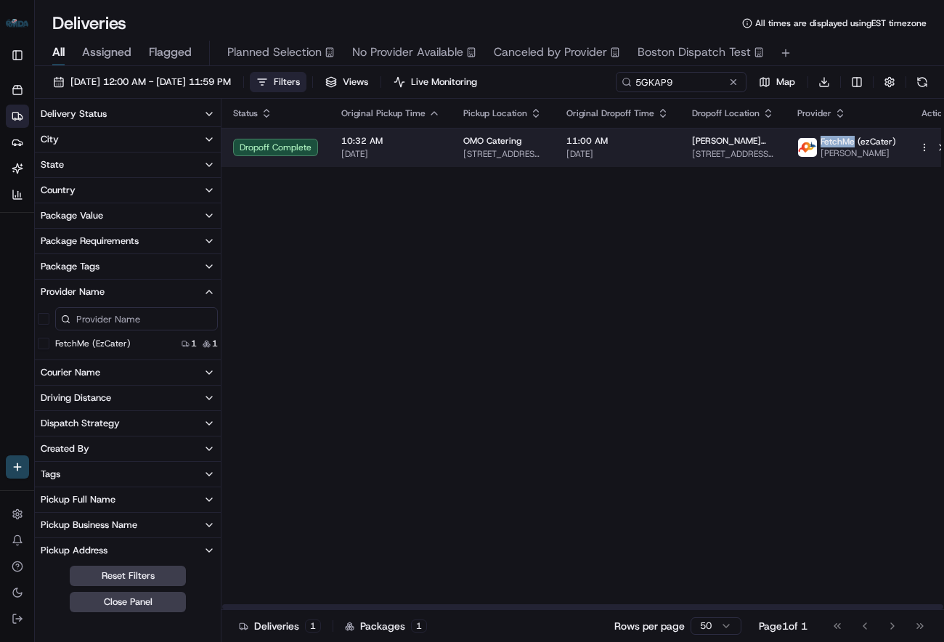
drag, startPoint x: 810, startPoint y: 140, endPoint x: 844, endPoint y: 143, distance: 34.2
click at [844, 143] on span "FetchMe (ezCater)" at bounding box center [858, 142] width 76 height 12
